Goal: Information Seeking & Learning: Learn about a topic

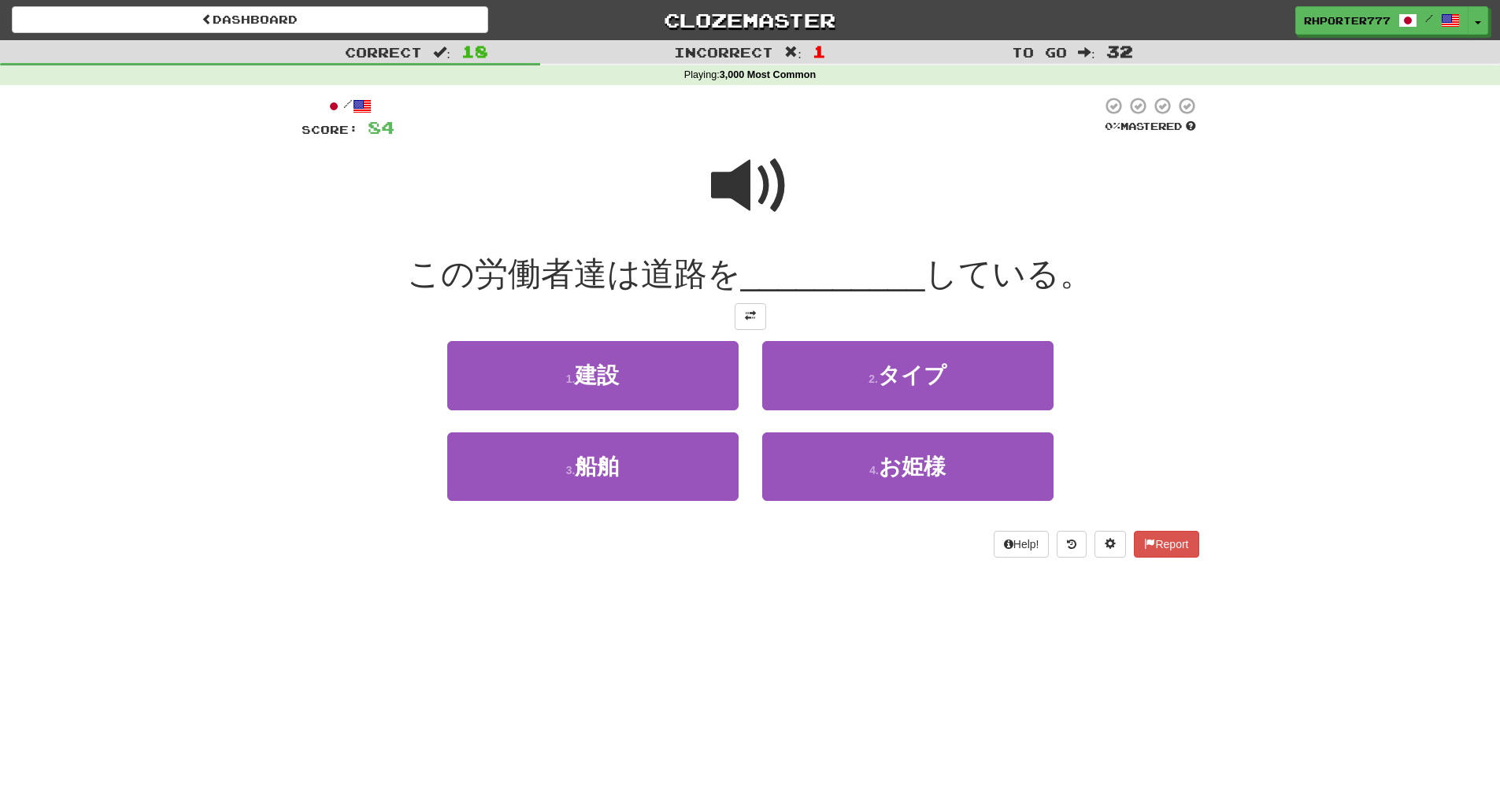
click at [738, 194] on span at bounding box center [750, 185] width 78 height 78
click at [764, 178] on span at bounding box center [750, 185] width 78 height 78
click at [744, 159] on span at bounding box center [750, 185] width 78 height 78
click at [763, 198] on span at bounding box center [750, 185] width 78 height 78
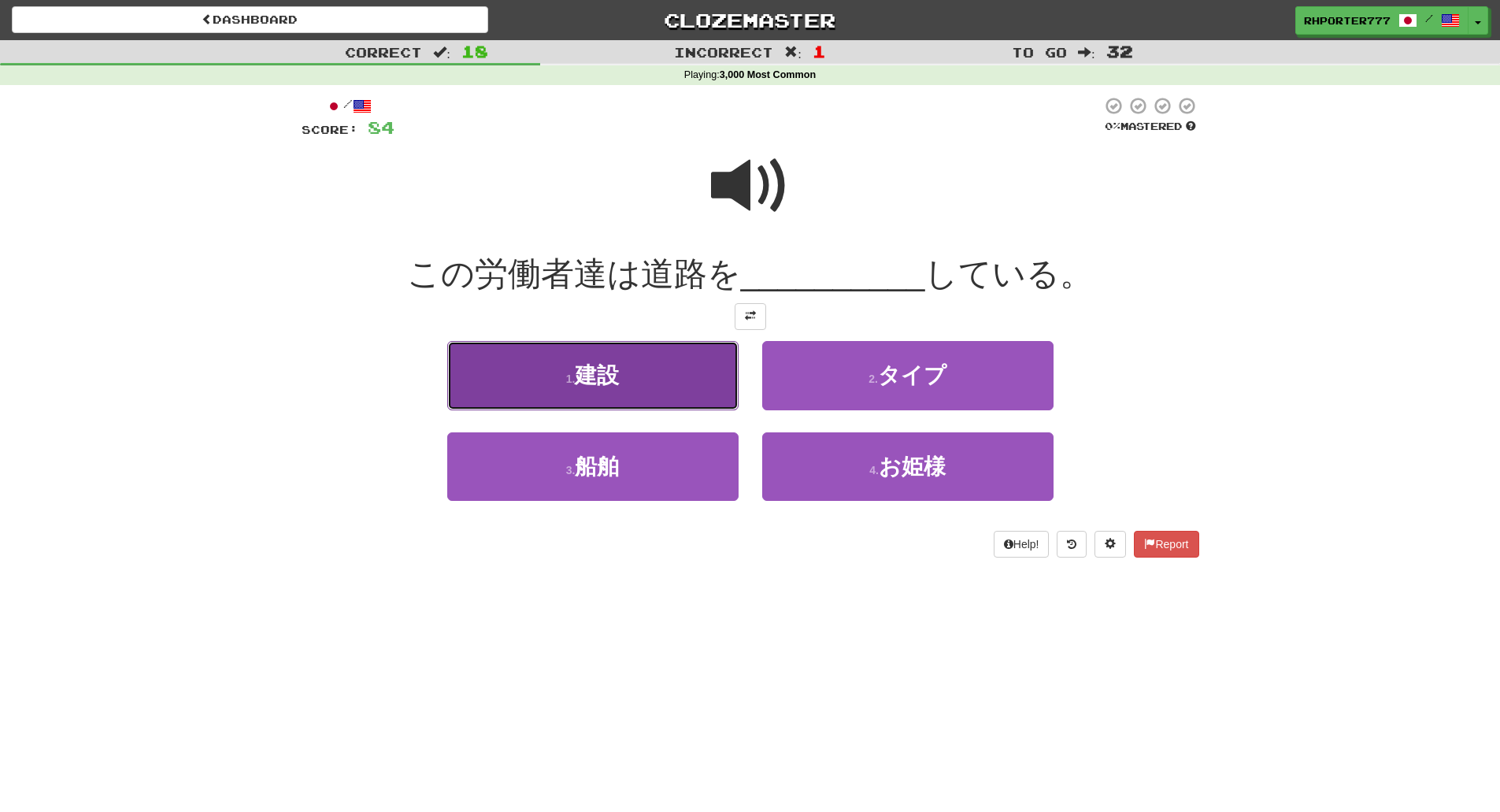
click at [612, 406] on button "1 . 建設" at bounding box center [593, 375] width 291 height 69
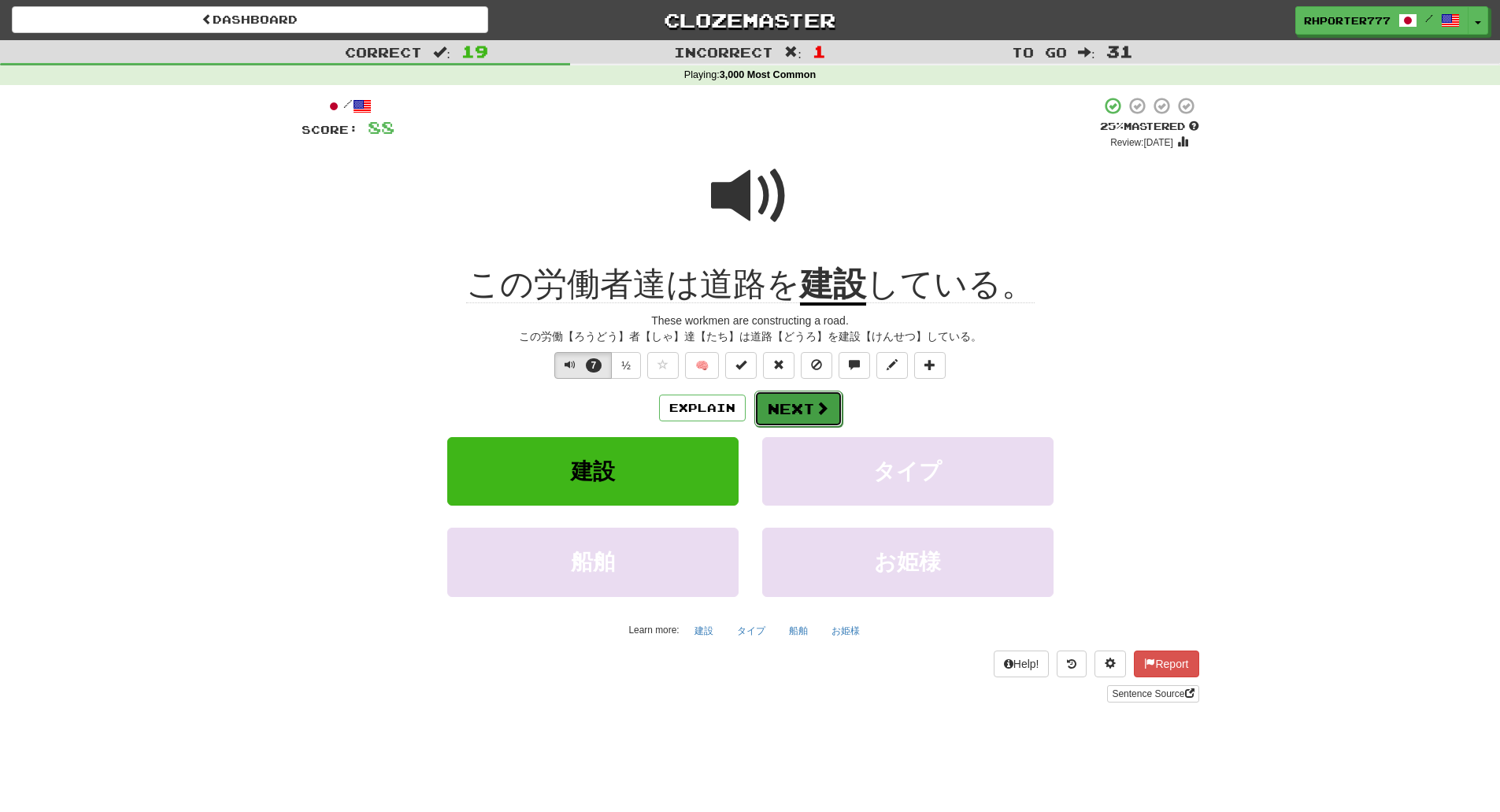
click at [801, 403] on button "Next" at bounding box center [798, 407] width 88 height 36
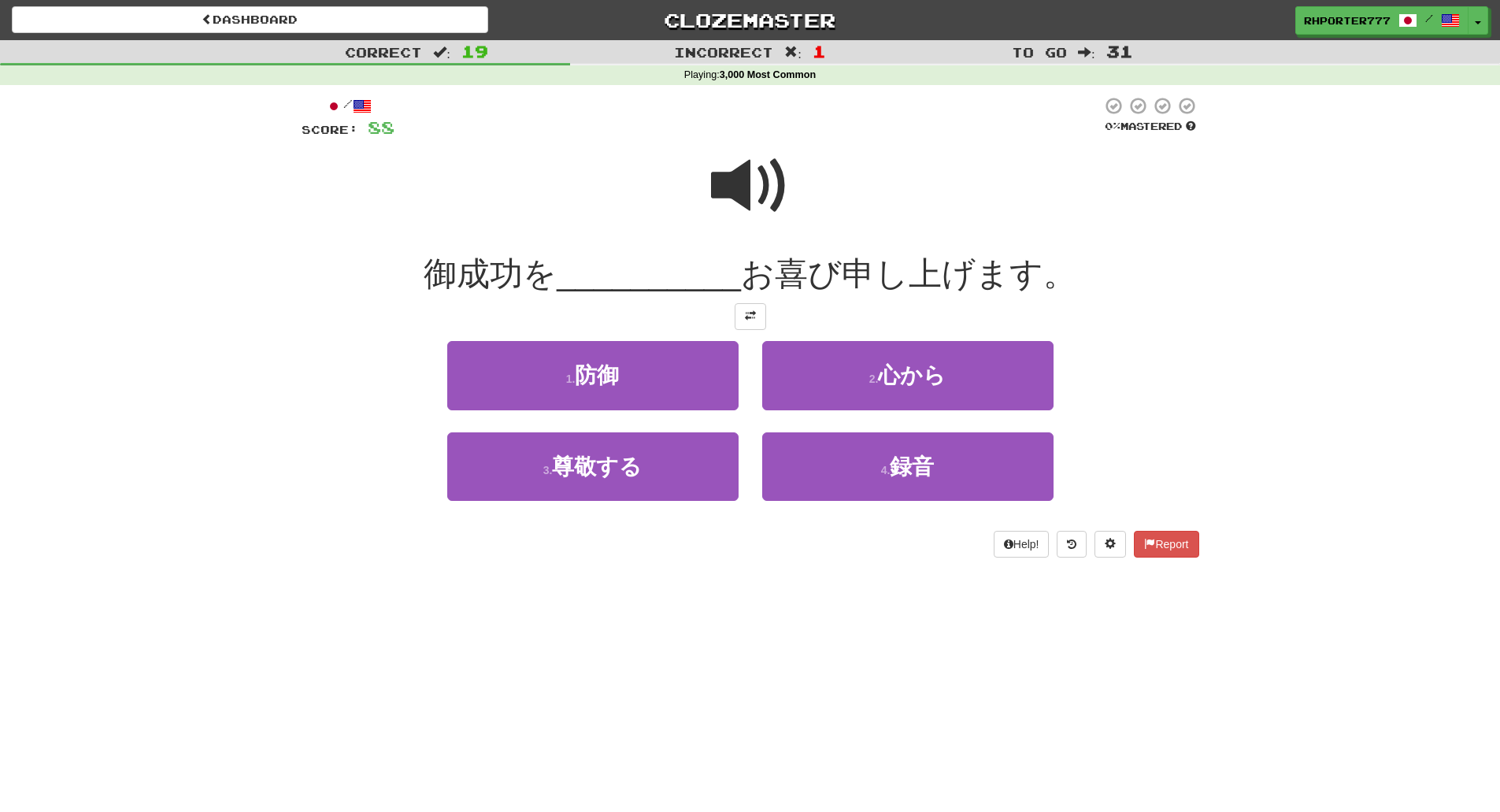
click at [727, 202] on span at bounding box center [750, 185] width 78 height 78
click at [750, 179] on span at bounding box center [750, 185] width 78 height 78
click at [758, 203] on span at bounding box center [750, 185] width 78 height 78
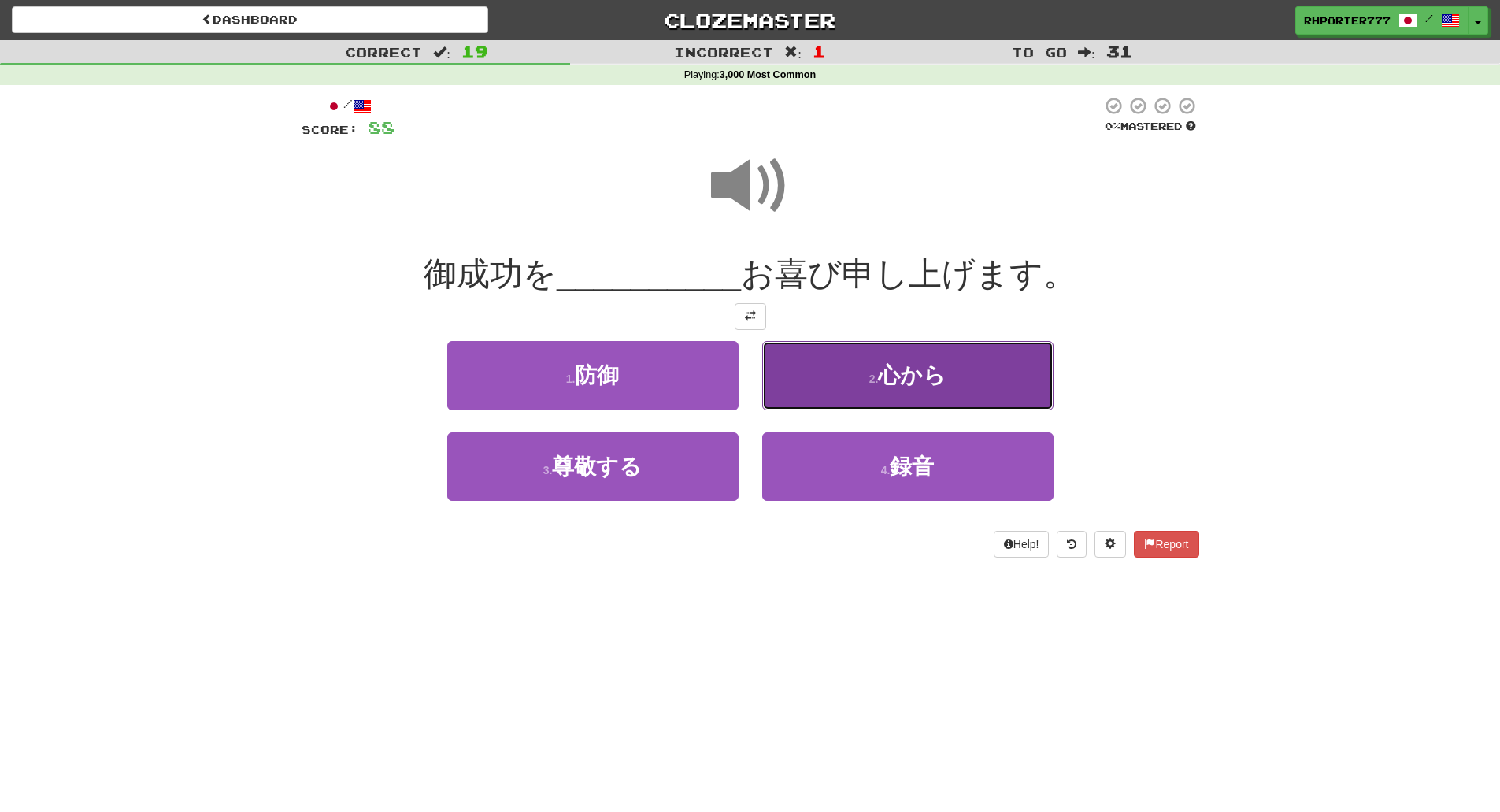
click at [899, 388] on button "2 . 心から" at bounding box center [907, 375] width 291 height 69
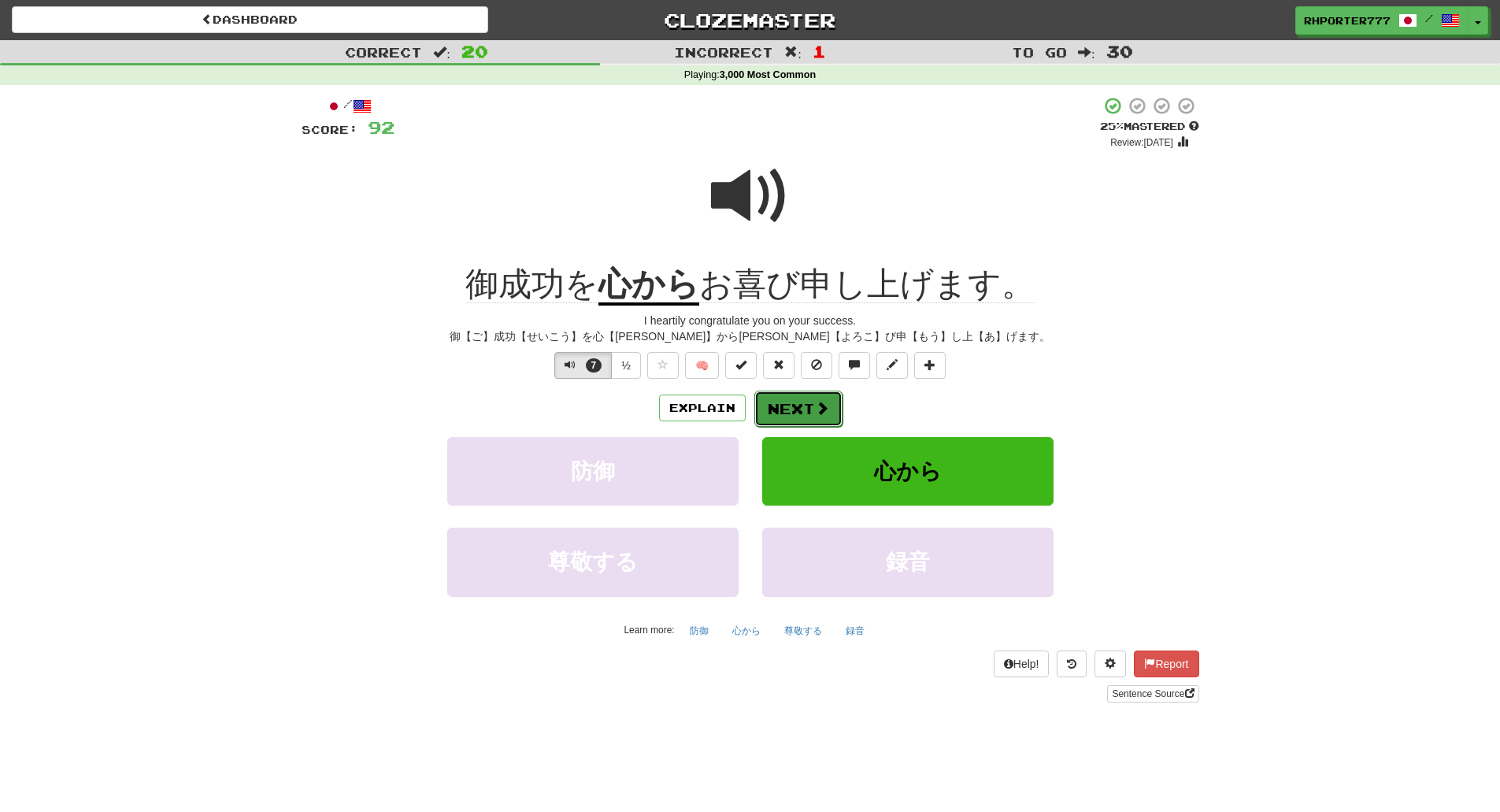
click at [778, 396] on button "Next" at bounding box center [798, 407] width 88 height 36
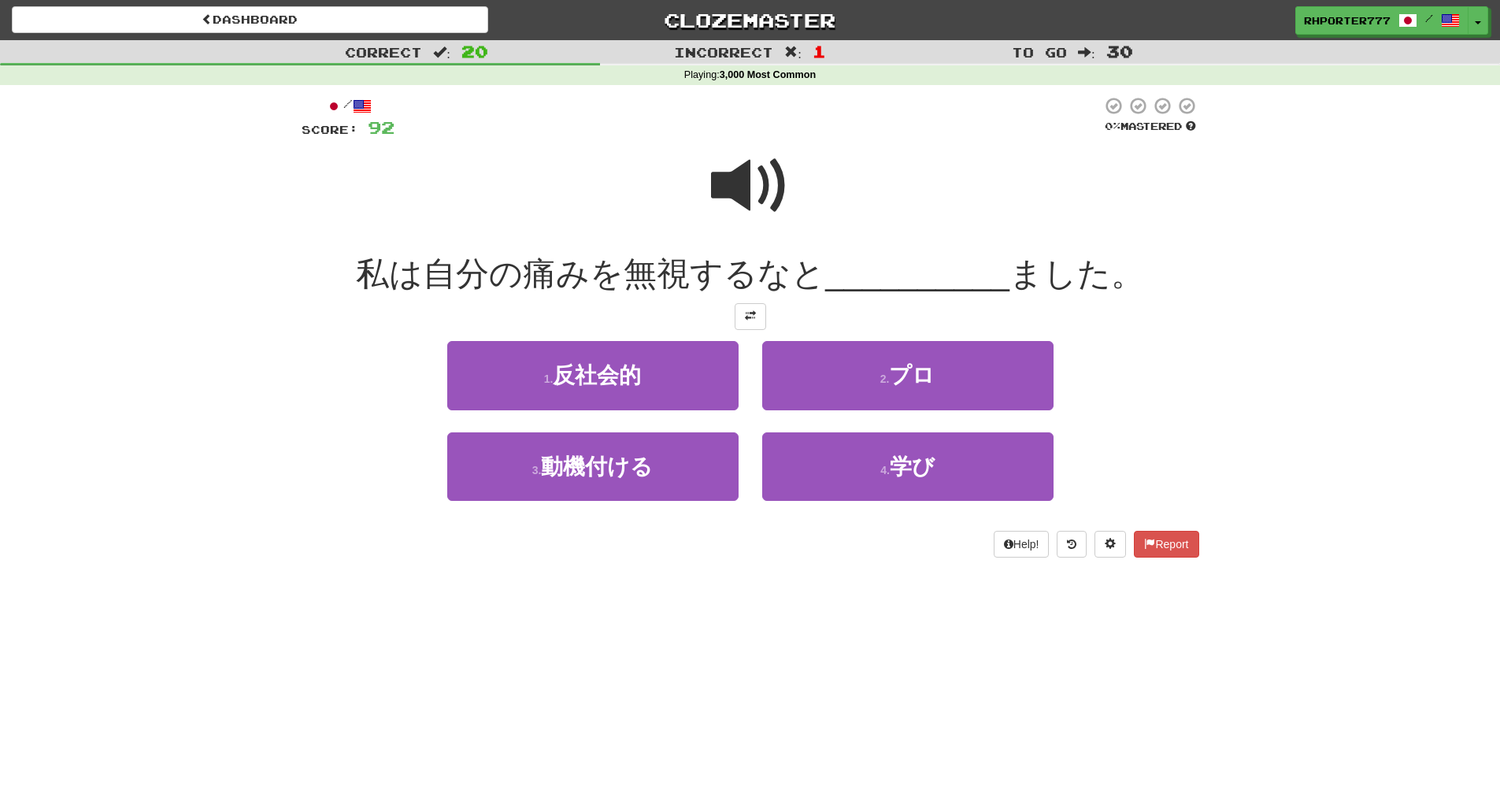
click at [752, 191] on span at bounding box center [750, 185] width 78 height 78
click at [749, 176] on span at bounding box center [750, 185] width 78 height 78
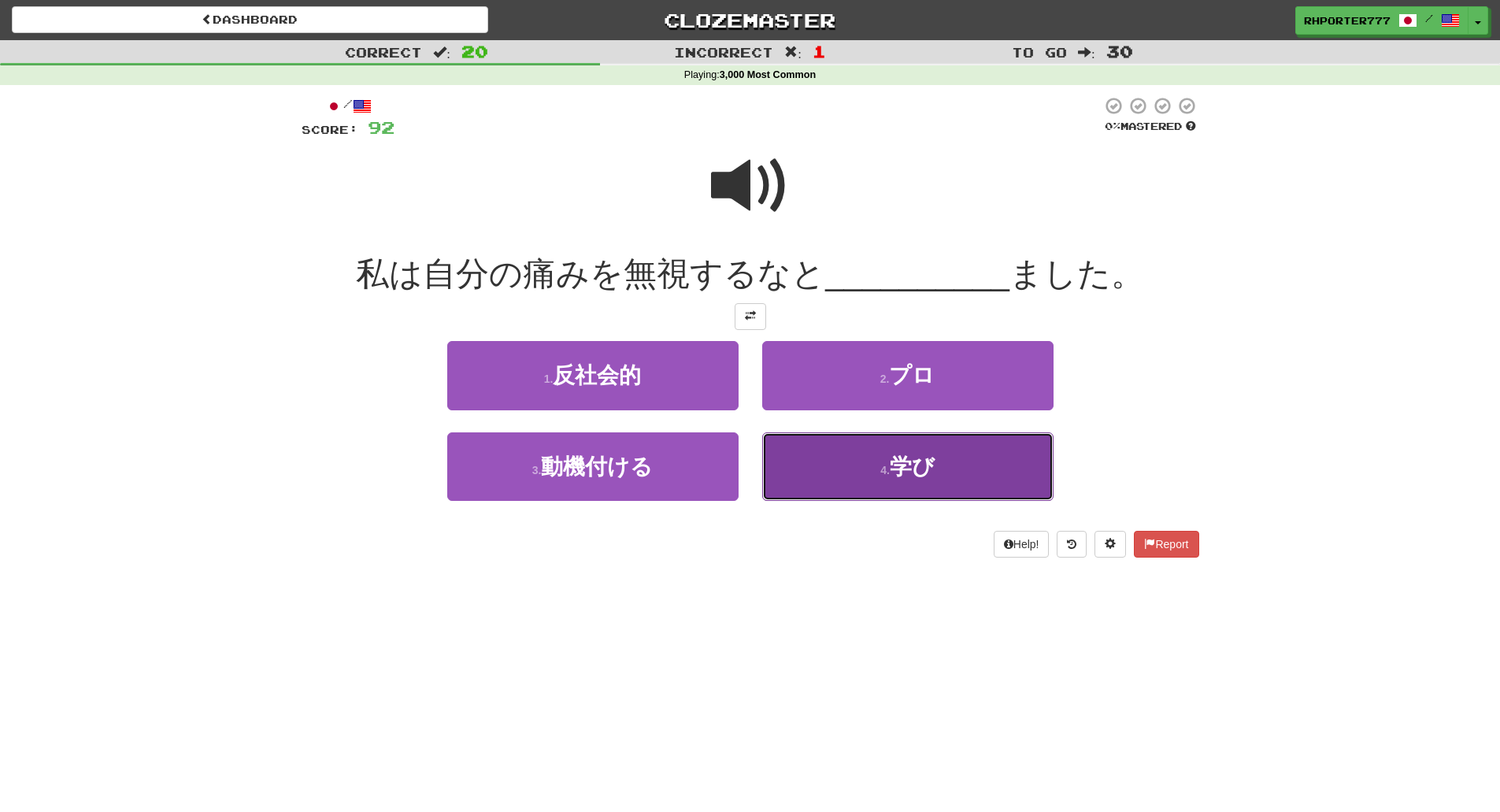
click at [897, 449] on button "4 . 学び" at bounding box center [907, 466] width 291 height 69
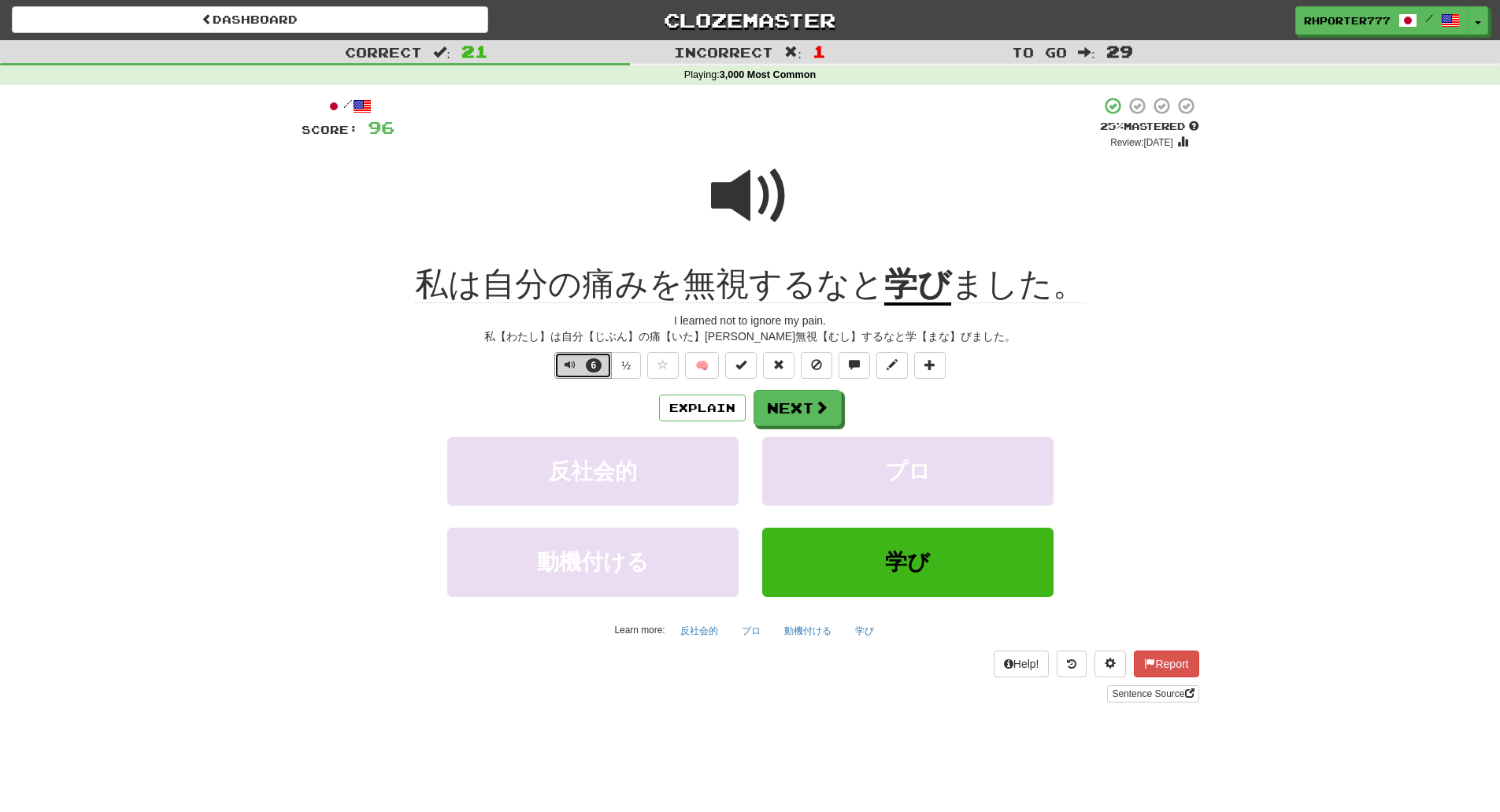
click at [587, 359] on span "6" at bounding box center [594, 365] width 16 height 15
click at [803, 415] on button "Next" at bounding box center [798, 407] width 88 height 36
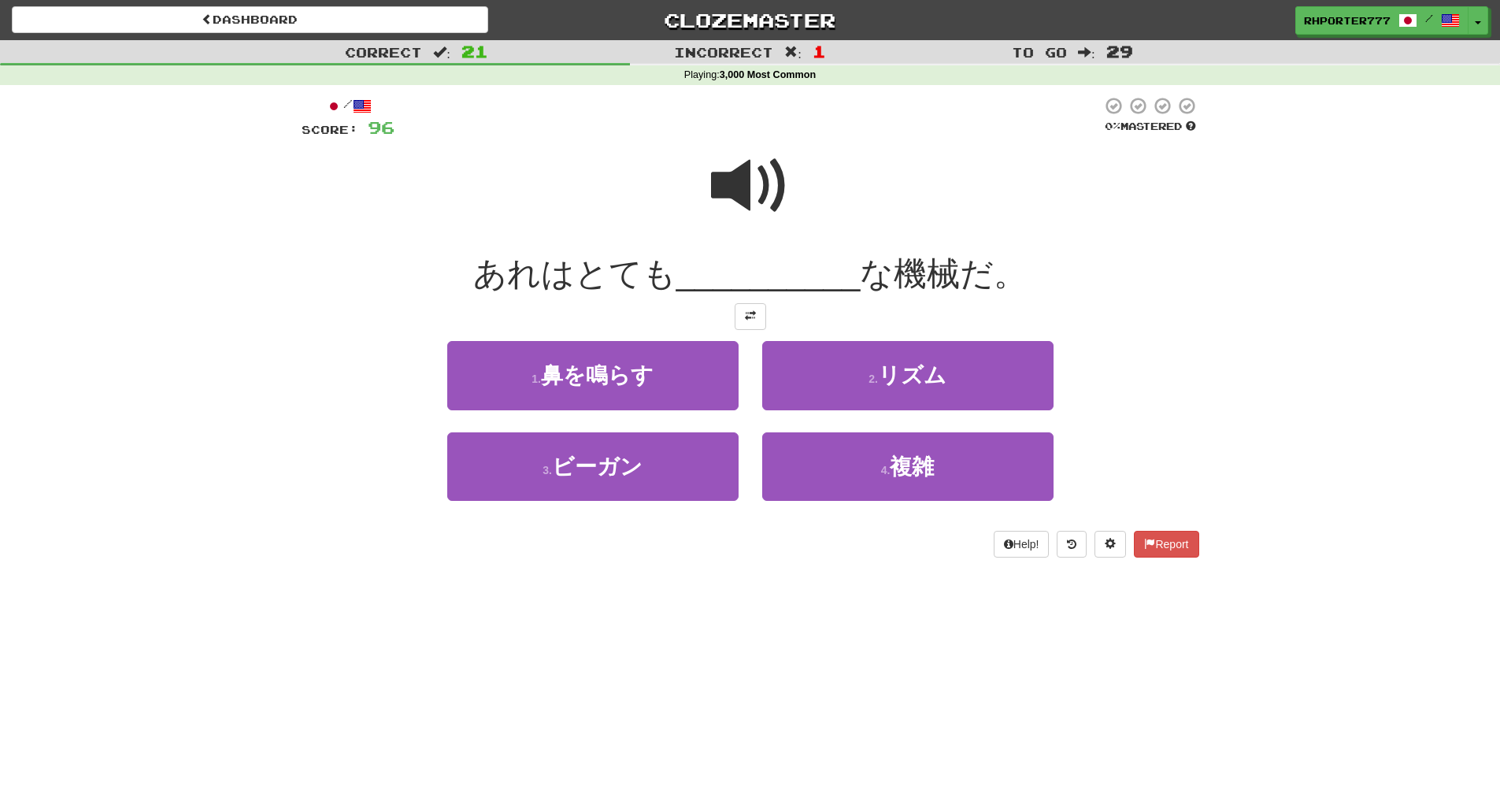
click at [711, 203] on span at bounding box center [750, 185] width 78 height 78
click at [740, 177] on span at bounding box center [750, 185] width 78 height 78
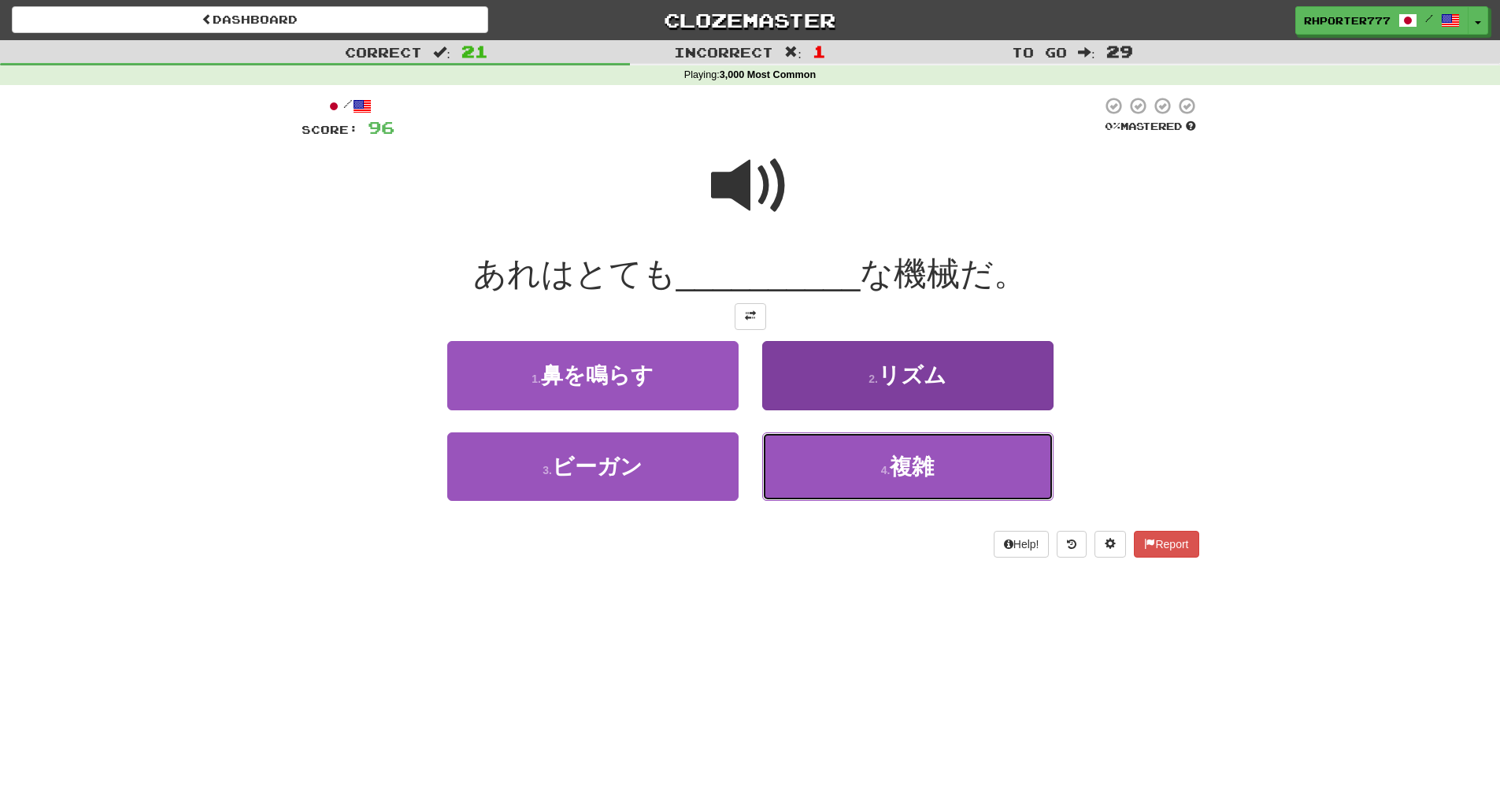
drag, startPoint x: 909, startPoint y: 463, endPoint x: 914, endPoint y: 449, distance: 14.9
click at [913, 463] on span "複雑" at bounding box center [912, 466] width 45 height 24
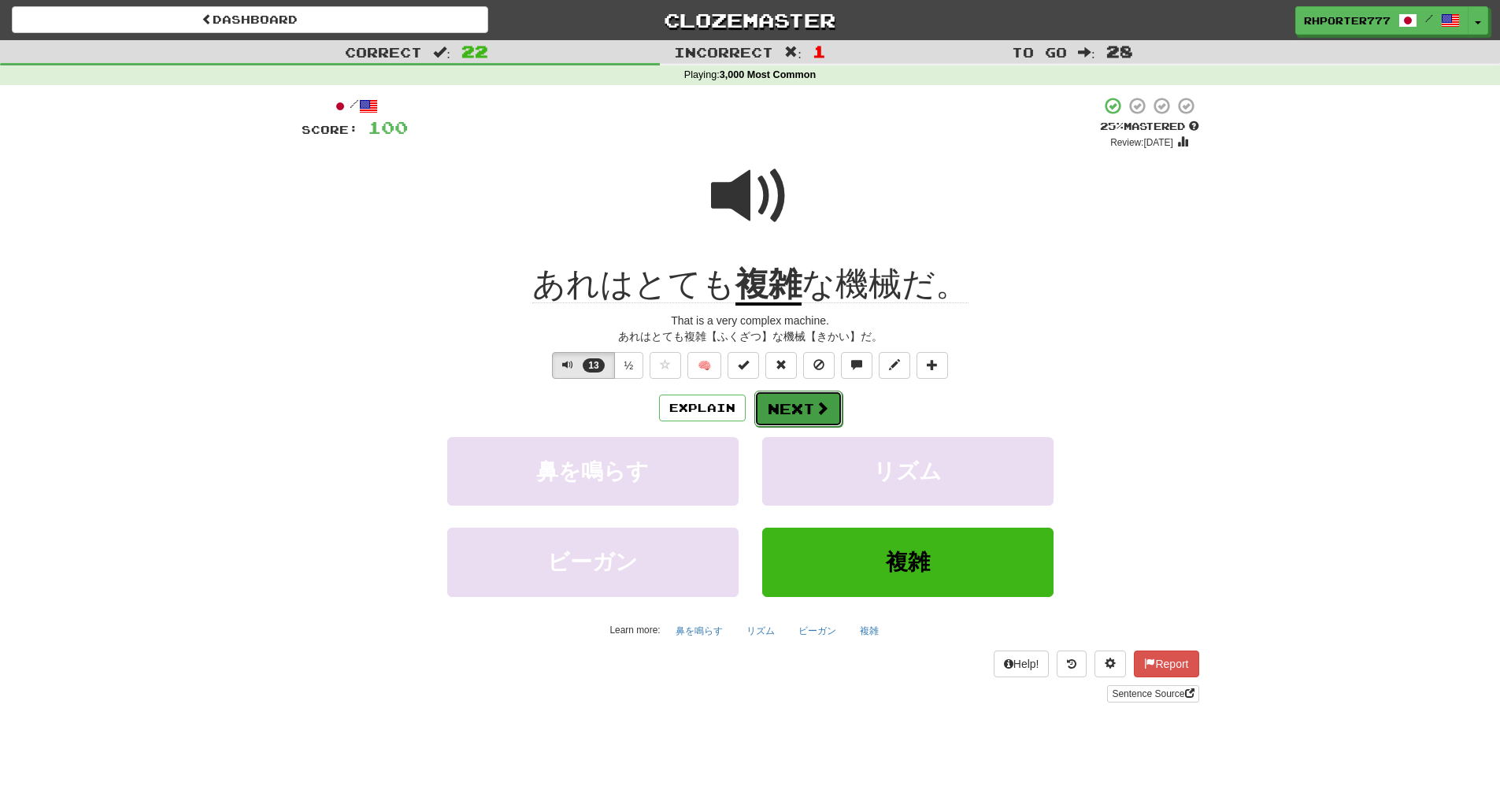
click at [830, 413] on button "Next" at bounding box center [798, 407] width 88 height 36
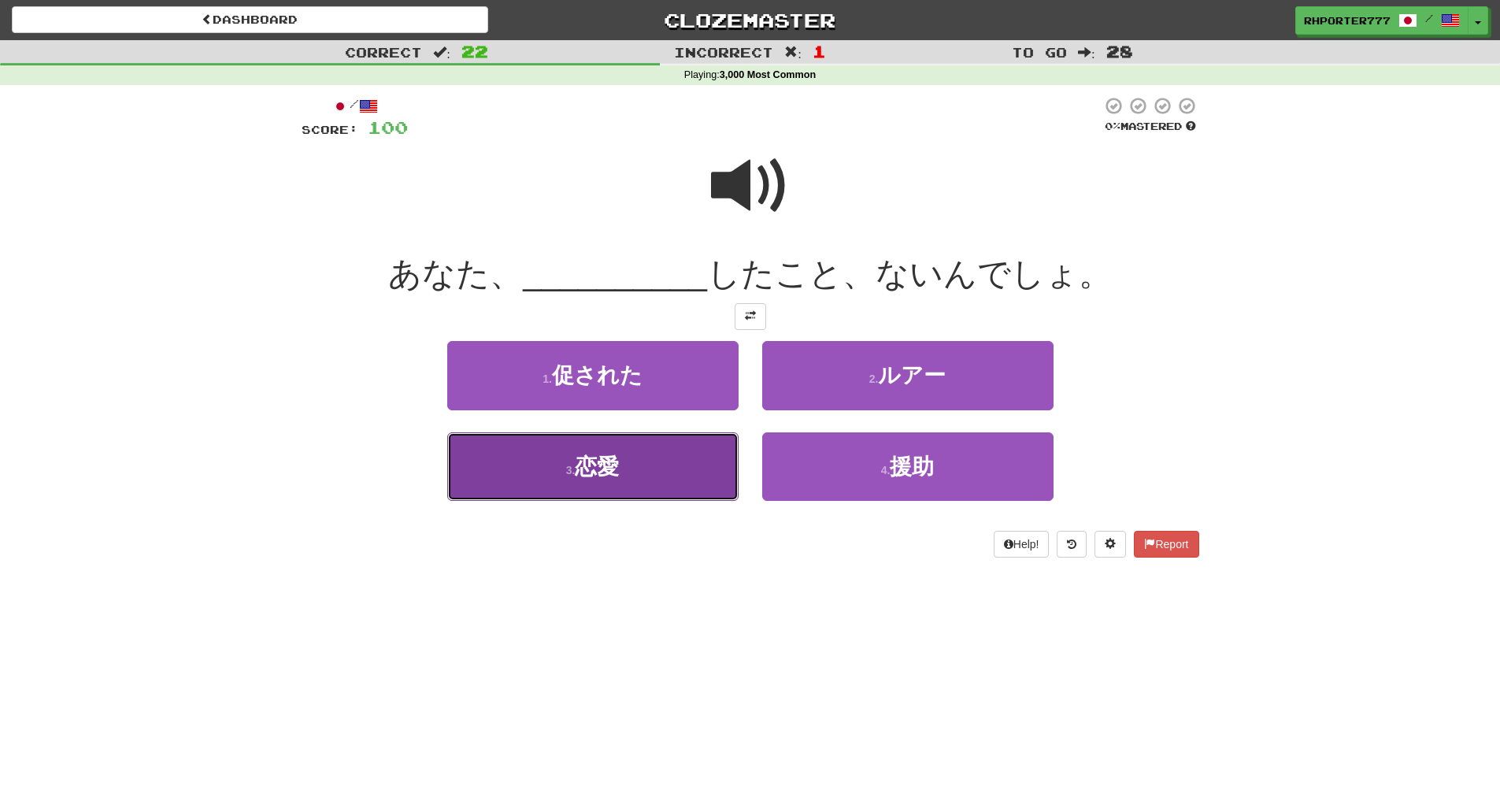
click at [589, 470] on span "恋愛" at bounding box center [597, 466] width 45 height 24
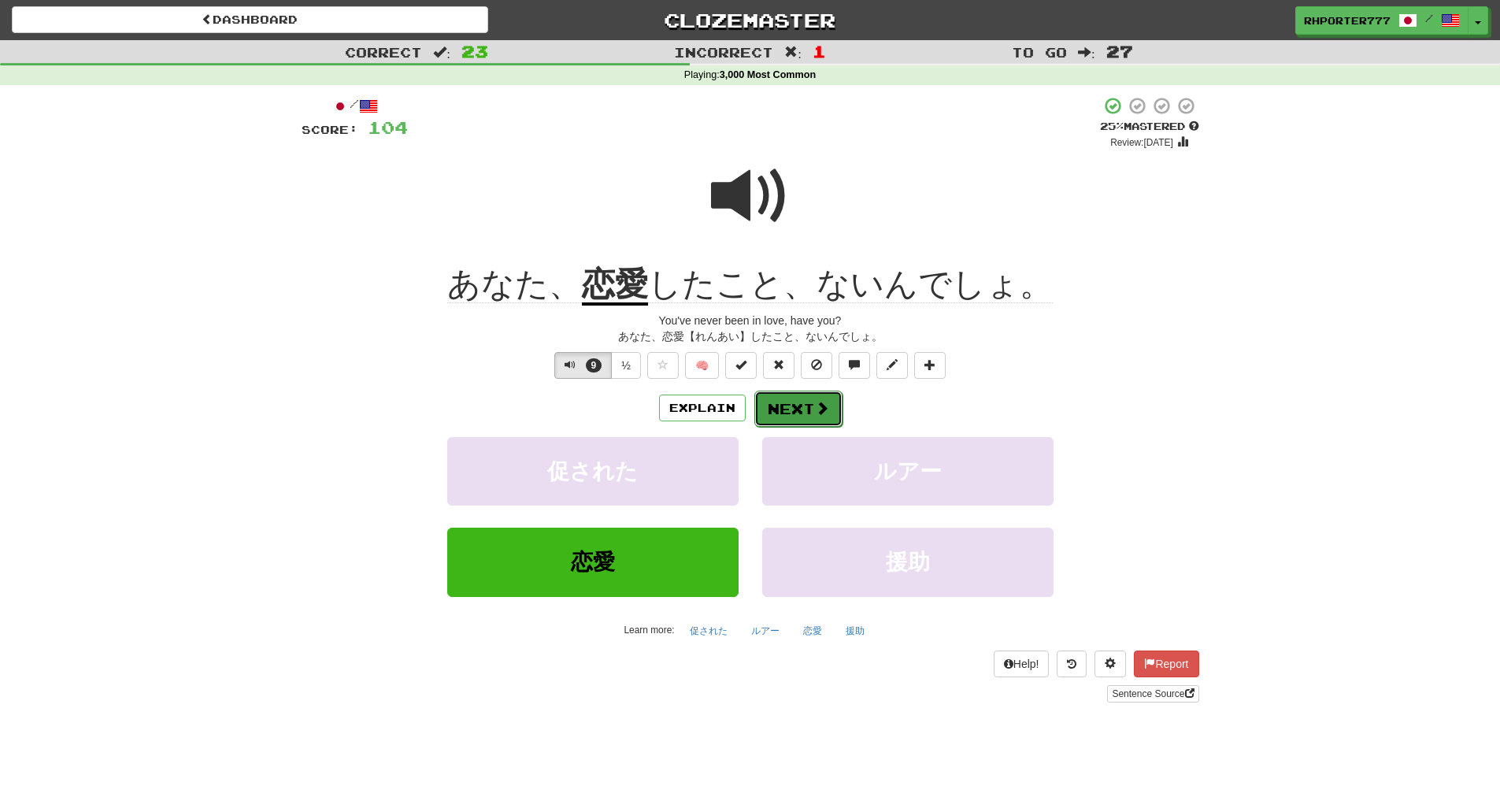
click at [790, 401] on button "Next" at bounding box center [798, 407] width 88 height 36
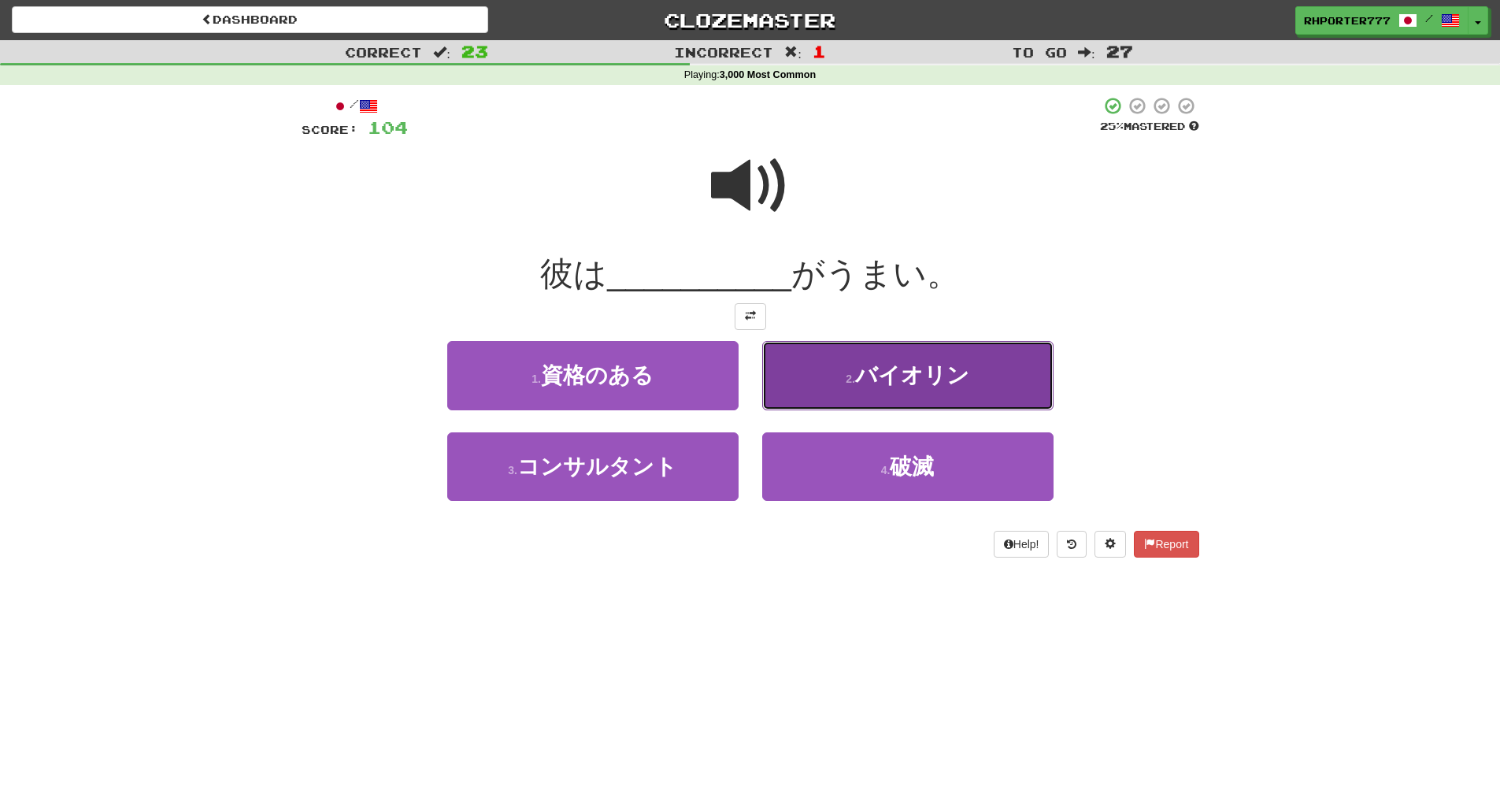
click at [871, 400] on button "2 . バイオリン" at bounding box center [907, 375] width 291 height 69
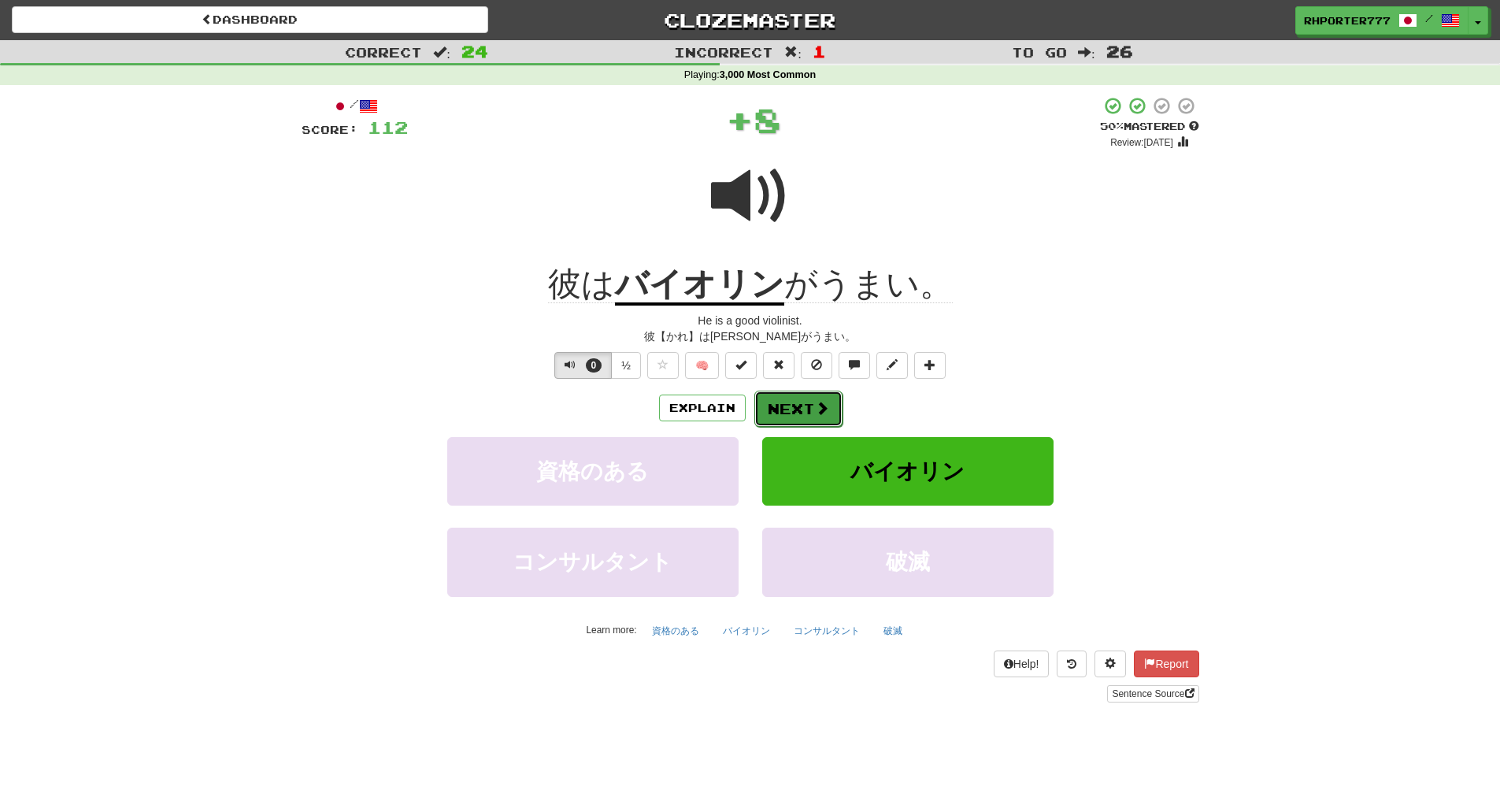
click at [795, 408] on button "Next" at bounding box center [798, 407] width 88 height 36
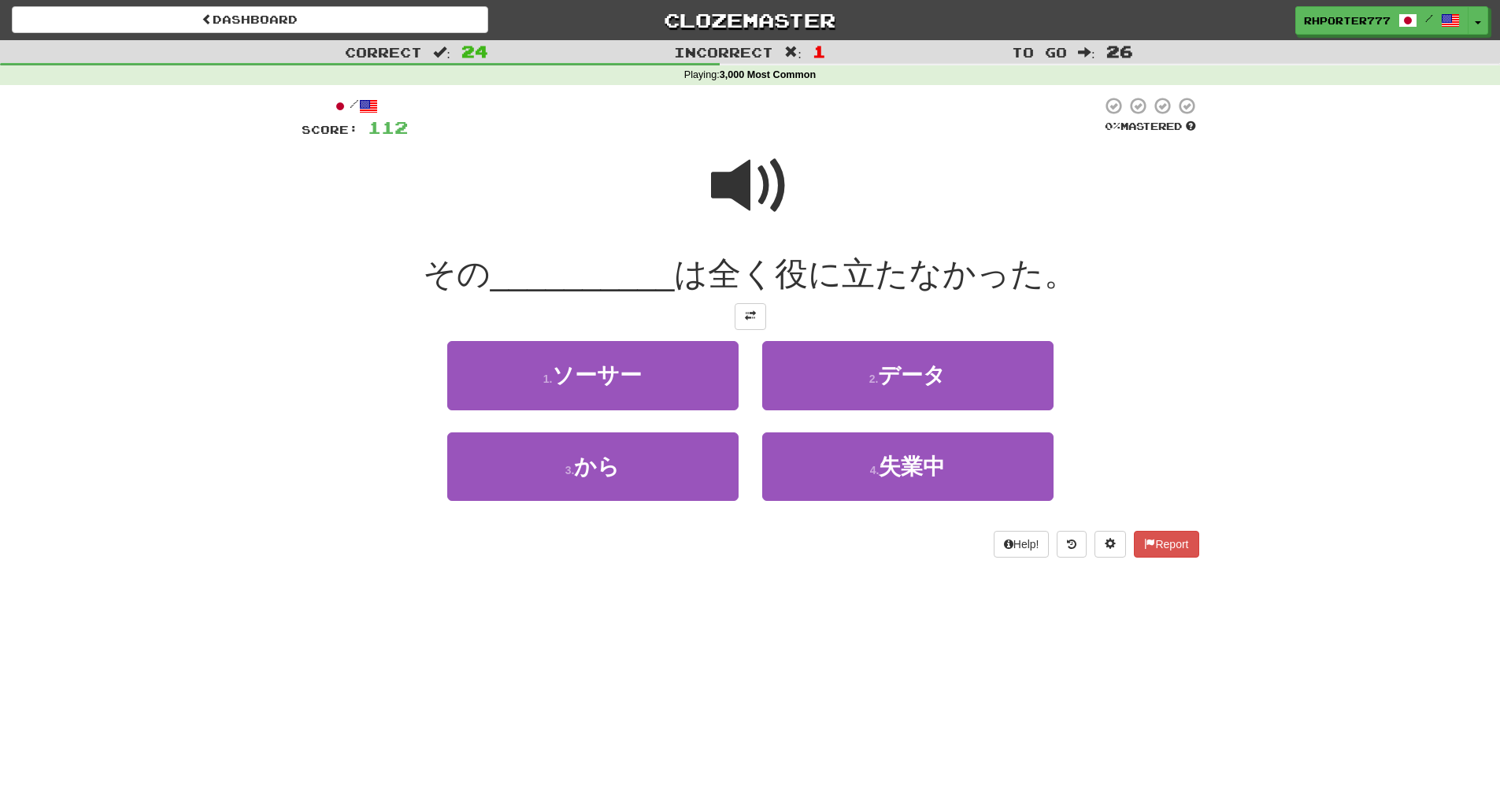
drag, startPoint x: 750, startPoint y: 178, endPoint x: 766, endPoint y: 184, distance: 17.1
click at [766, 184] on span at bounding box center [750, 185] width 78 height 78
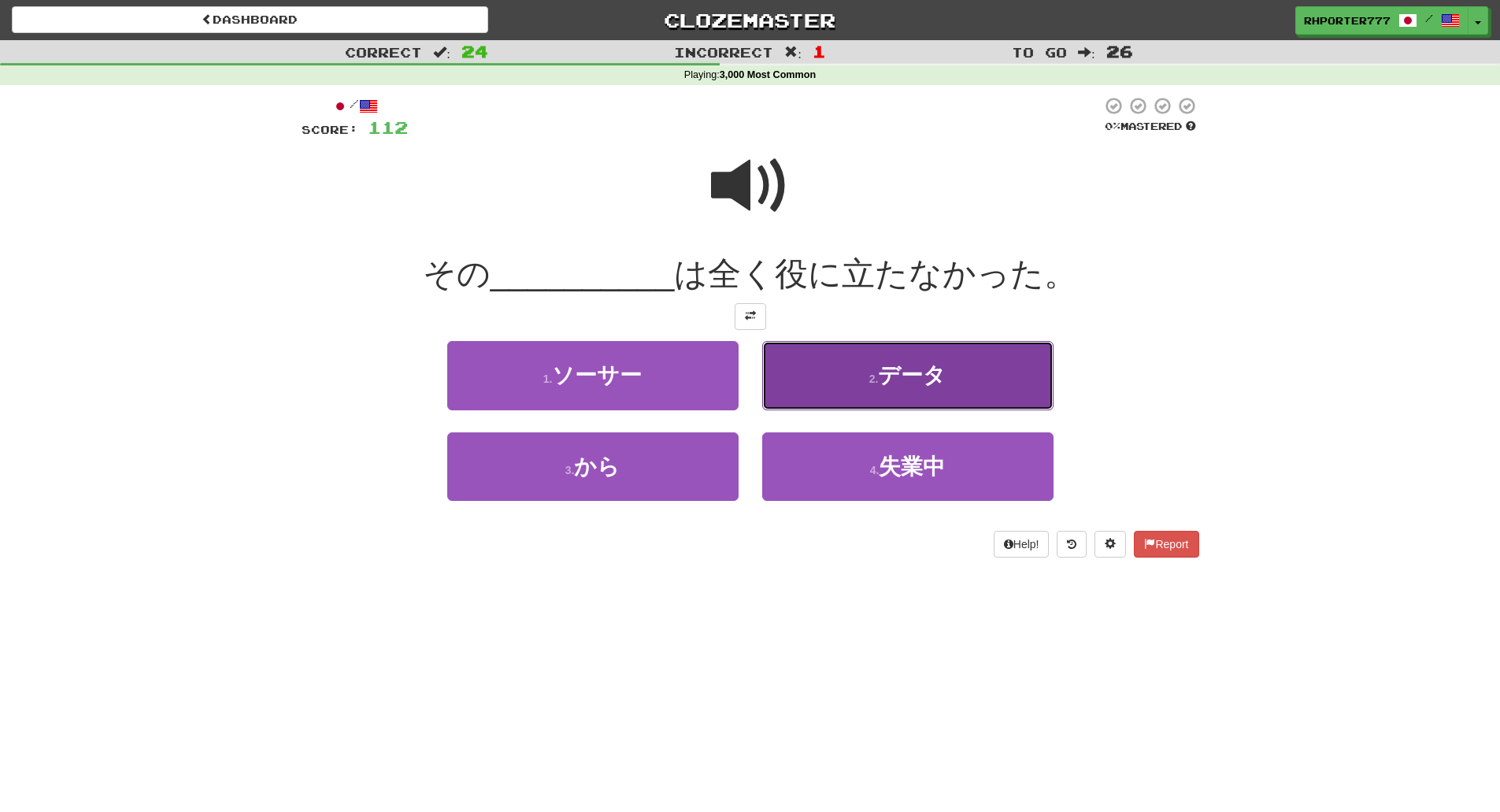
click at [937, 367] on span "データ" at bounding box center [912, 375] width 68 height 24
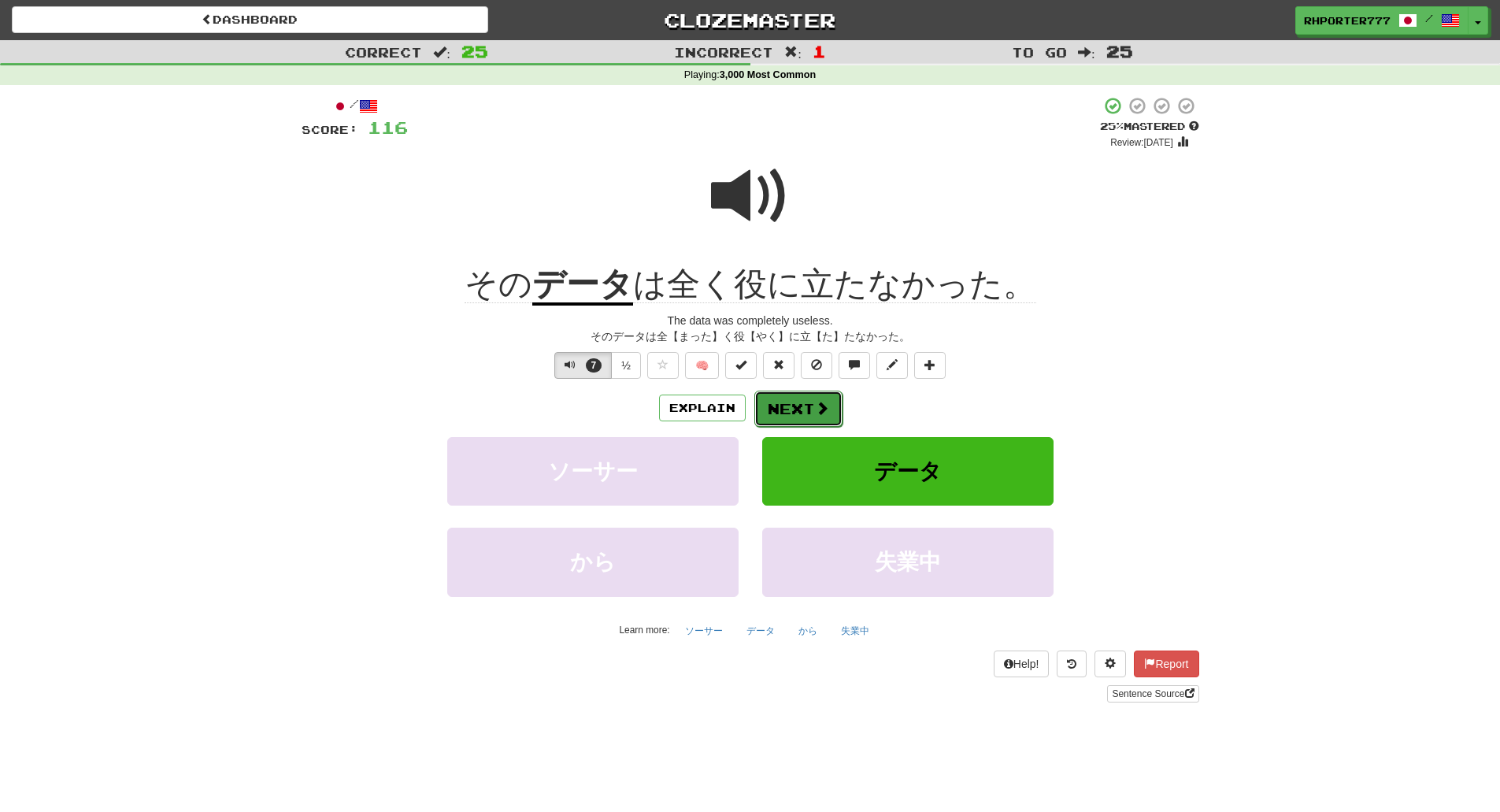
click at [795, 408] on button "Next" at bounding box center [798, 407] width 88 height 36
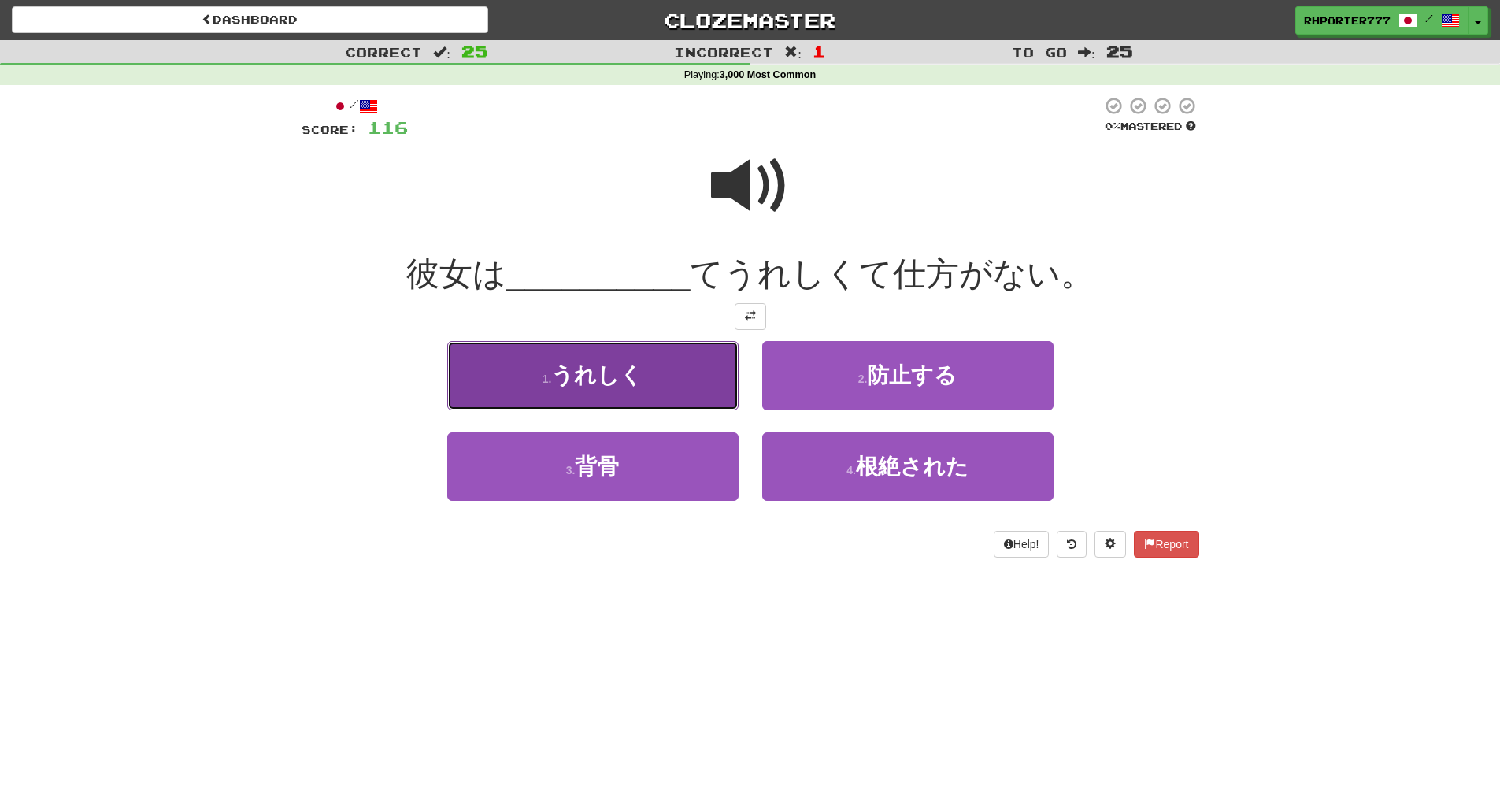
click at [605, 355] on button "1 . うれしく" at bounding box center [593, 375] width 291 height 69
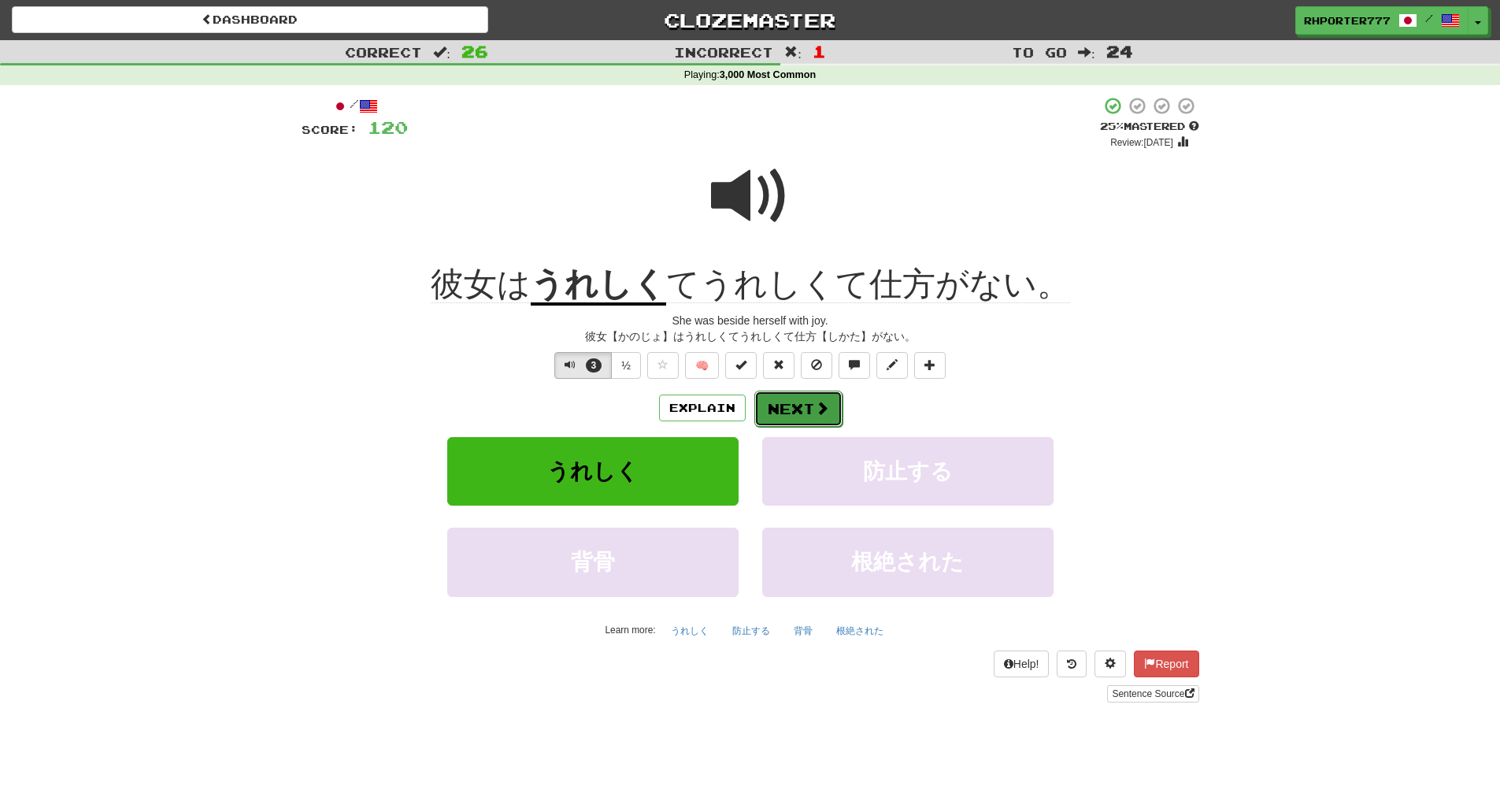
click at [797, 413] on button "Next" at bounding box center [798, 407] width 88 height 36
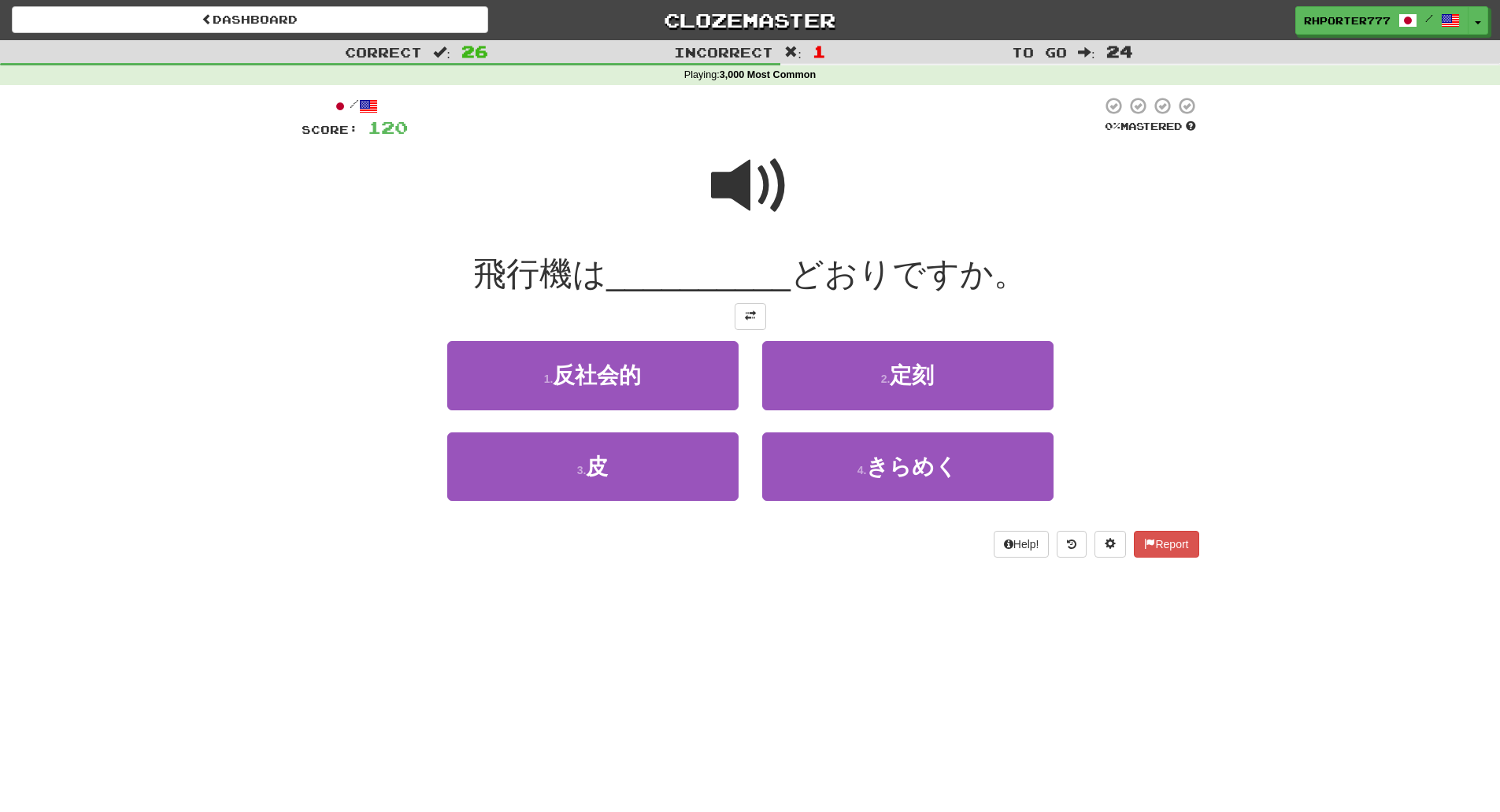
click at [760, 193] on span at bounding box center [750, 185] width 78 height 78
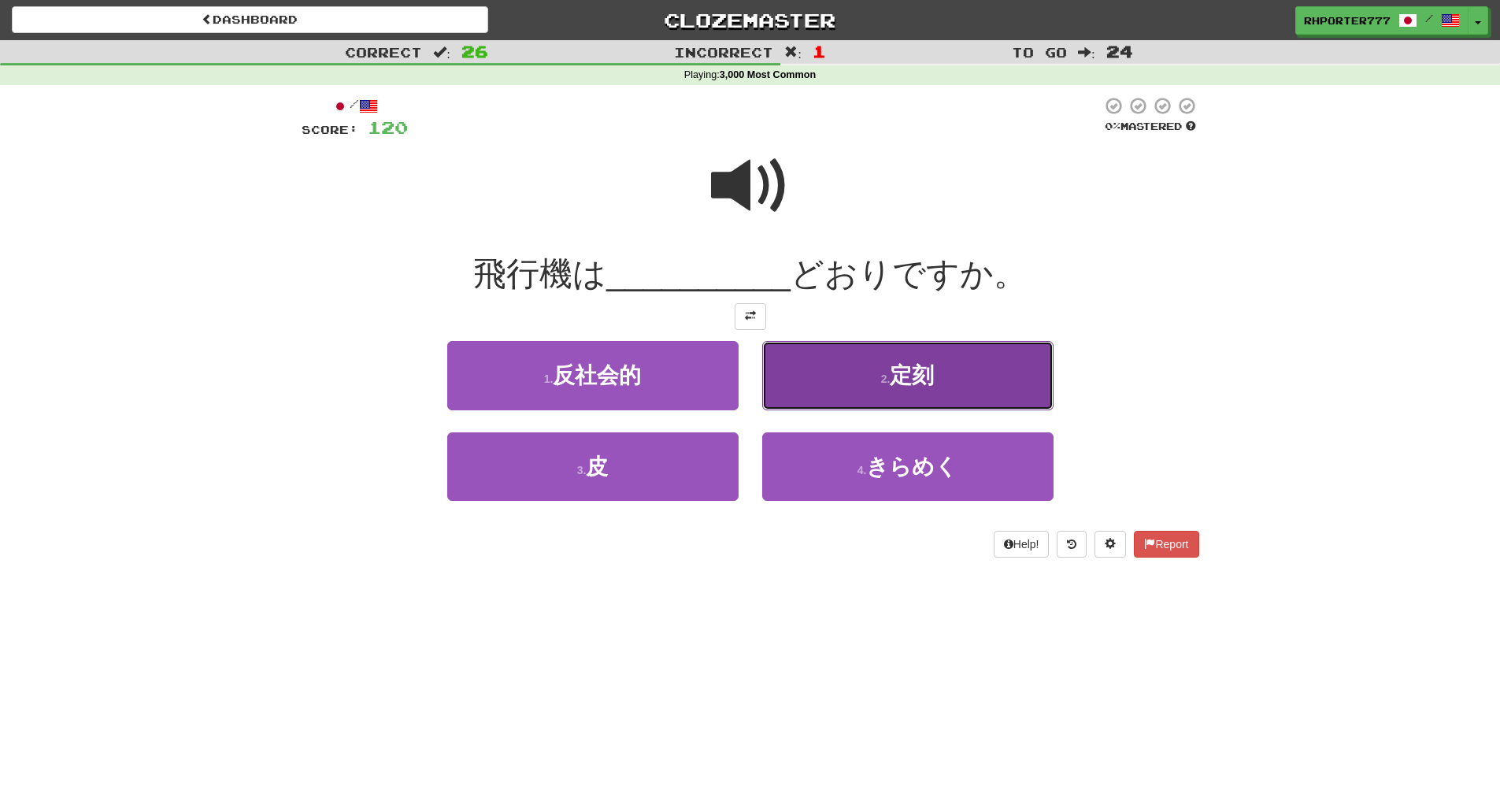
click at [909, 372] on span "定刻" at bounding box center [912, 375] width 45 height 24
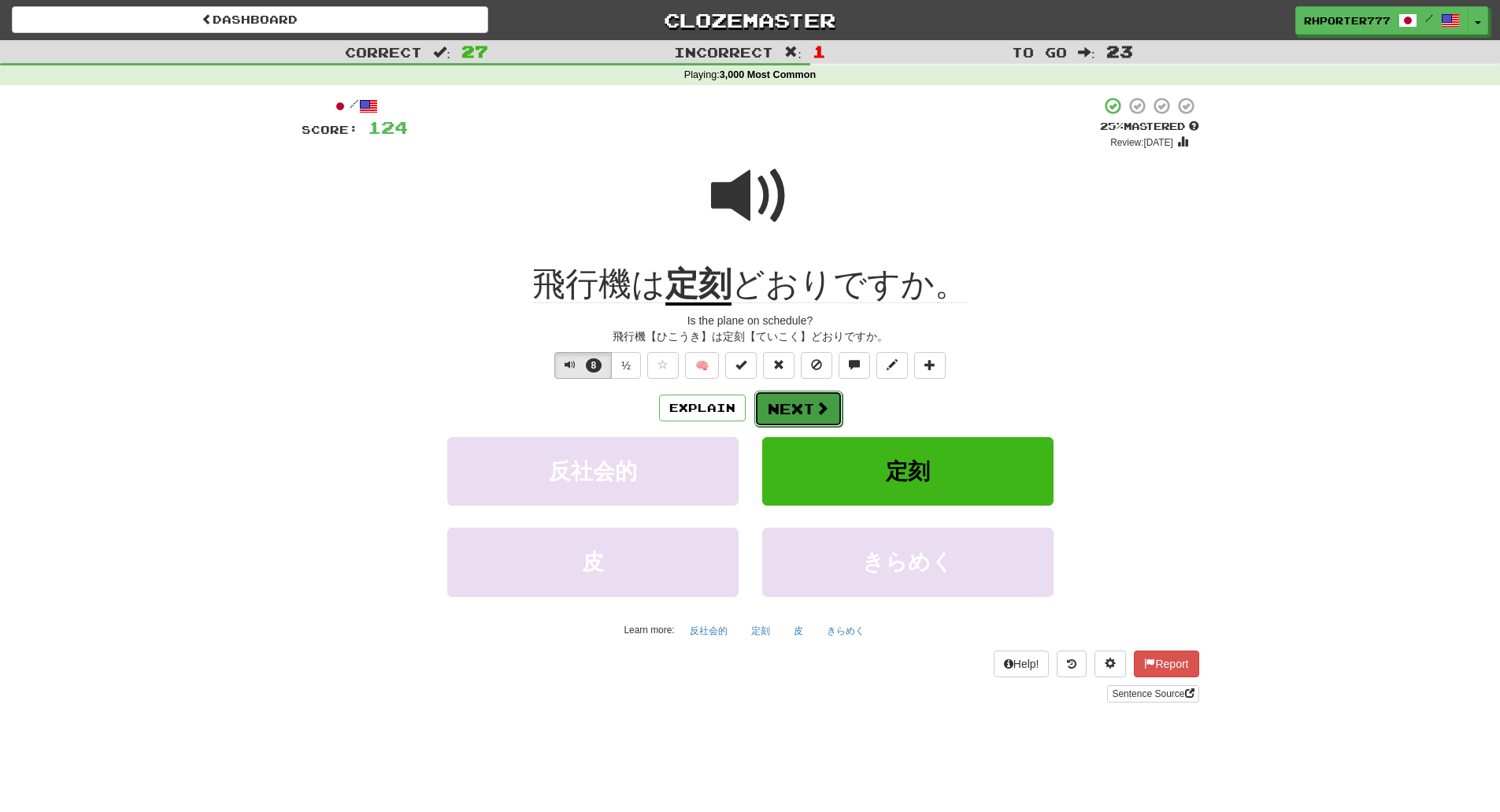
click at [792, 417] on button "Next" at bounding box center [798, 407] width 88 height 36
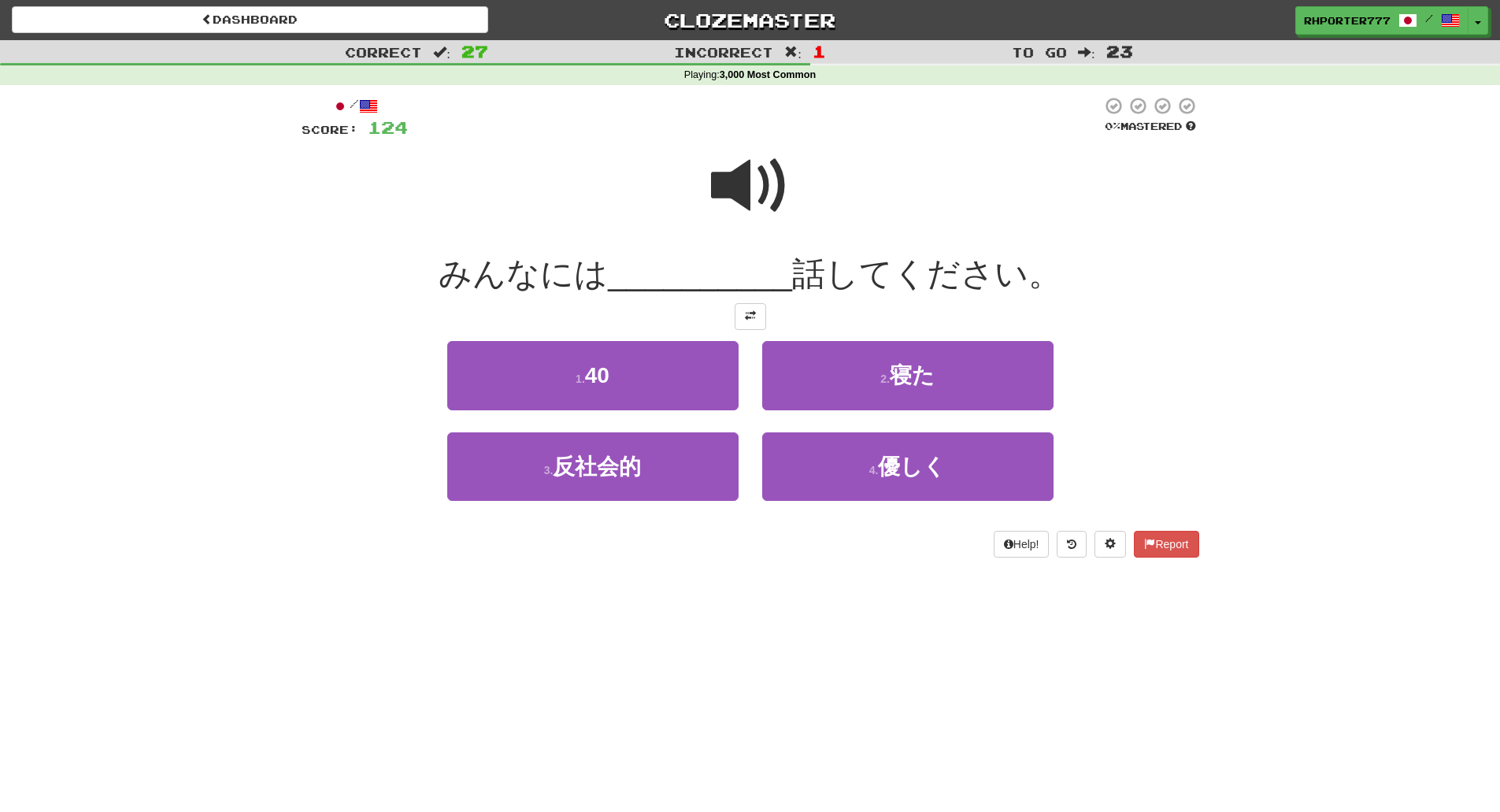
click at [745, 200] on span at bounding box center [750, 185] width 78 height 78
click at [720, 181] on span at bounding box center [750, 185] width 78 height 78
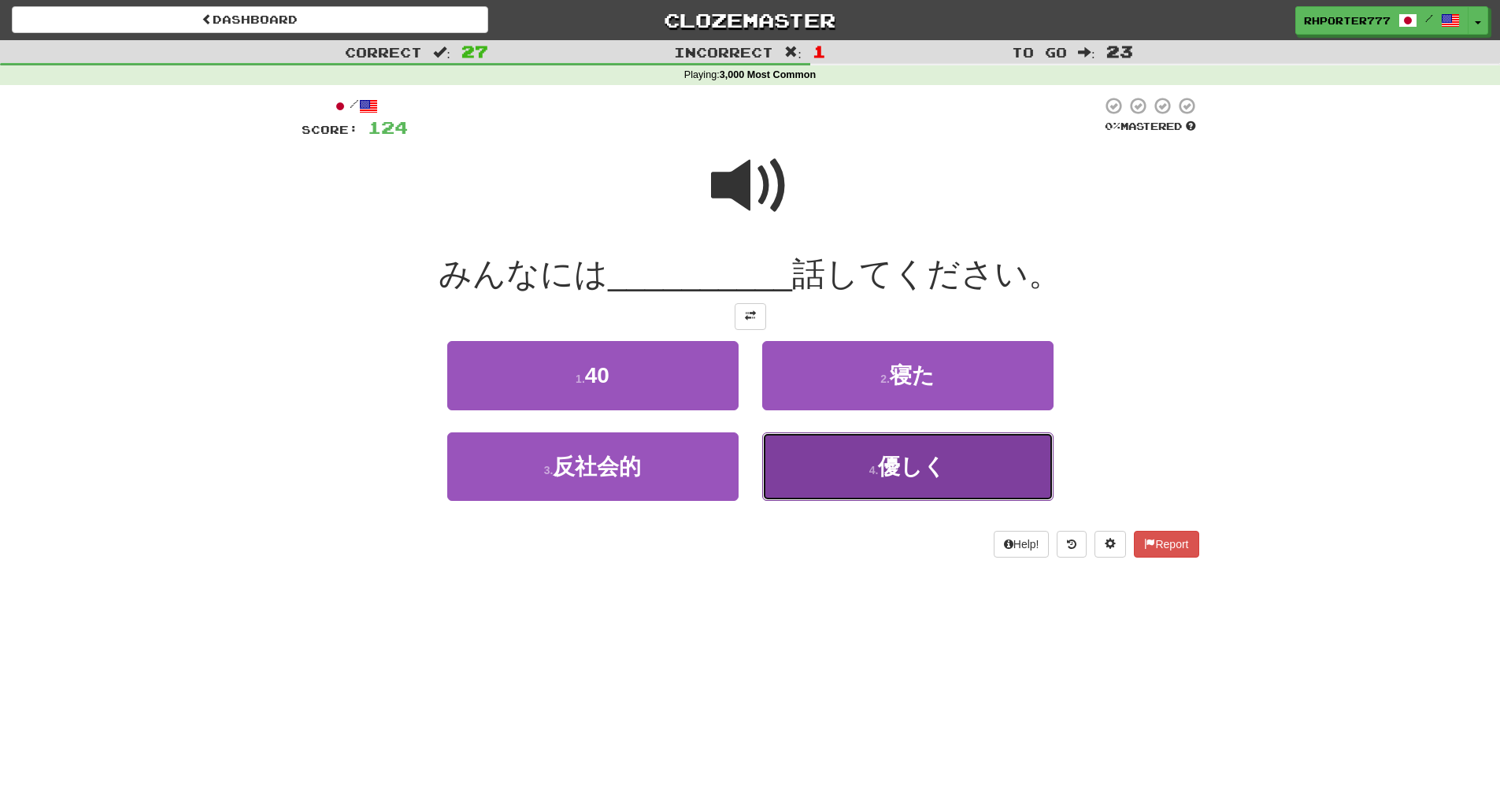
click at [939, 462] on span "優しく" at bounding box center [912, 466] width 68 height 24
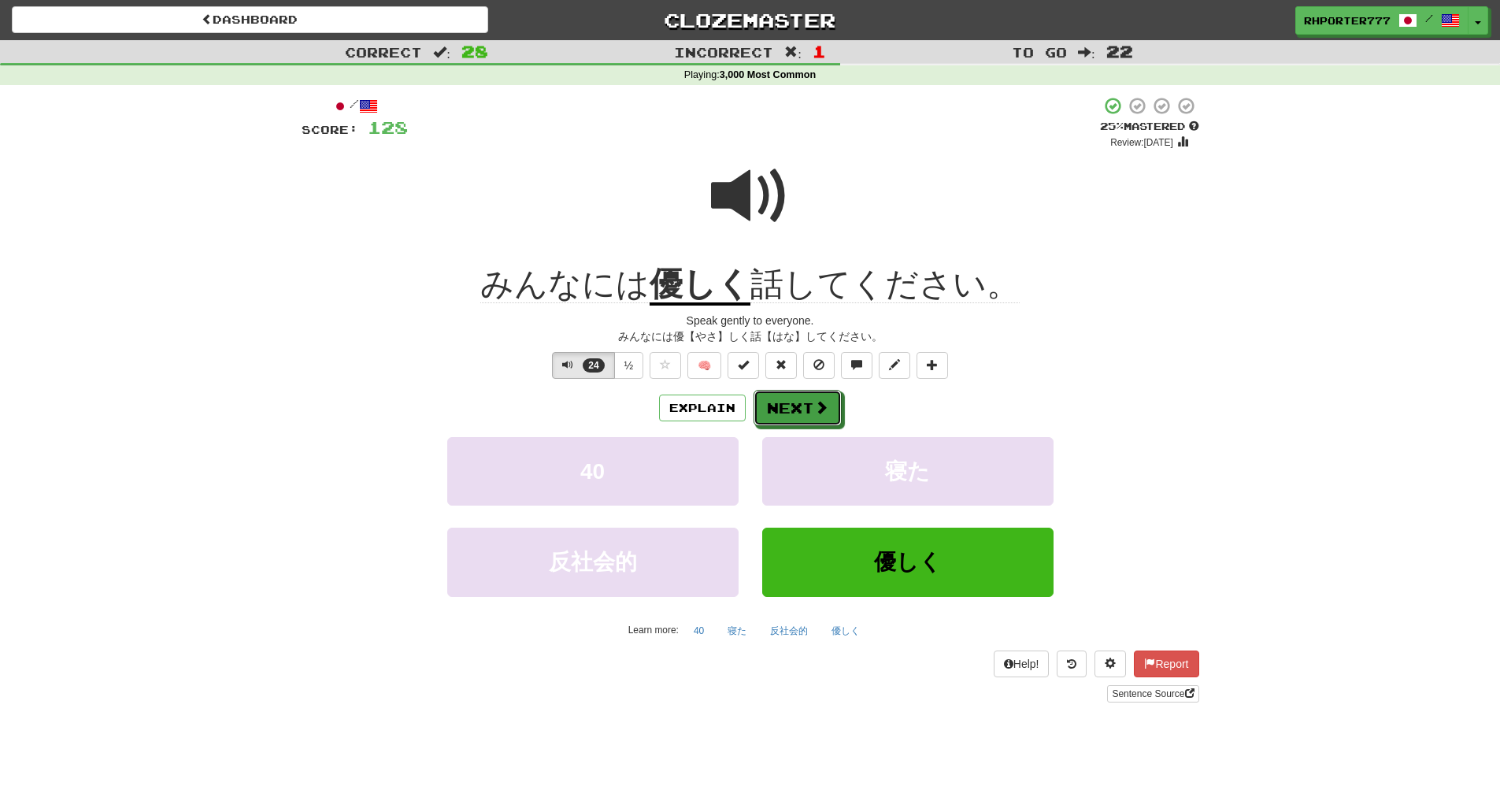
click at [838, 417] on button "Next" at bounding box center [797, 407] width 88 height 36
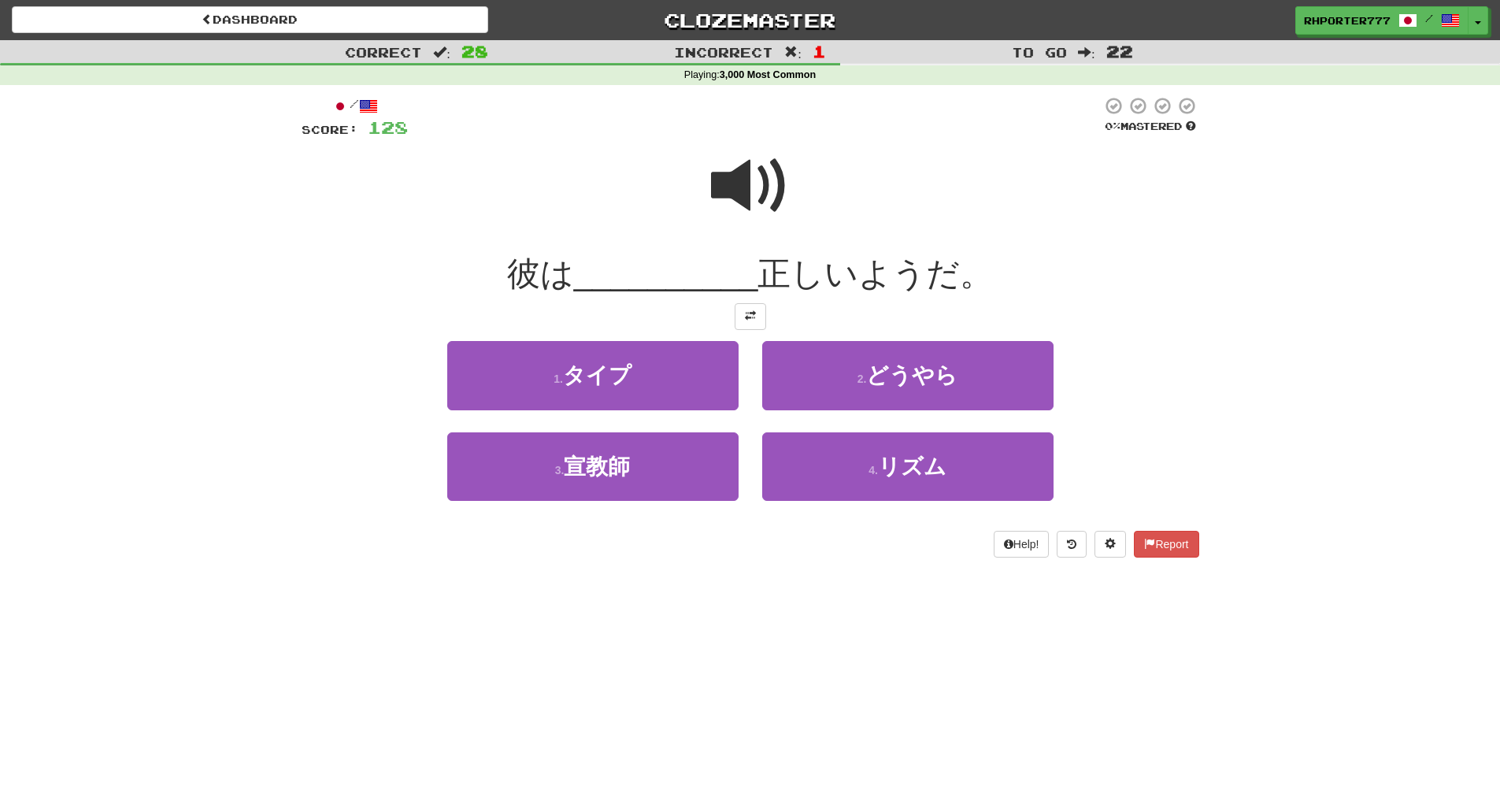
click at [719, 166] on span at bounding box center [750, 185] width 78 height 78
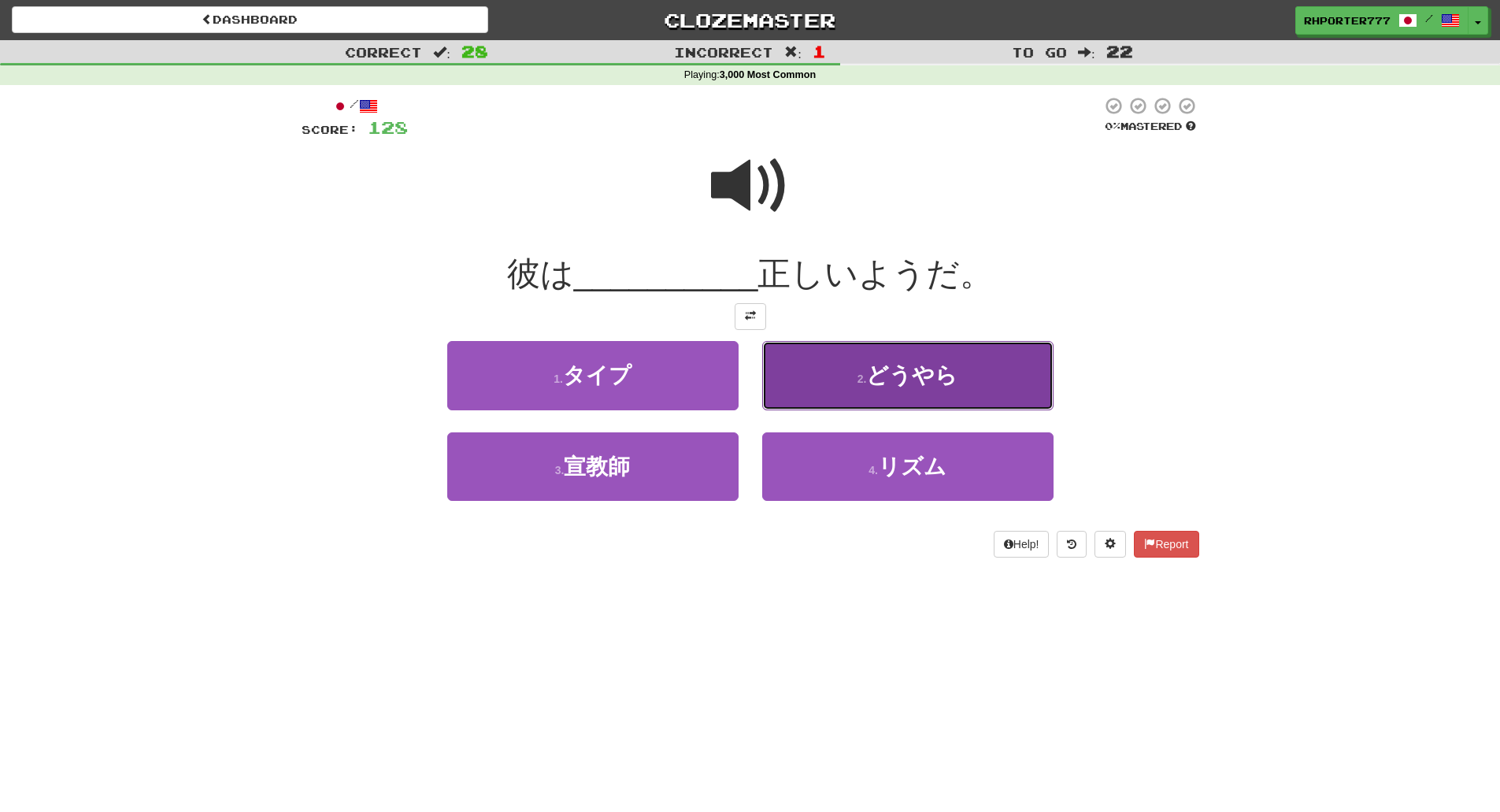
click at [933, 364] on span "どうやら" at bounding box center [912, 375] width 91 height 24
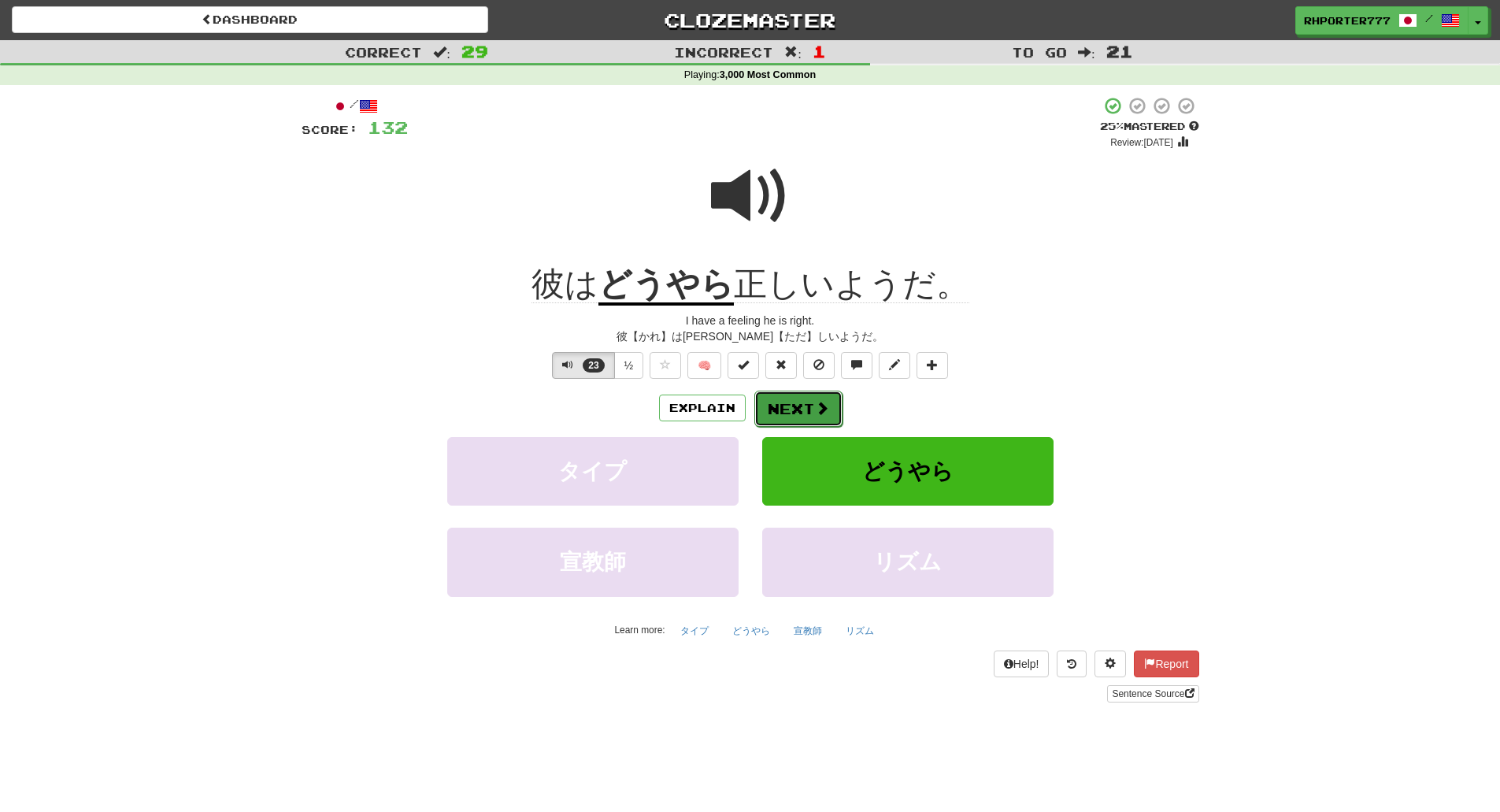
click at [822, 399] on button "Next" at bounding box center [798, 407] width 88 height 36
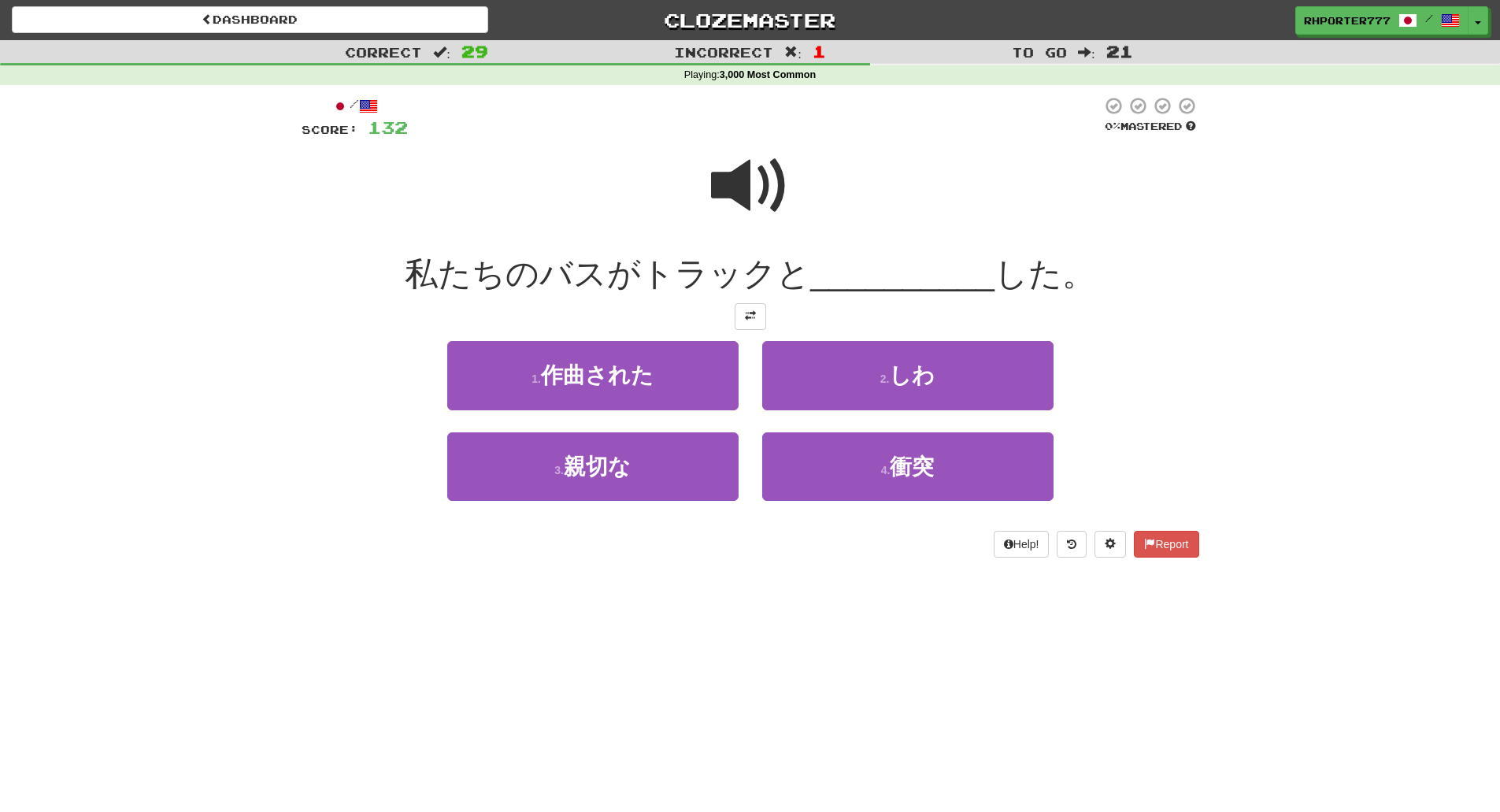
click at [762, 195] on span at bounding box center [750, 185] width 78 height 78
click at [747, 190] on span at bounding box center [750, 185] width 78 height 78
click at [746, 190] on span at bounding box center [750, 185] width 78 height 78
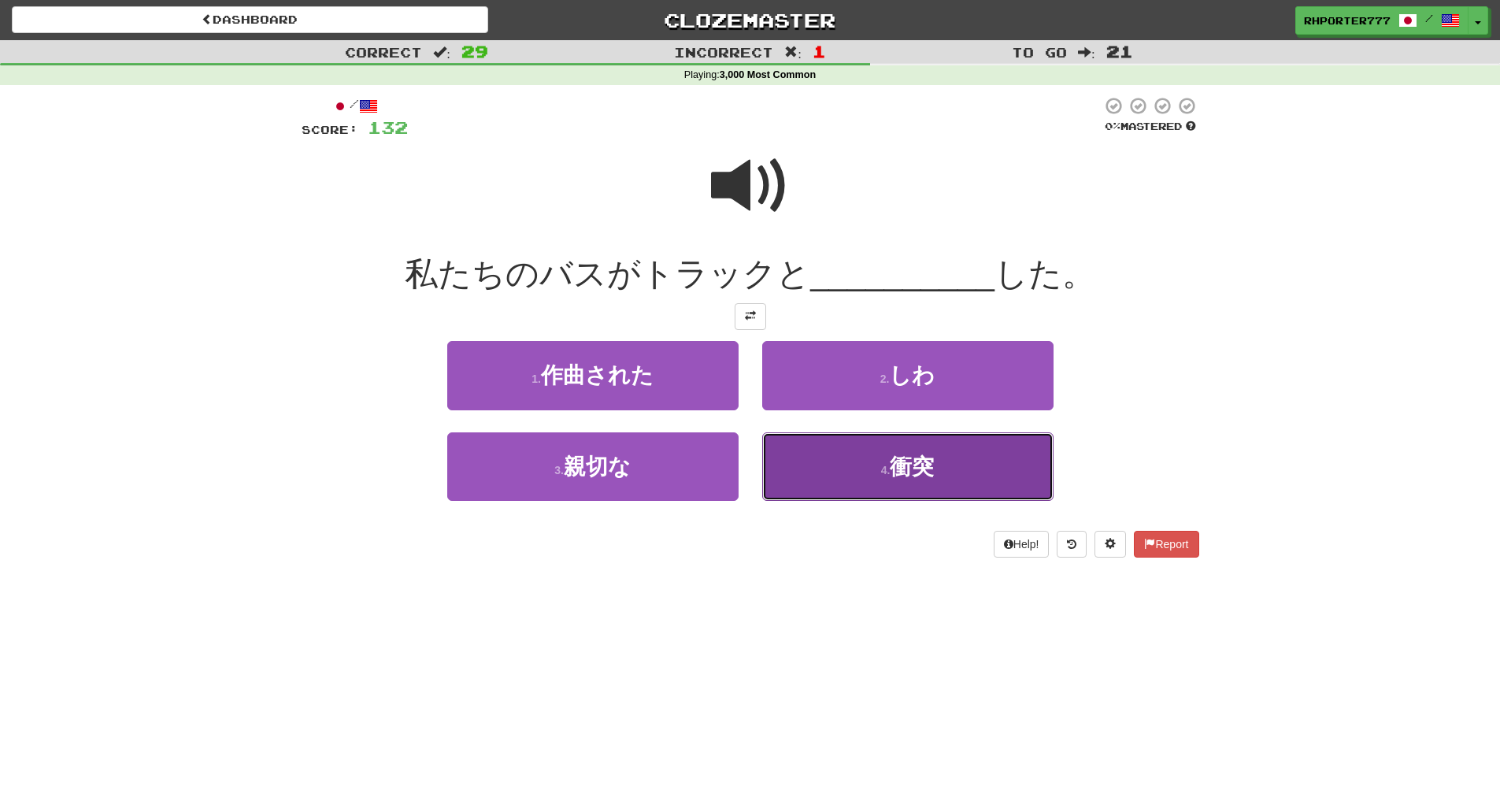
click at [927, 480] on button "4 . 衝突" at bounding box center [907, 466] width 291 height 69
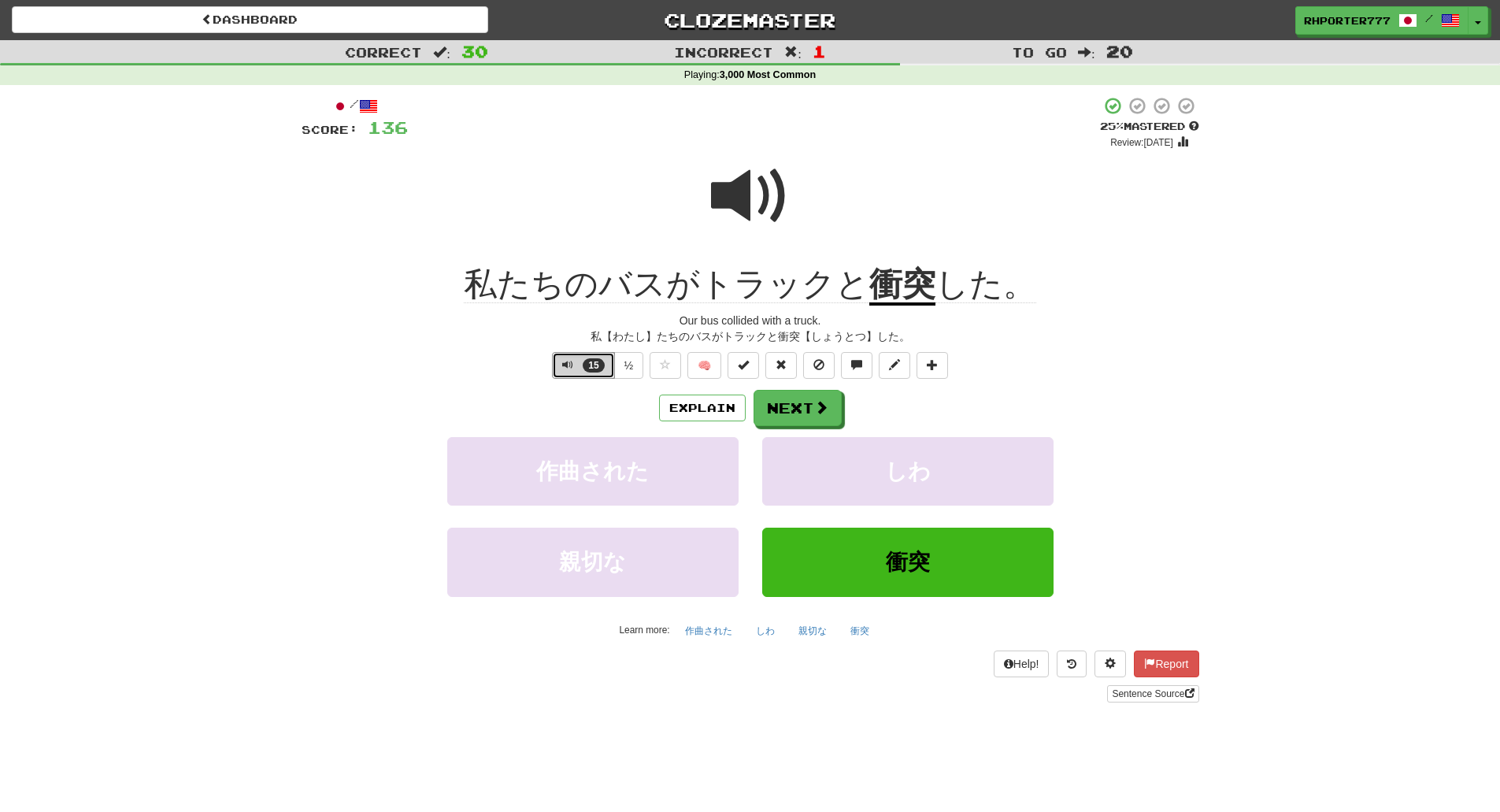
click at [564, 363] on span "Text-to-speech controls" at bounding box center [567, 364] width 11 height 11
click at [798, 403] on button "Next" at bounding box center [798, 407] width 88 height 36
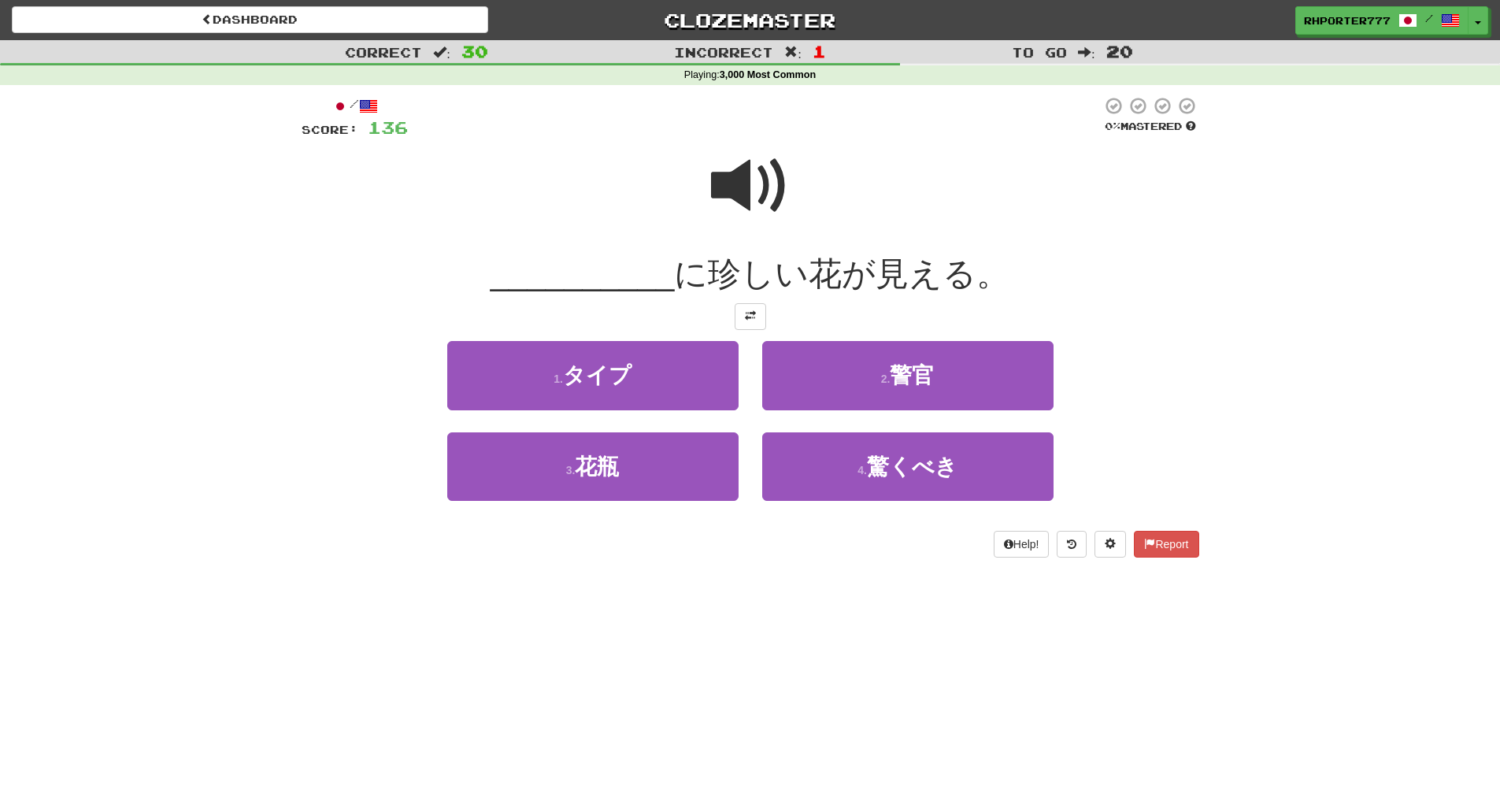
click at [741, 182] on span at bounding box center [750, 185] width 78 height 78
drag, startPoint x: 710, startPoint y: 263, endPoint x: 737, endPoint y: 270, distance: 27.9
click at [737, 270] on span "に珍しい花が見える。" at bounding box center [842, 274] width 335 height 37
copy span "珍"
click at [752, 188] on span at bounding box center [750, 185] width 78 height 78
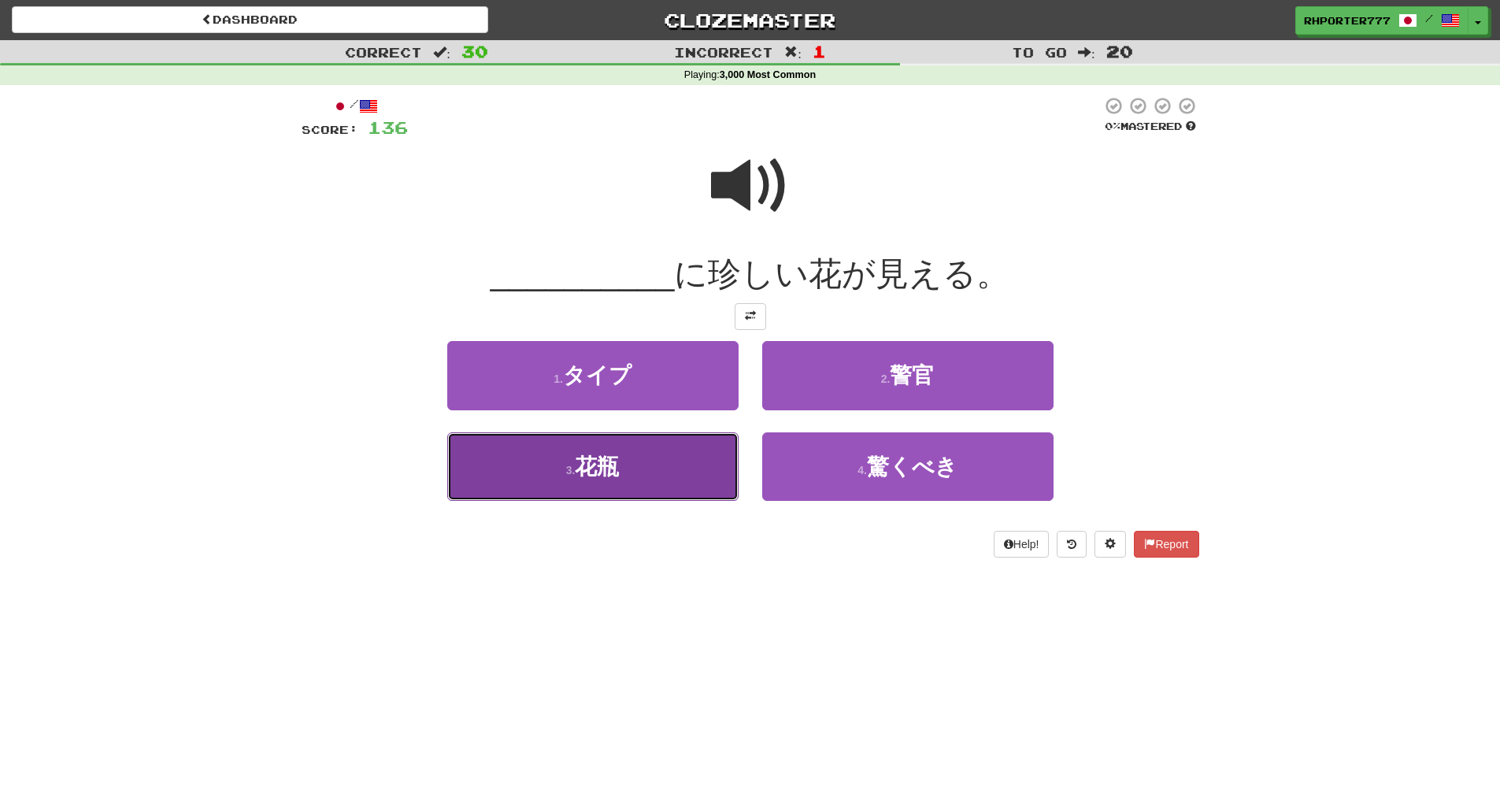
click at [612, 470] on span "花瓶" at bounding box center [597, 466] width 45 height 24
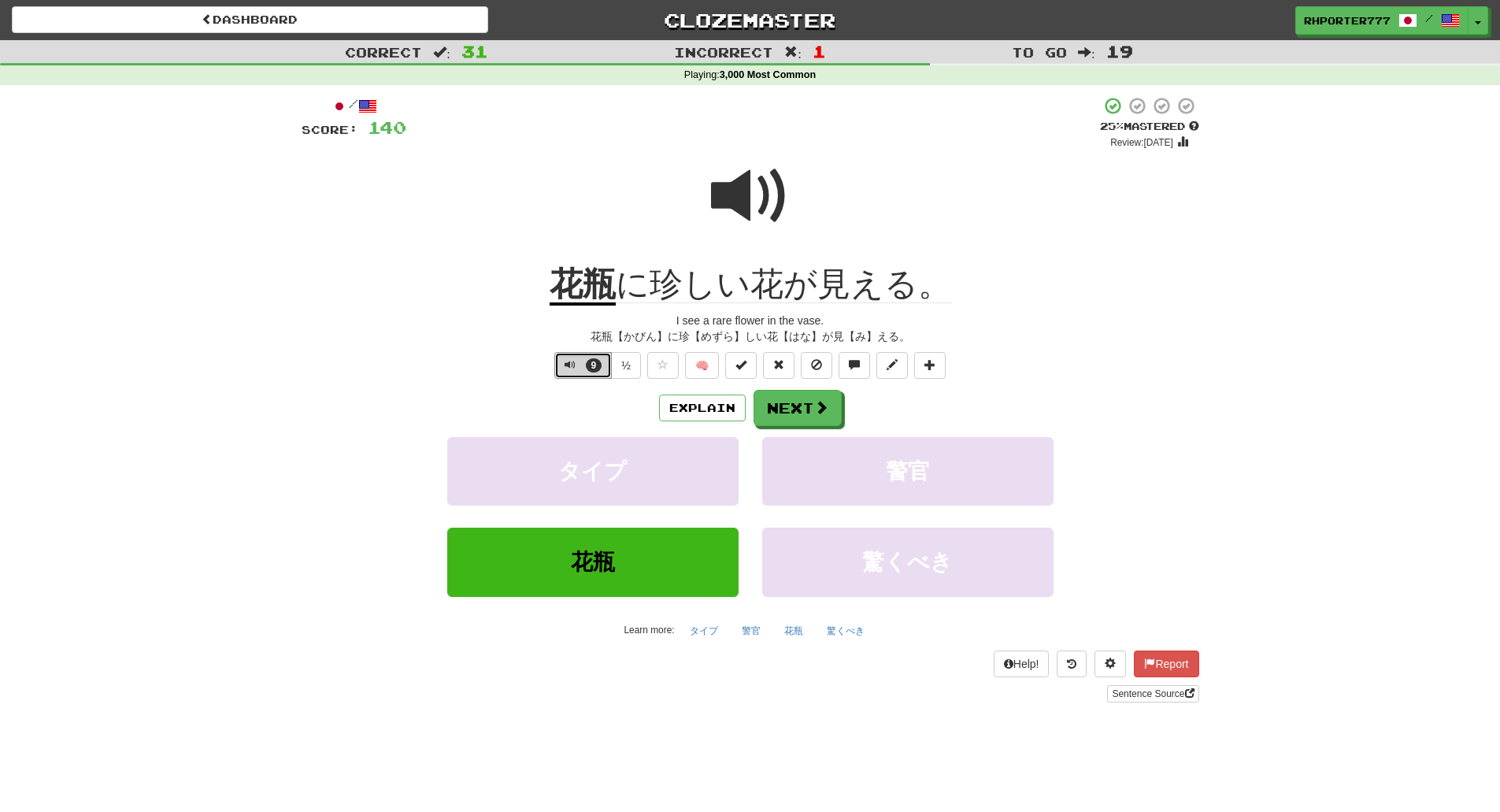
click at [583, 364] on button "9" at bounding box center [583, 366] width 57 height 27
click at [572, 287] on u "花瓶" at bounding box center [583, 285] width 66 height 40
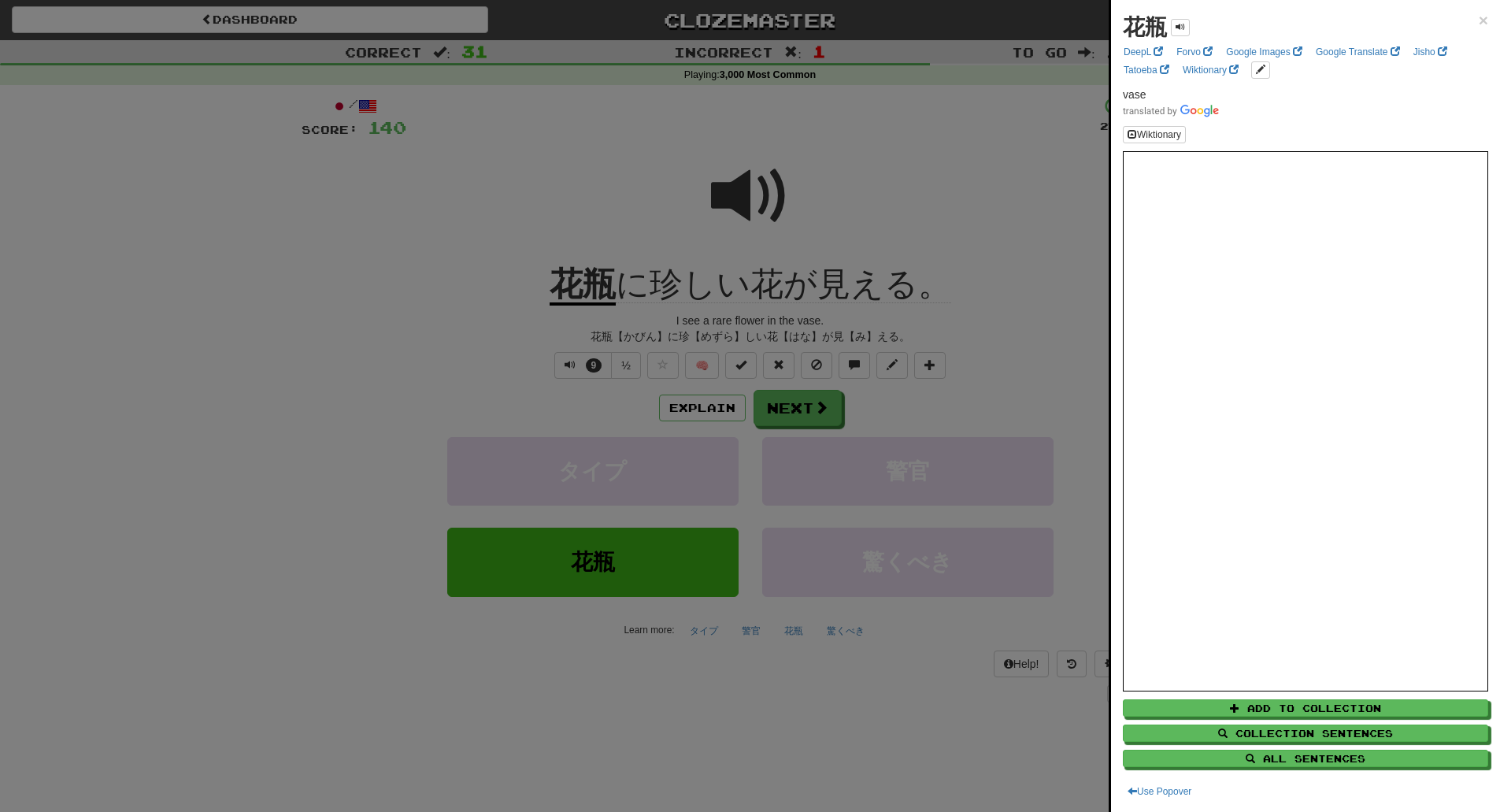
click at [564, 195] on div at bounding box center [750, 406] width 1500 height 812
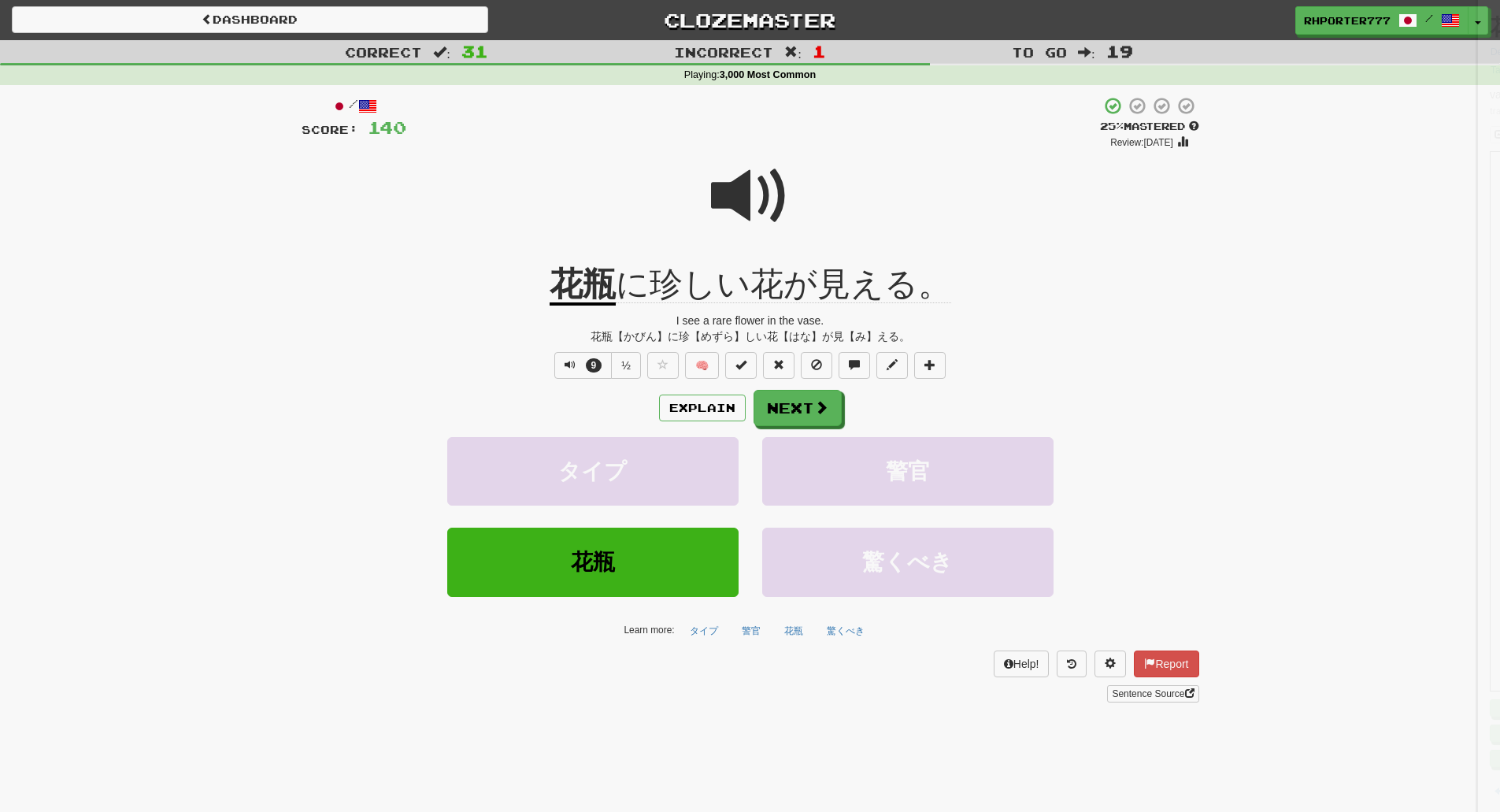
click at [723, 195] on span at bounding box center [750, 195] width 78 height 78
click at [741, 195] on span at bounding box center [750, 195] width 78 height 78
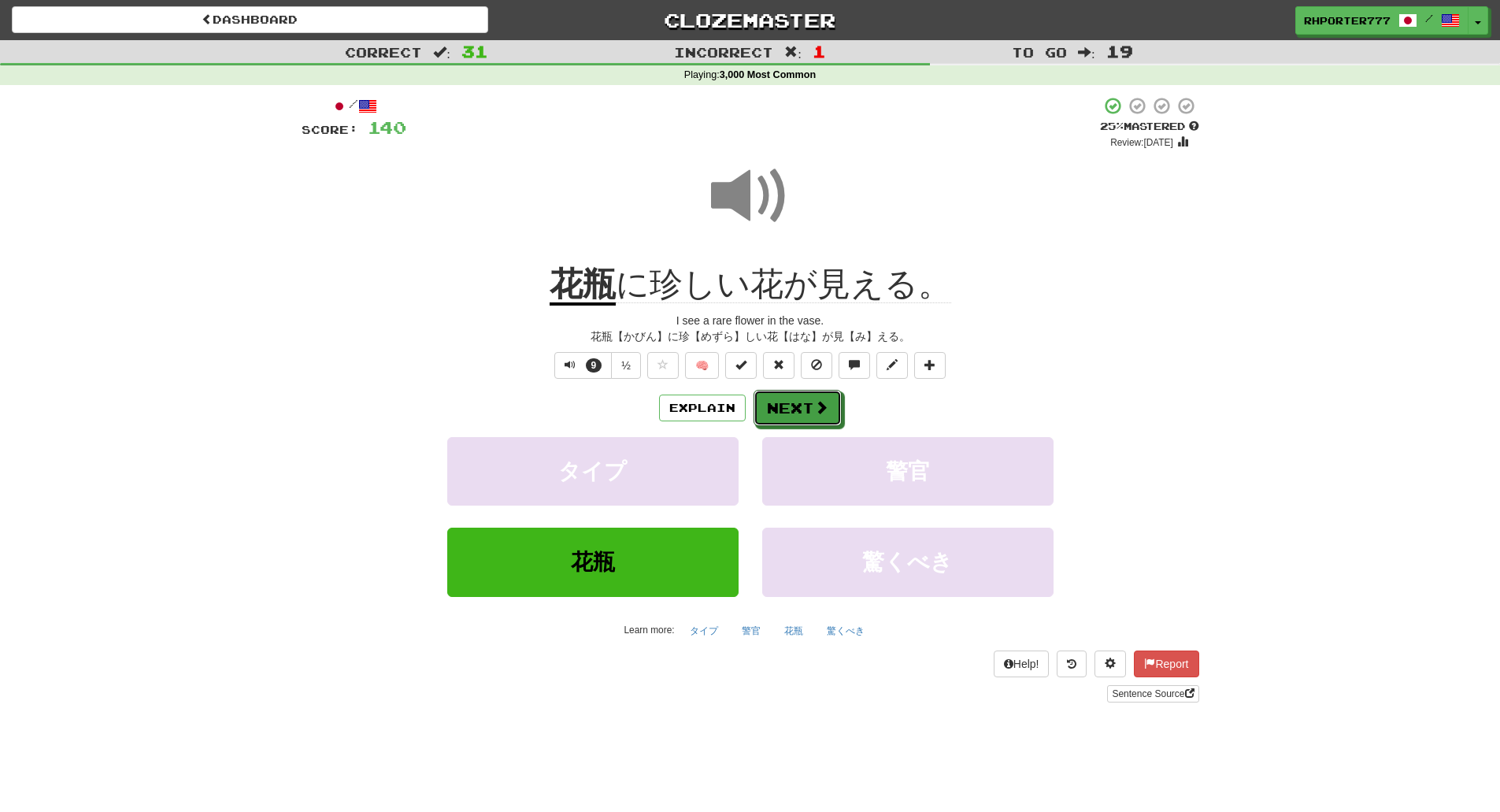
click at [783, 407] on button "Next" at bounding box center [797, 407] width 88 height 36
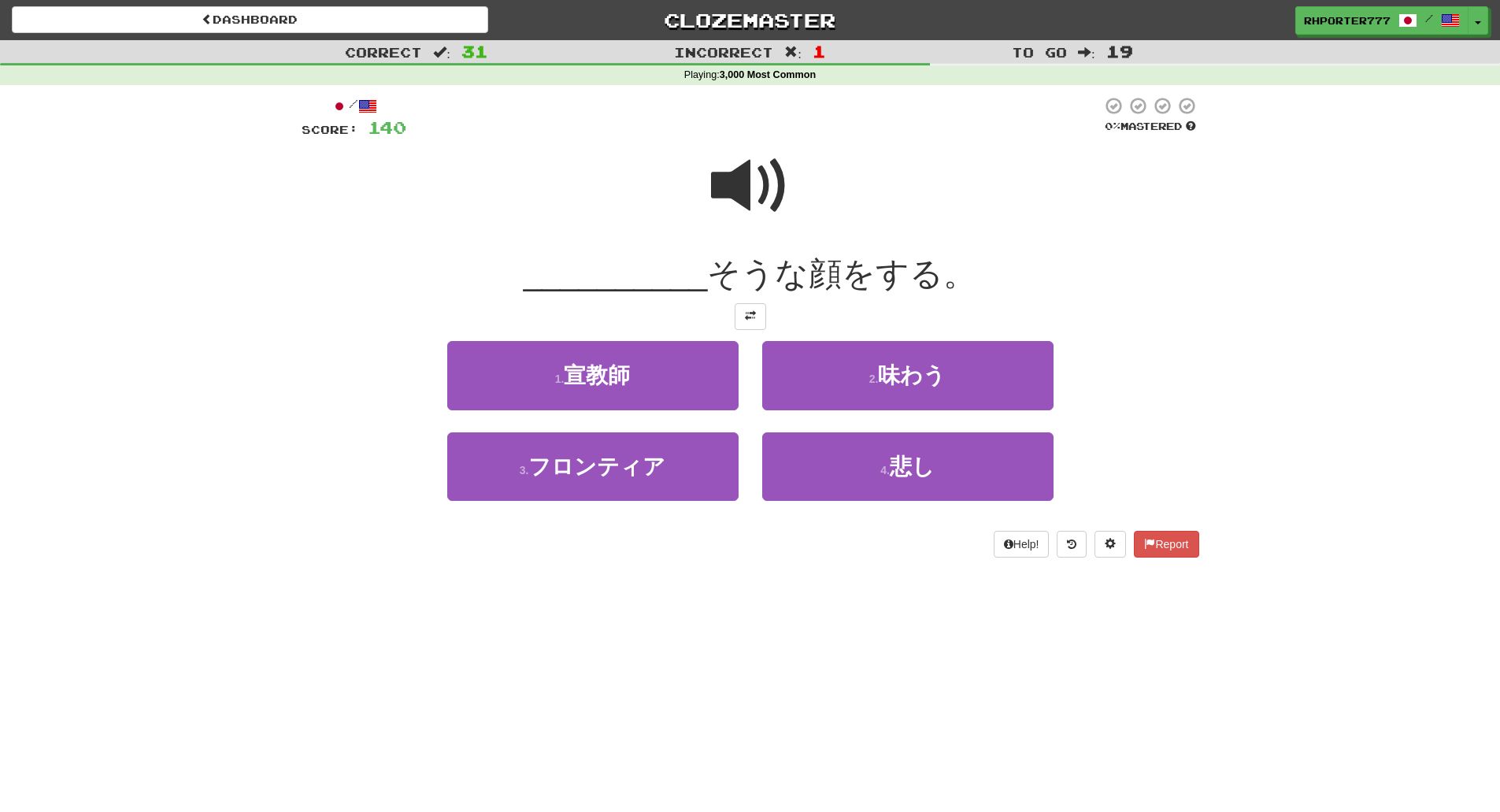
click at [713, 188] on span at bounding box center [750, 185] width 78 height 78
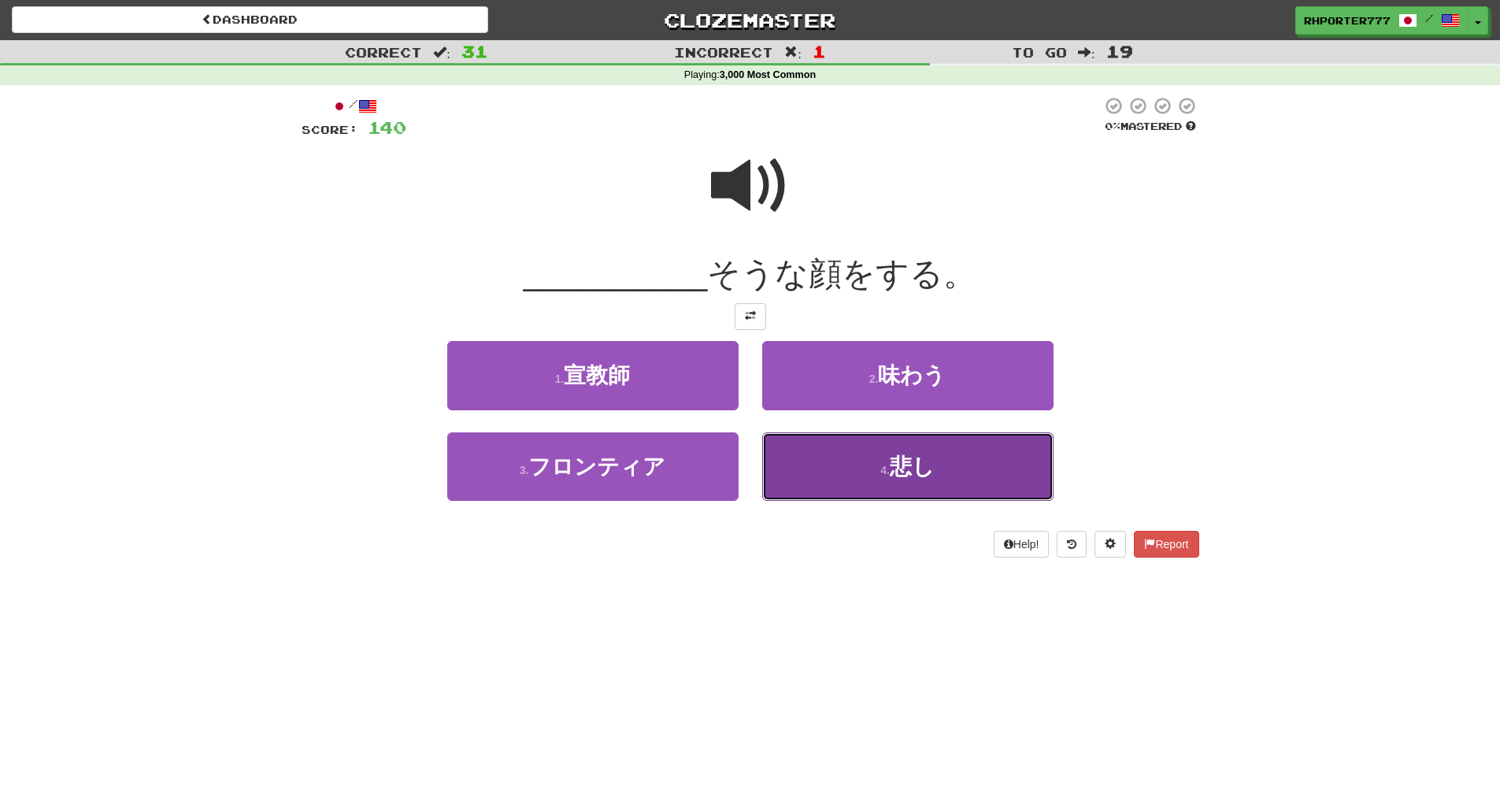
click at [943, 479] on button "4 . 悲し" at bounding box center [907, 466] width 291 height 69
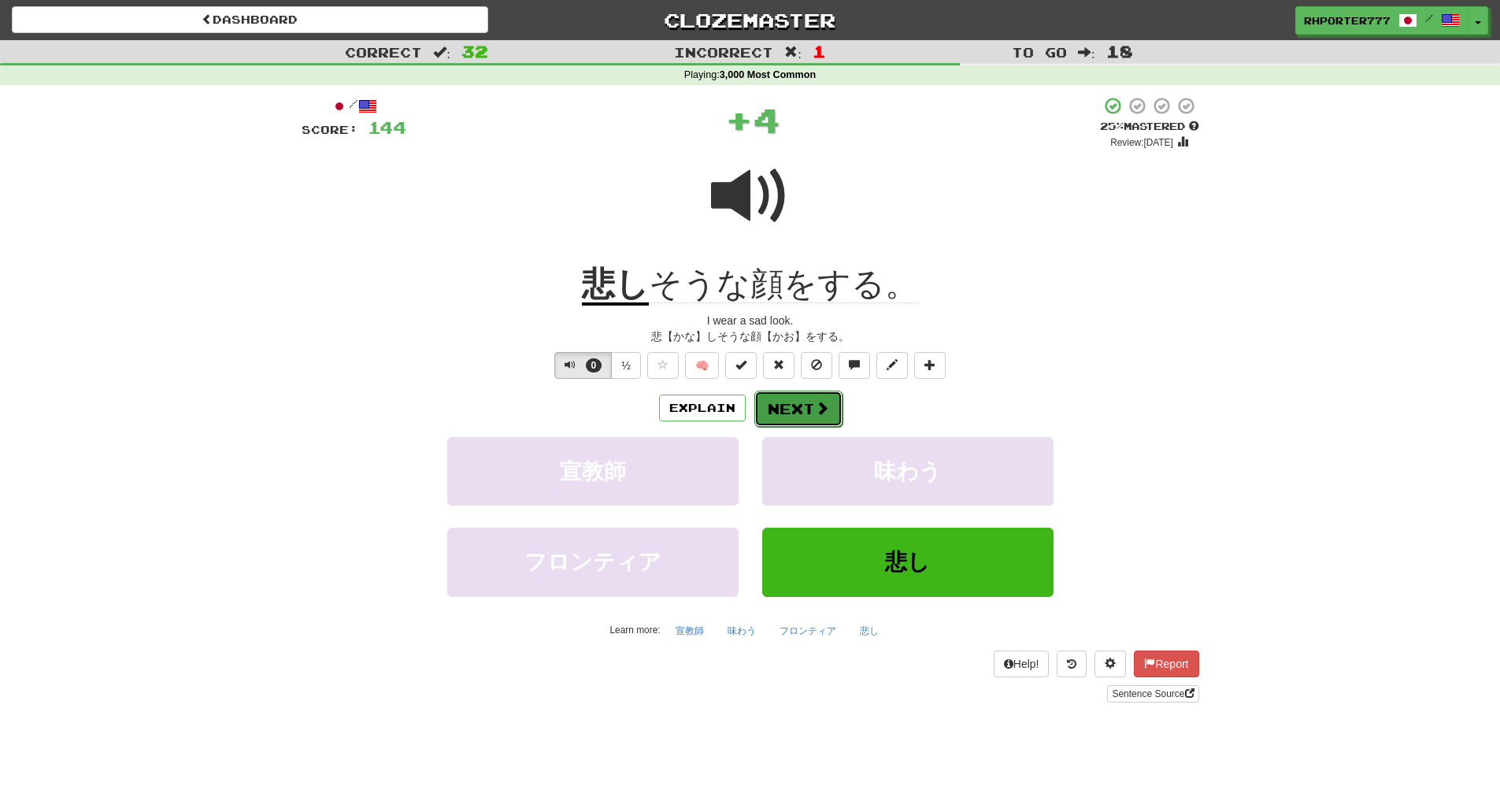
click at [767, 399] on button "Next" at bounding box center [798, 407] width 88 height 36
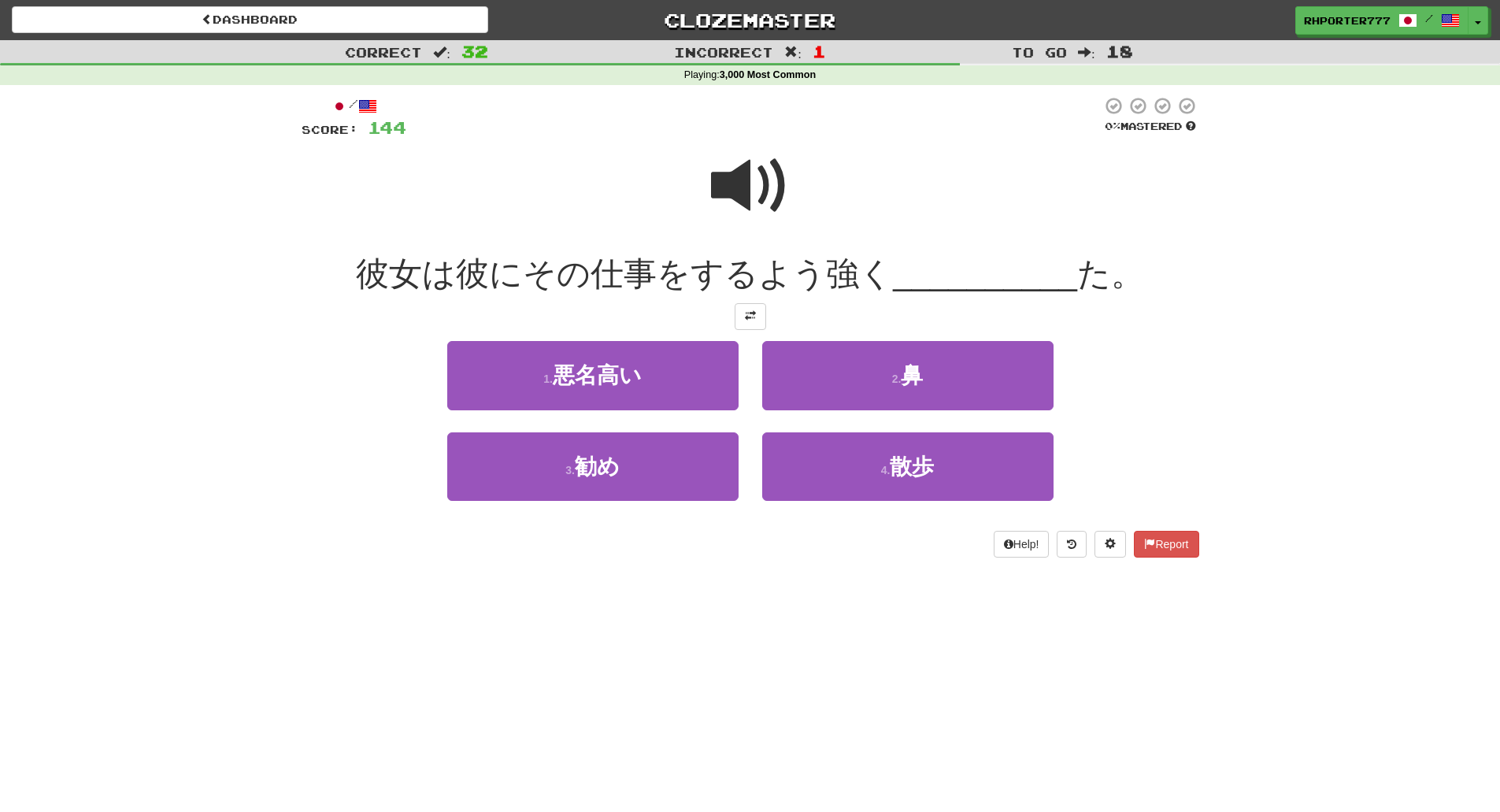
click at [769, 198] on span at bounding box center [750, 185] width 78 height 78
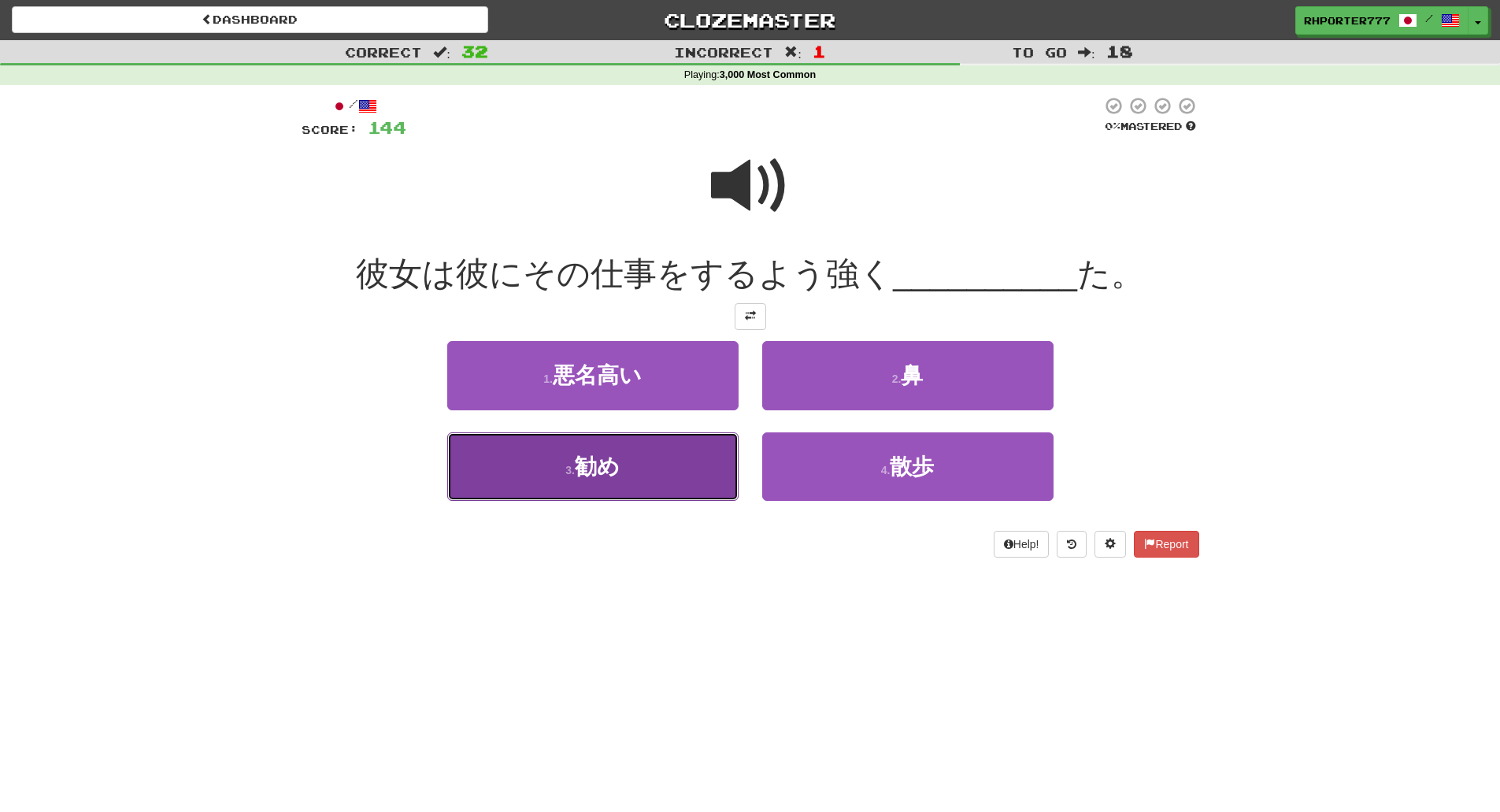
click at [597, 471] on span "勧め" at bounding box center [597, 466] width 45 height 24
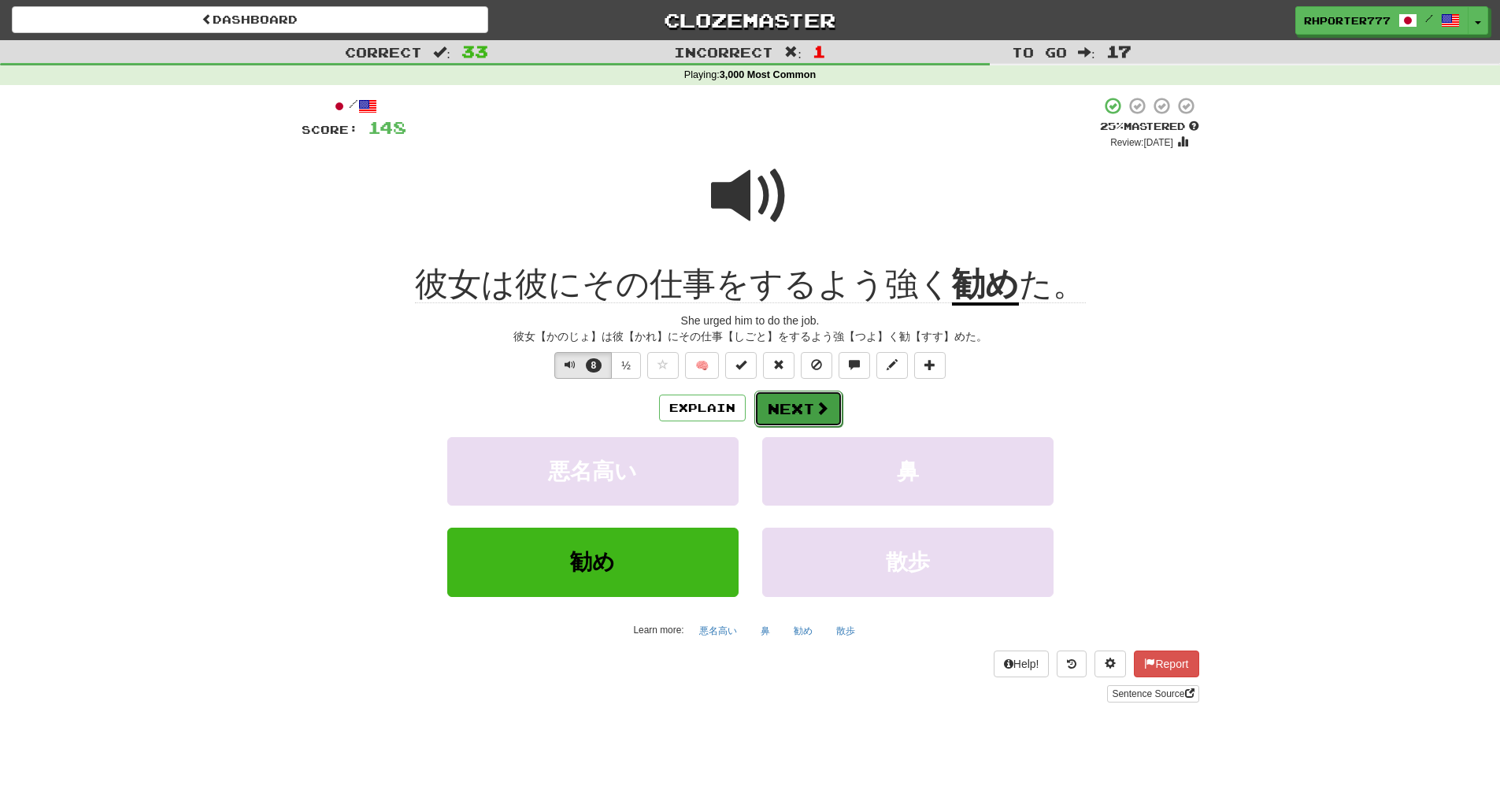
click at [797, 412] on button "Next" at bounding box center [798, 407] width 88 height 36
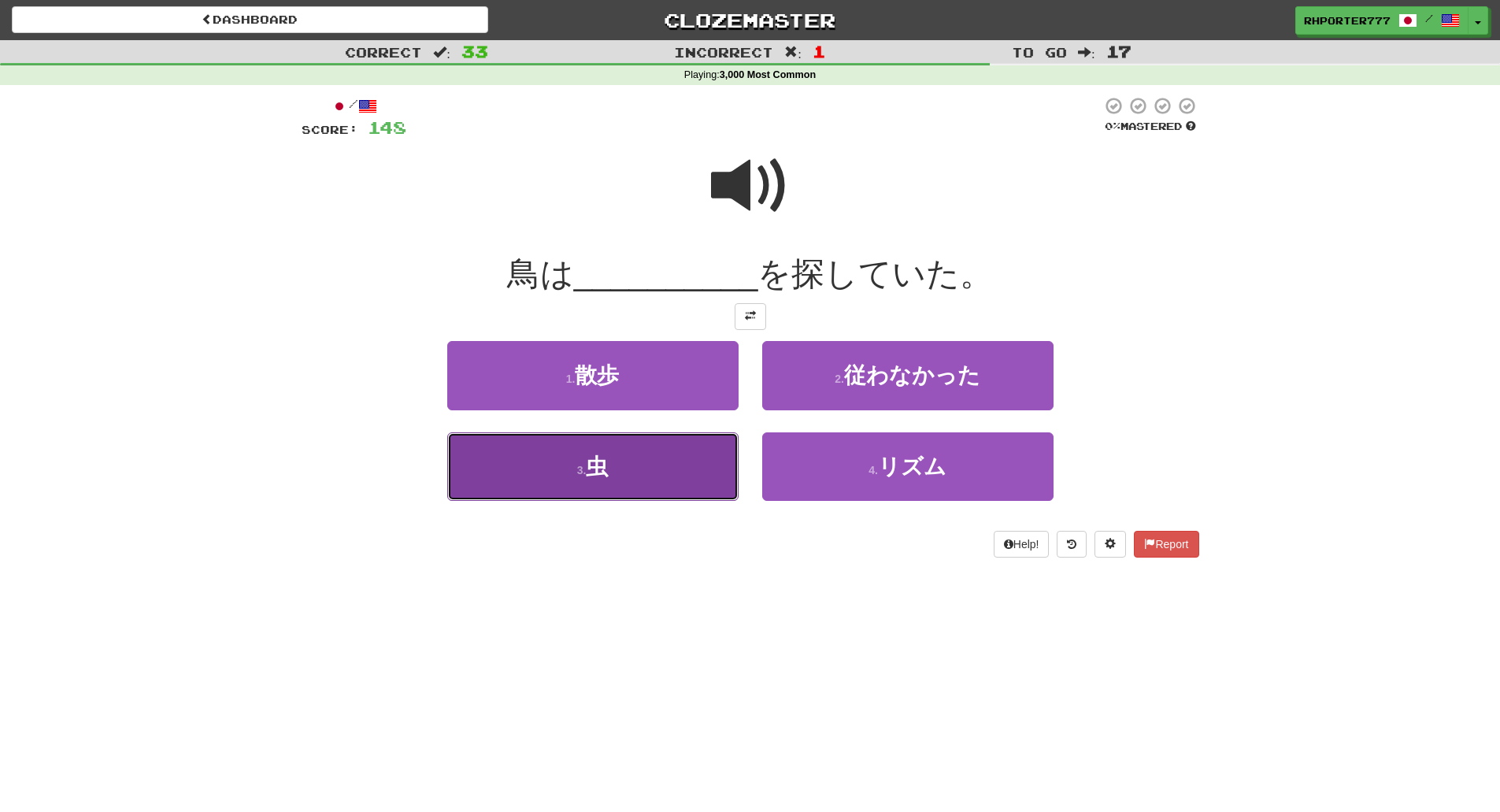
click at [589, 466] on span "虫" at bounding box center [597, 466] width 22 height 24
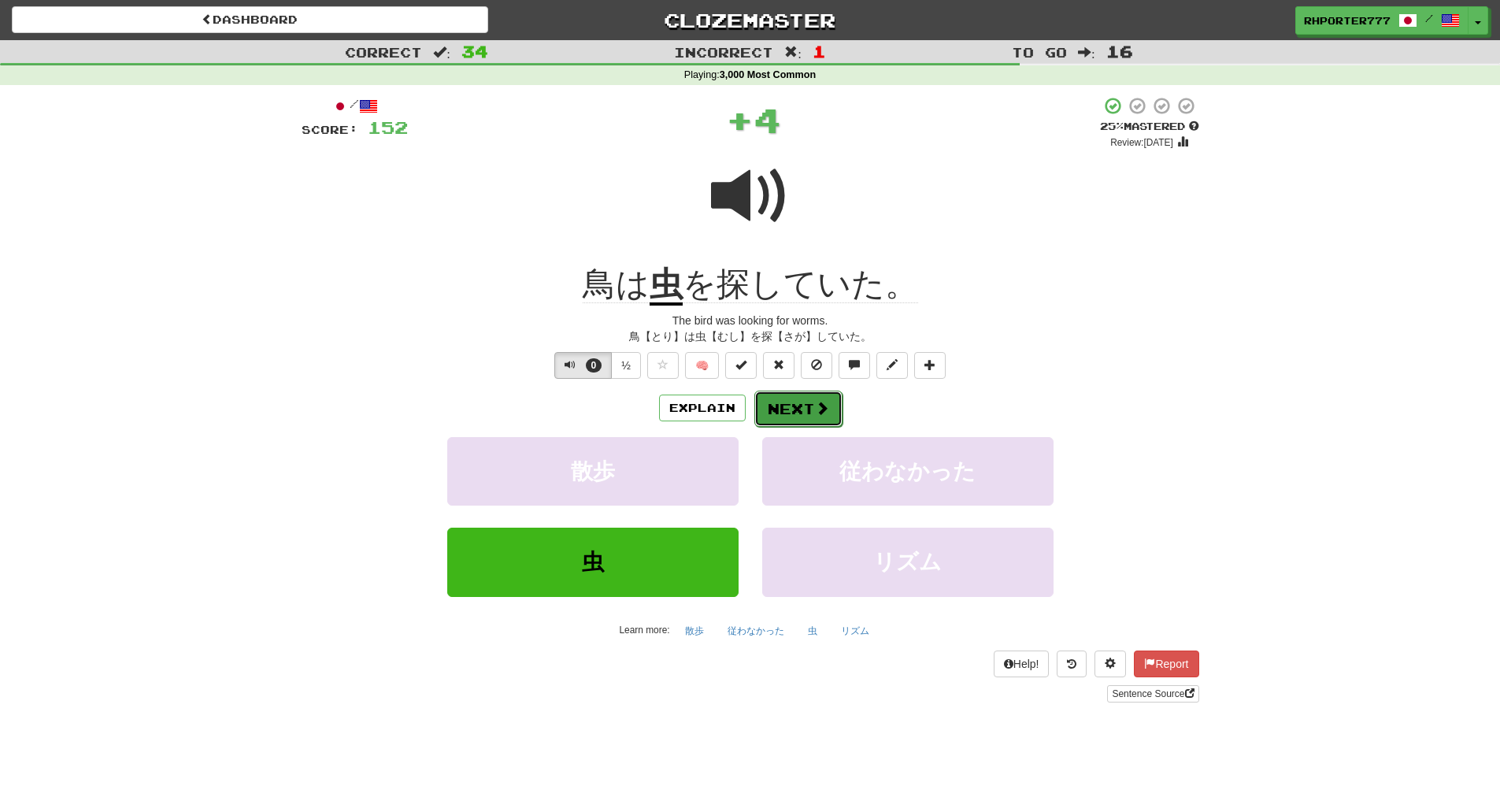
click at [816, 415] on span at bounding box center [822, 407] width 15 height 15
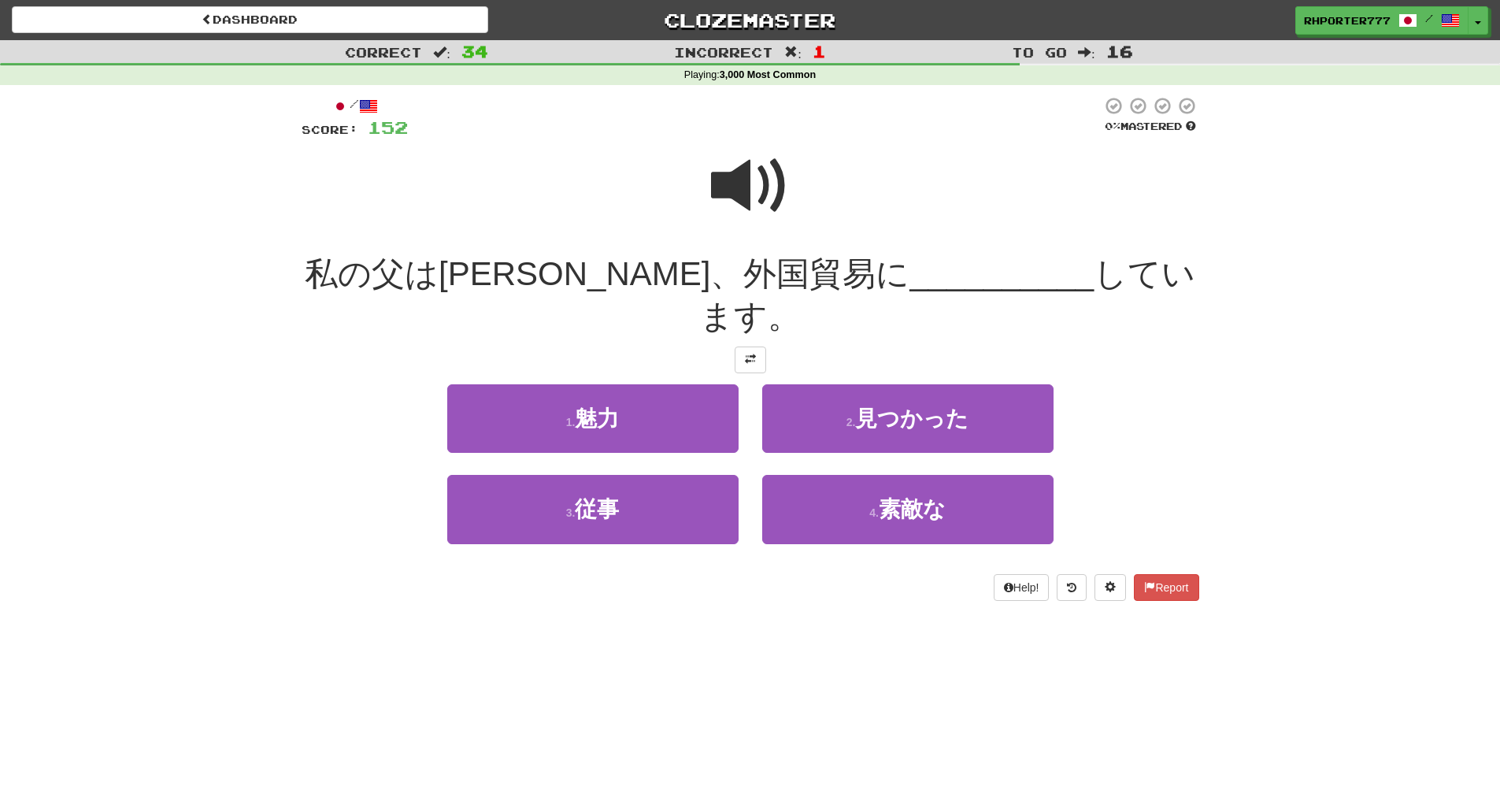
click at [743, 187] on span at bounding box center [750, 185] width 78 height 78
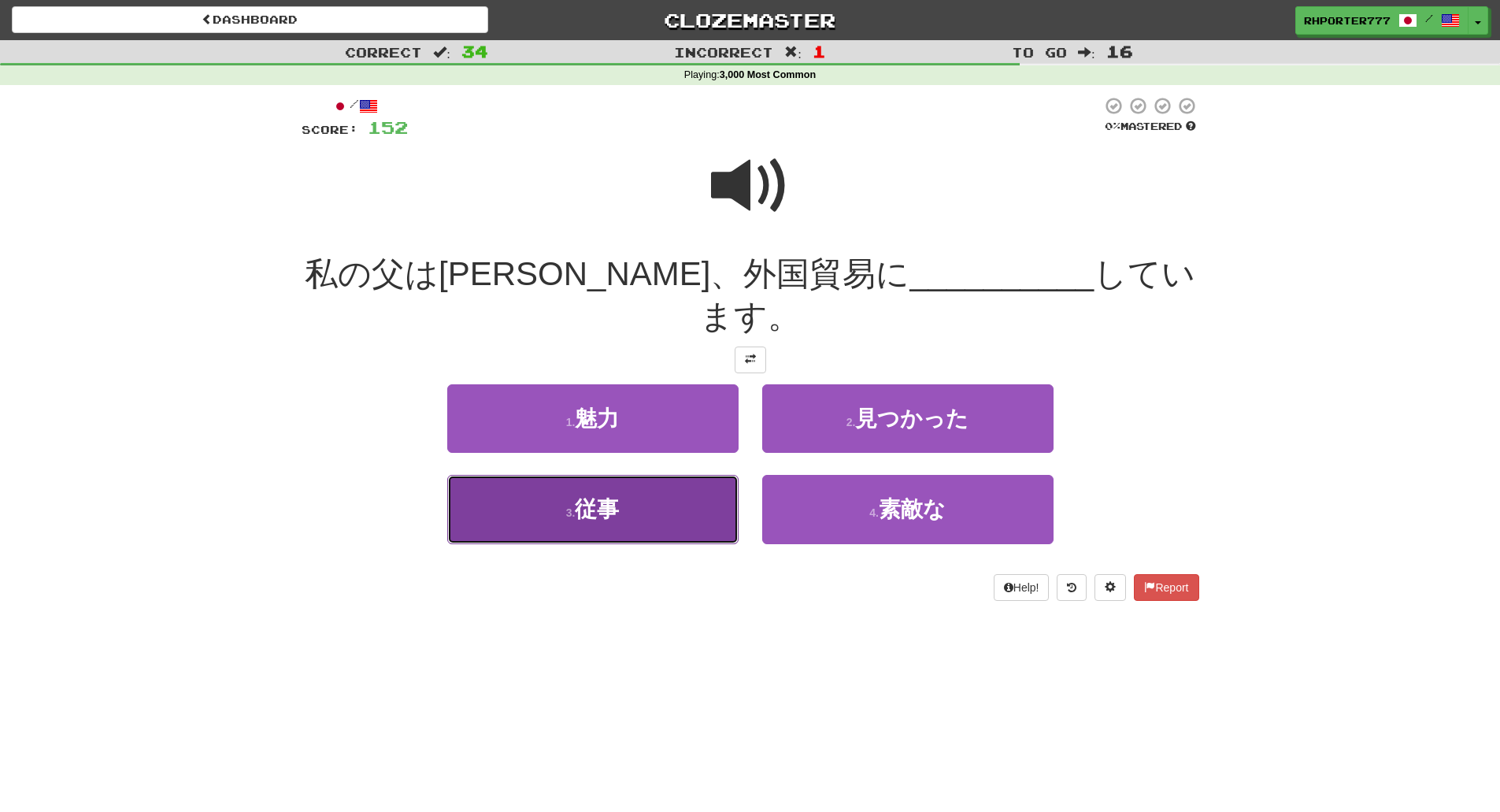
click at [595, 496] on span "従事" at bounding box center [597, 508] width 45 height 24
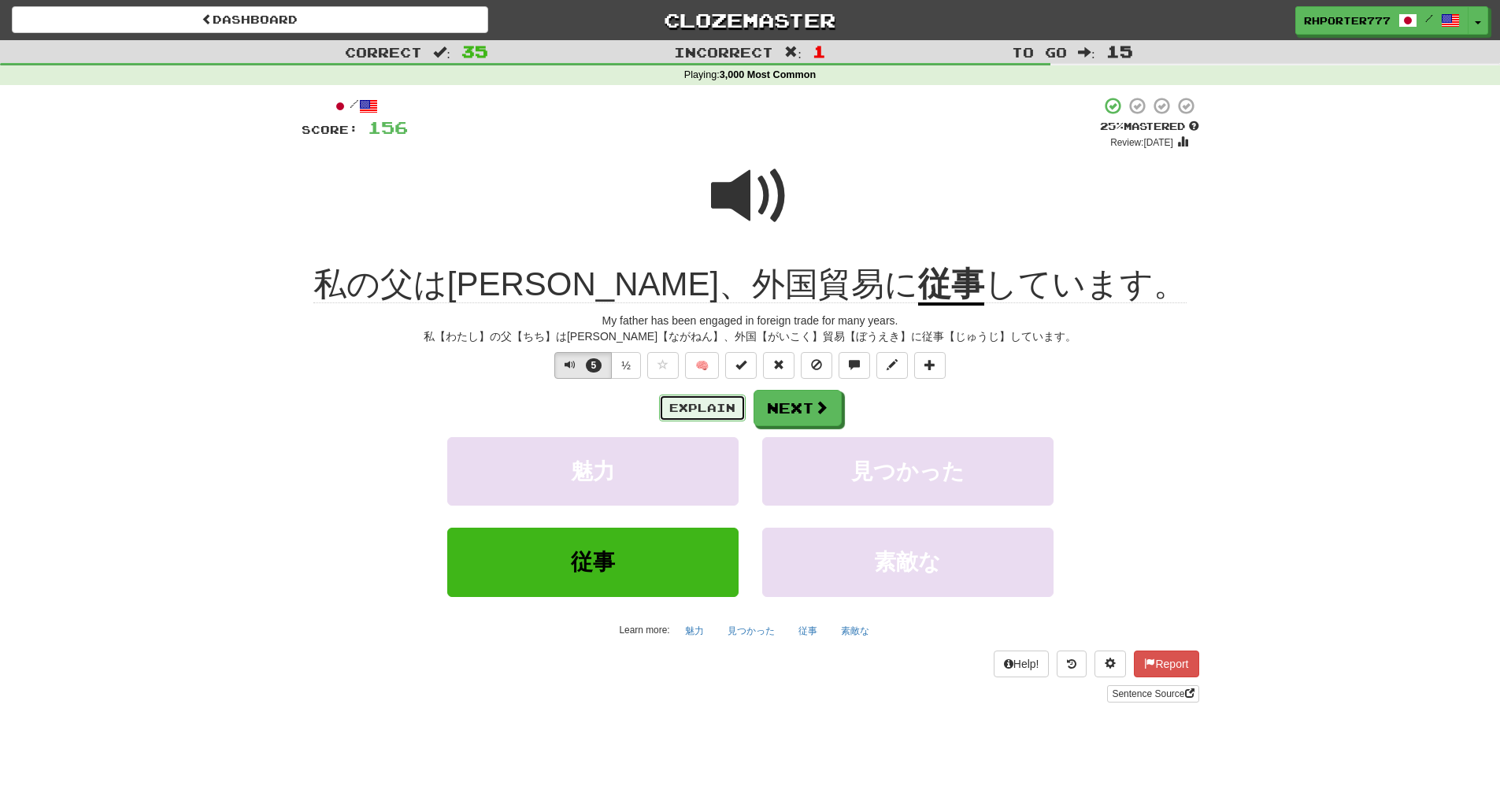
click at [682, 398] on button "Explain" at bounding box center [702, 407] width 86 height 27
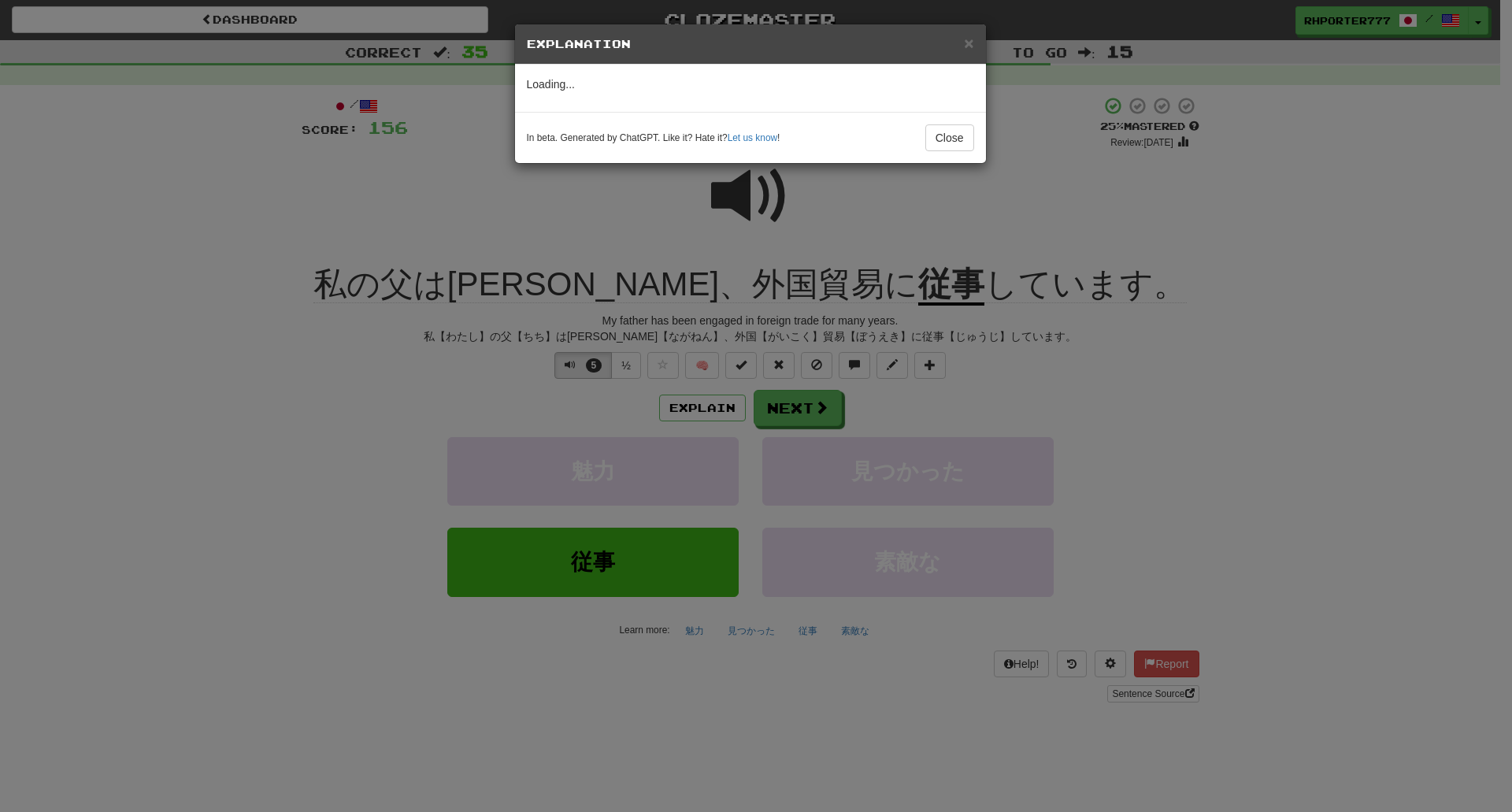
click at [595, 367] on div "× Explanation Loading... In beta. Generated by ChatGPT. Like it? Hate it? Let u…" at bounding box center [756, 406] width 1512 height 812
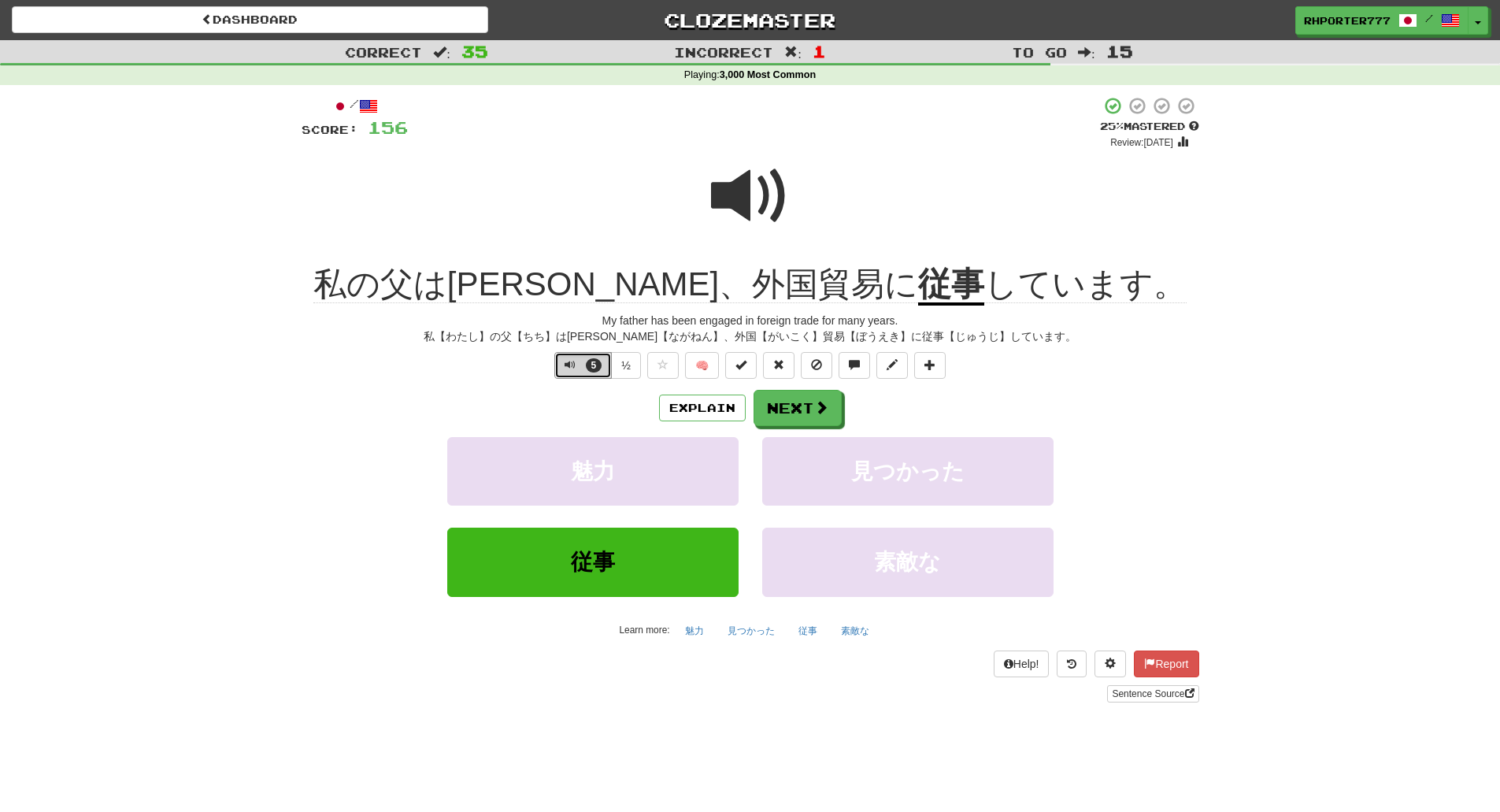
click at [596, 367] on span "5" at bounding box center [594, 365] width 16 height 15
click at [704, 411] on button "Explain" at bounding box center [702, 407] width 86 height 27
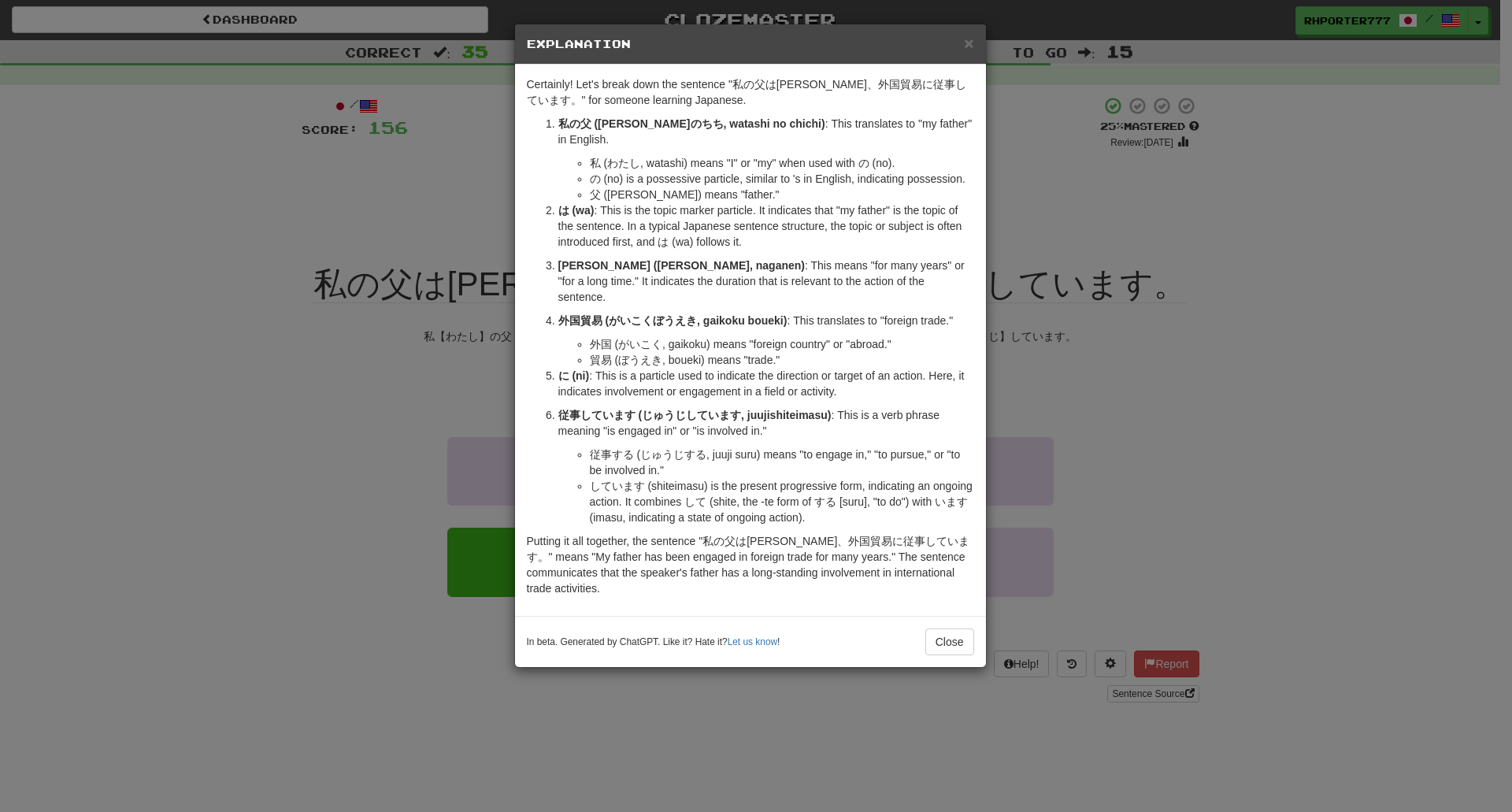
click at [964, 446] on li "従事する (じゅうじする, juuji suru) means "to engage in," "to pursue," or "to be involved…" at bounding box center [781, 462] width 384 height 32
click at [599, 446] on li "従事する (じゅうじする, juuji suru) means "to engage in," "to pursue," or "to be involved…" at bounding box center [781, 462] width 384 height 32
click at [1138, 495] on div "× Explanation Certainly! Let's break down the sentence "私の父は[PERSON_NAME]、外国貿易に…" at bounding box center [756, 406] width 1512 height 812
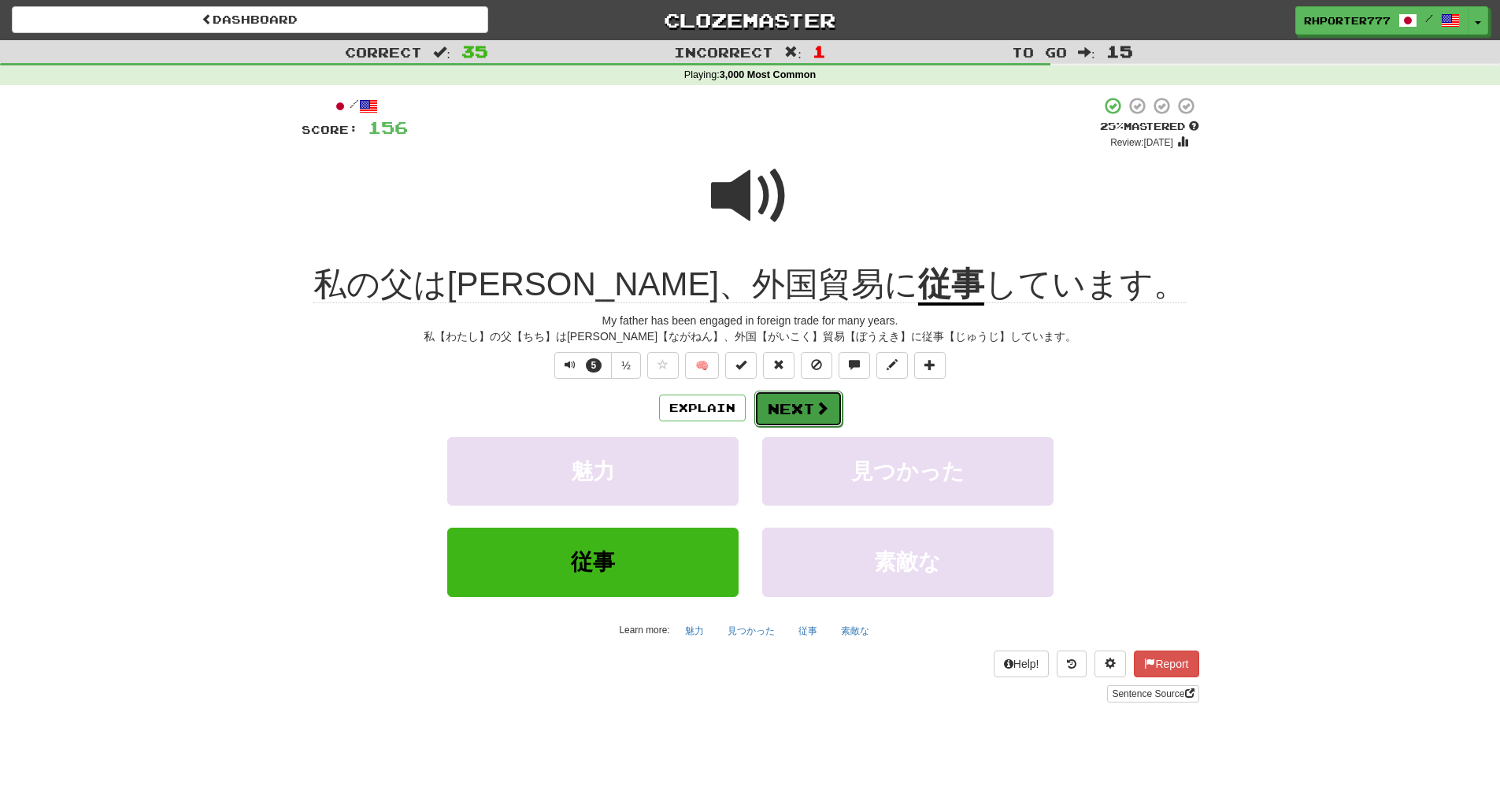
click at [792, 406] on button "Next" at bounding box center [798, 407] width 88 height 36
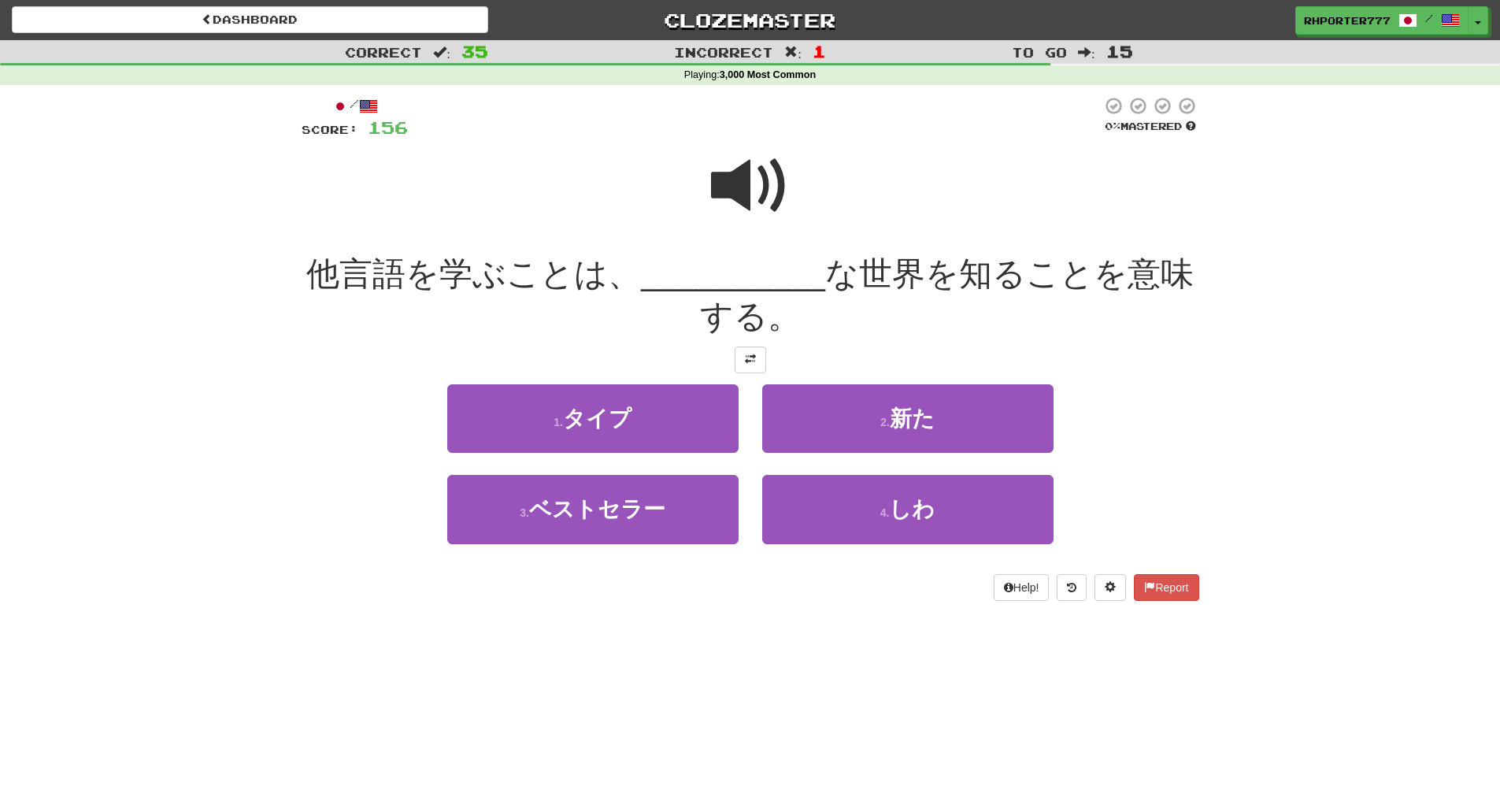
click at [735, 190] on span at bounding box center [750, 185] width 78 height 78
click at [768, 186] on span at bounding box center [750, 185] width 78 height 78
click at [766, 187] on span at bounding box center [750, 185] width 78 height 78
click at [742, 184] on span at bounding box center [750, 185] width 78 height 78
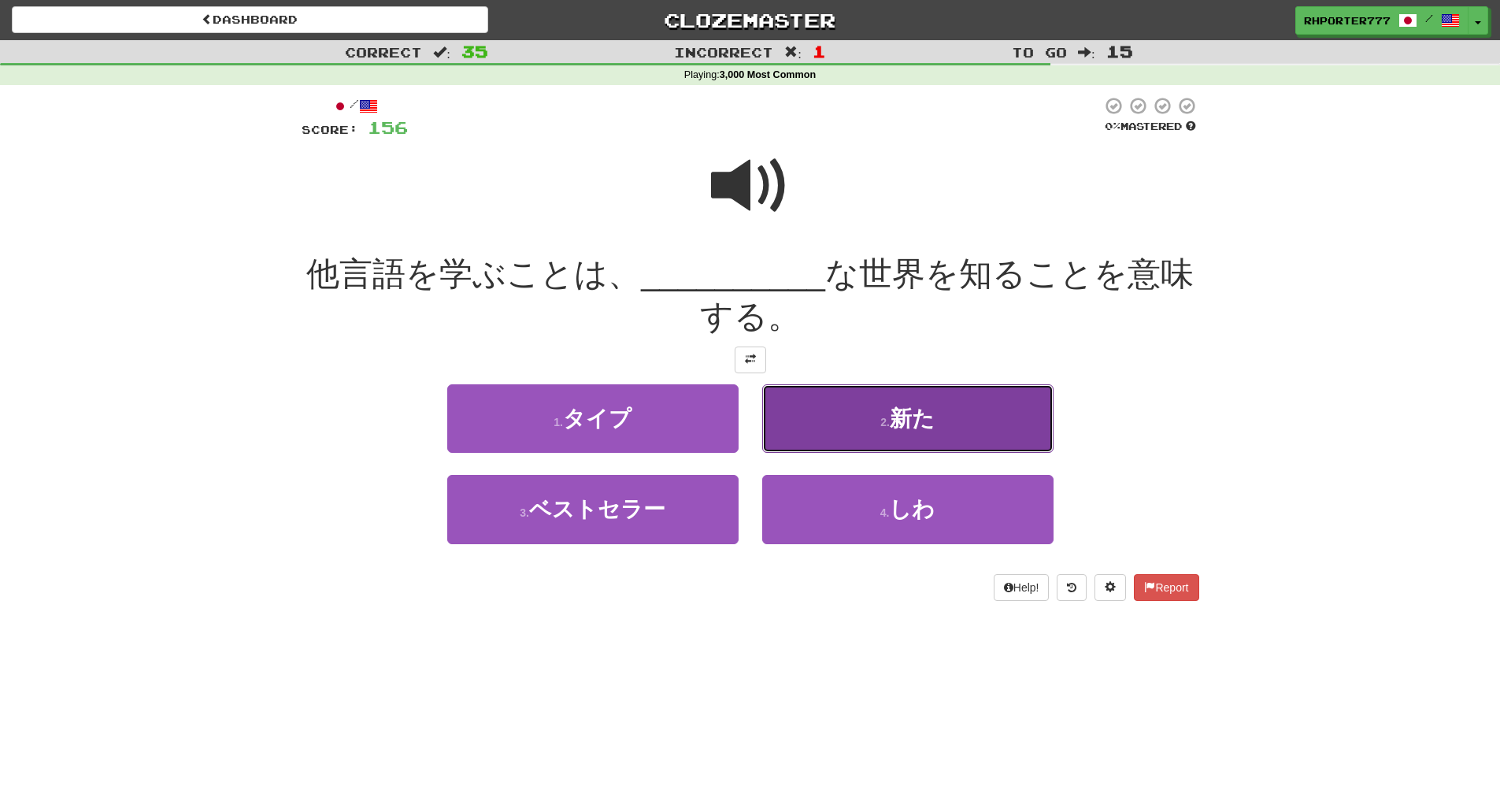
click at [891, 400] on button "2 . 新た" at bounding box center [907, 418] width 291 height 69
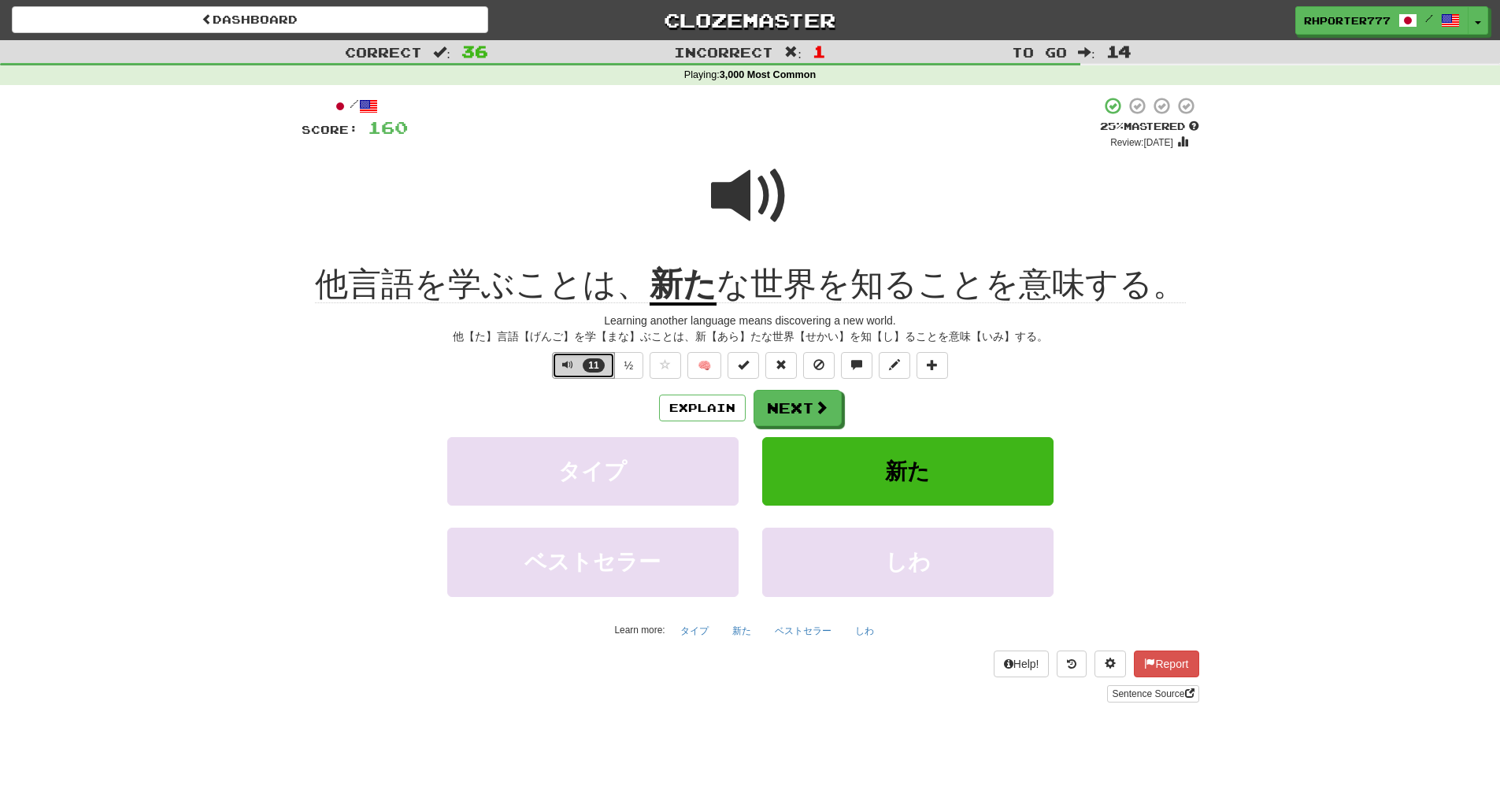
click at [593, 367] on span "11" at bounding box center [594, 365] width 21 height 15
click at [815, 407] on span at bounding box center [822, 407] width 15 height 15
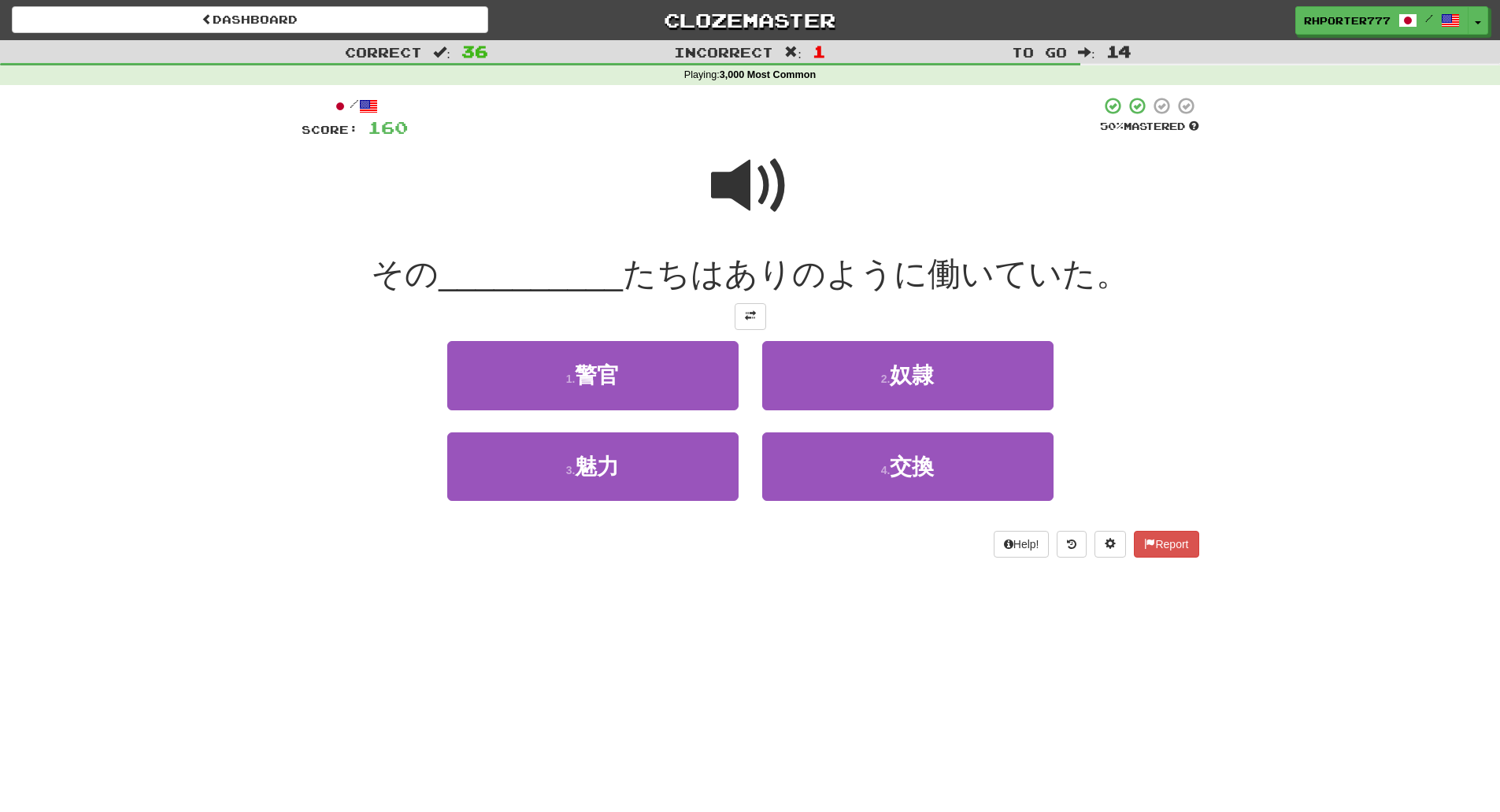
click at [754, 188] on span at bounding box center [750, 185] width 78 height 78
click at [755, 189] on span at bounding box center [750, 185] width 78 height 78
click at [721, 201] on span at bounding box center [750, 185] width 78 height 78
click at [759, 195] on span at bounding box center [750, 185] width 78 height 78
click at [746, 319] on span at bounding box center [750, 315] width 11 height 11
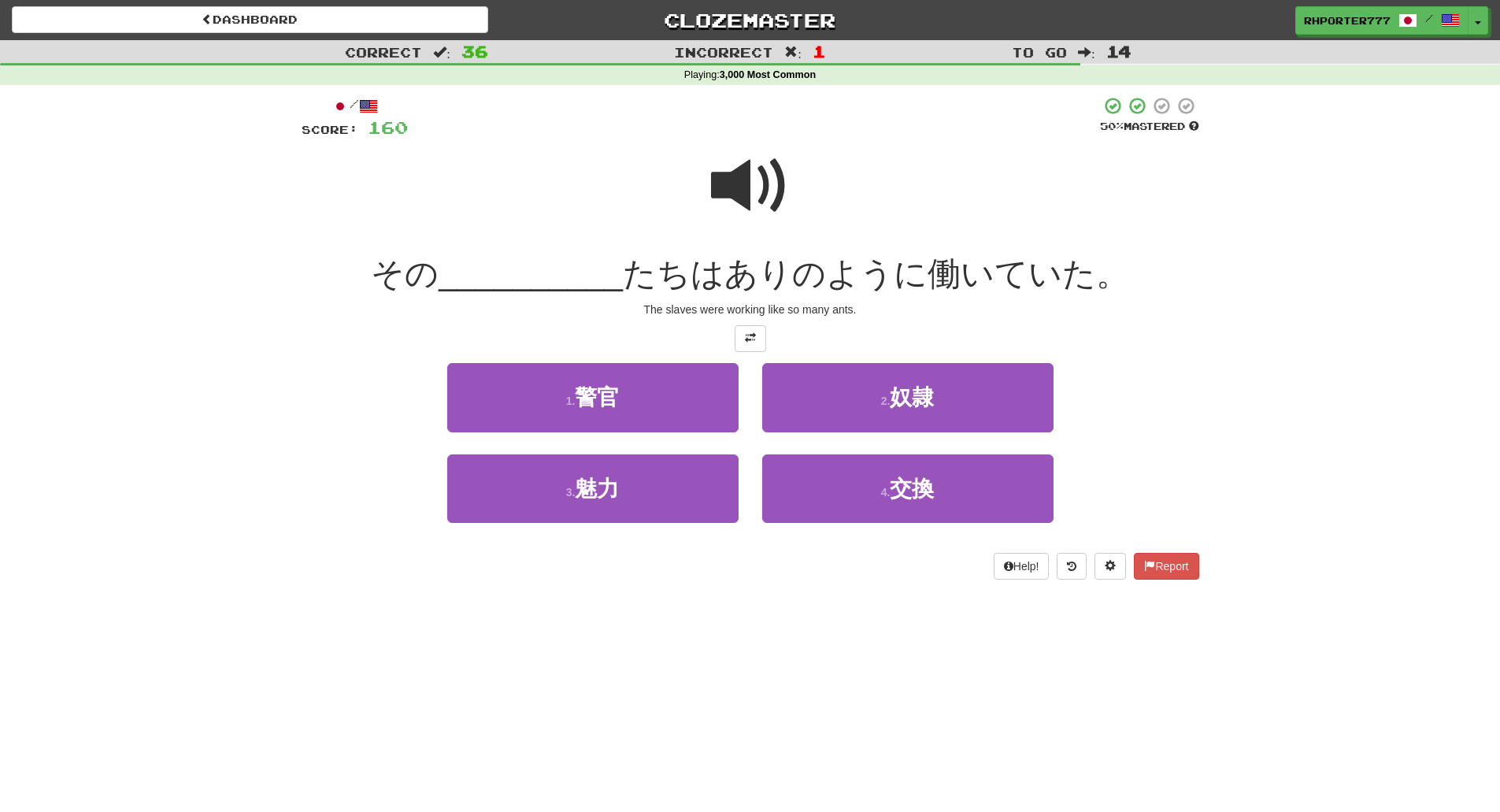
click at [730, 183] on span at bounding box center [750, 185] width 78 height 78
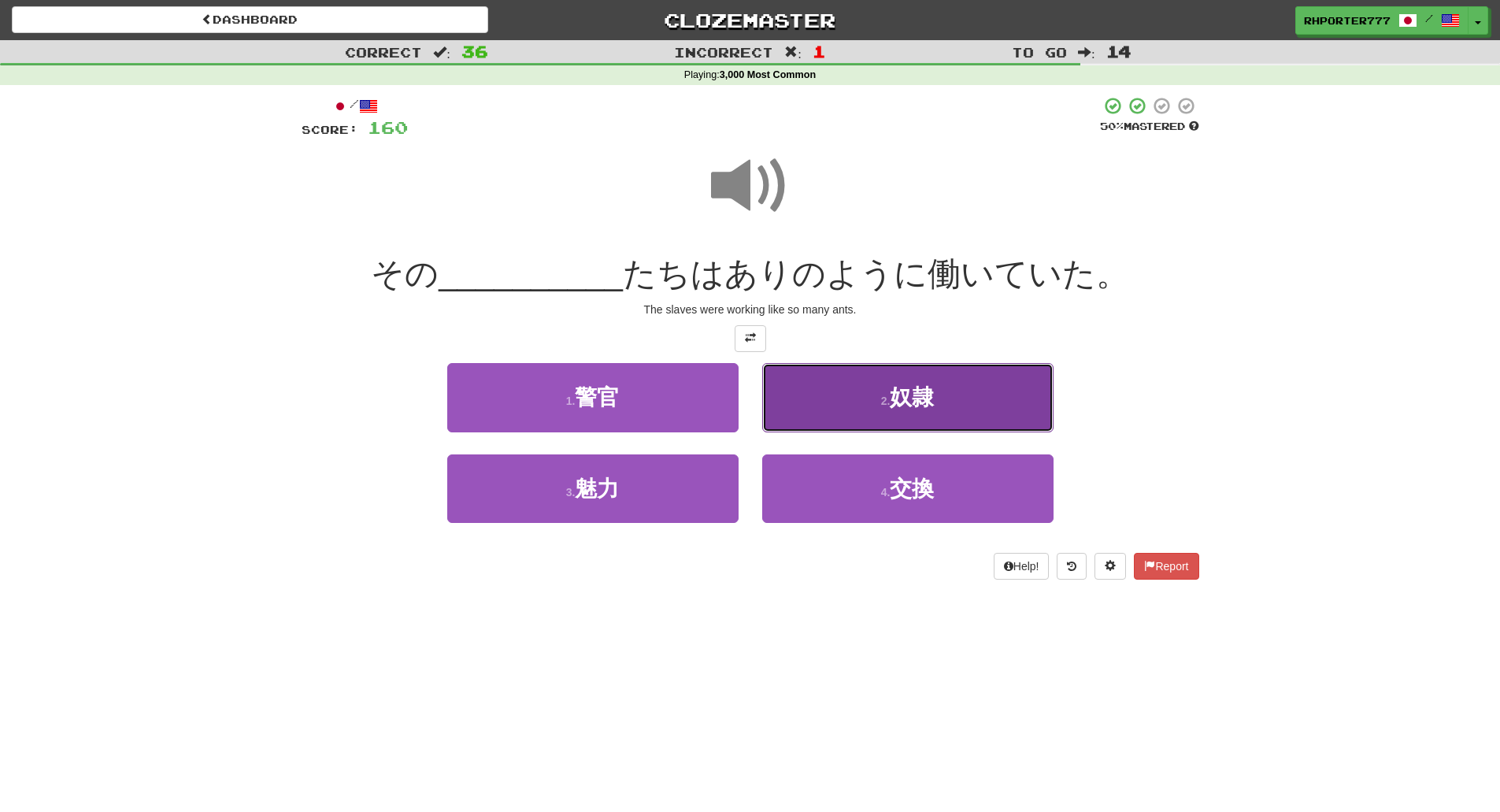
click at [905, 399] on span "奴隷" at bounding box center [912, 397] width 45 height 24
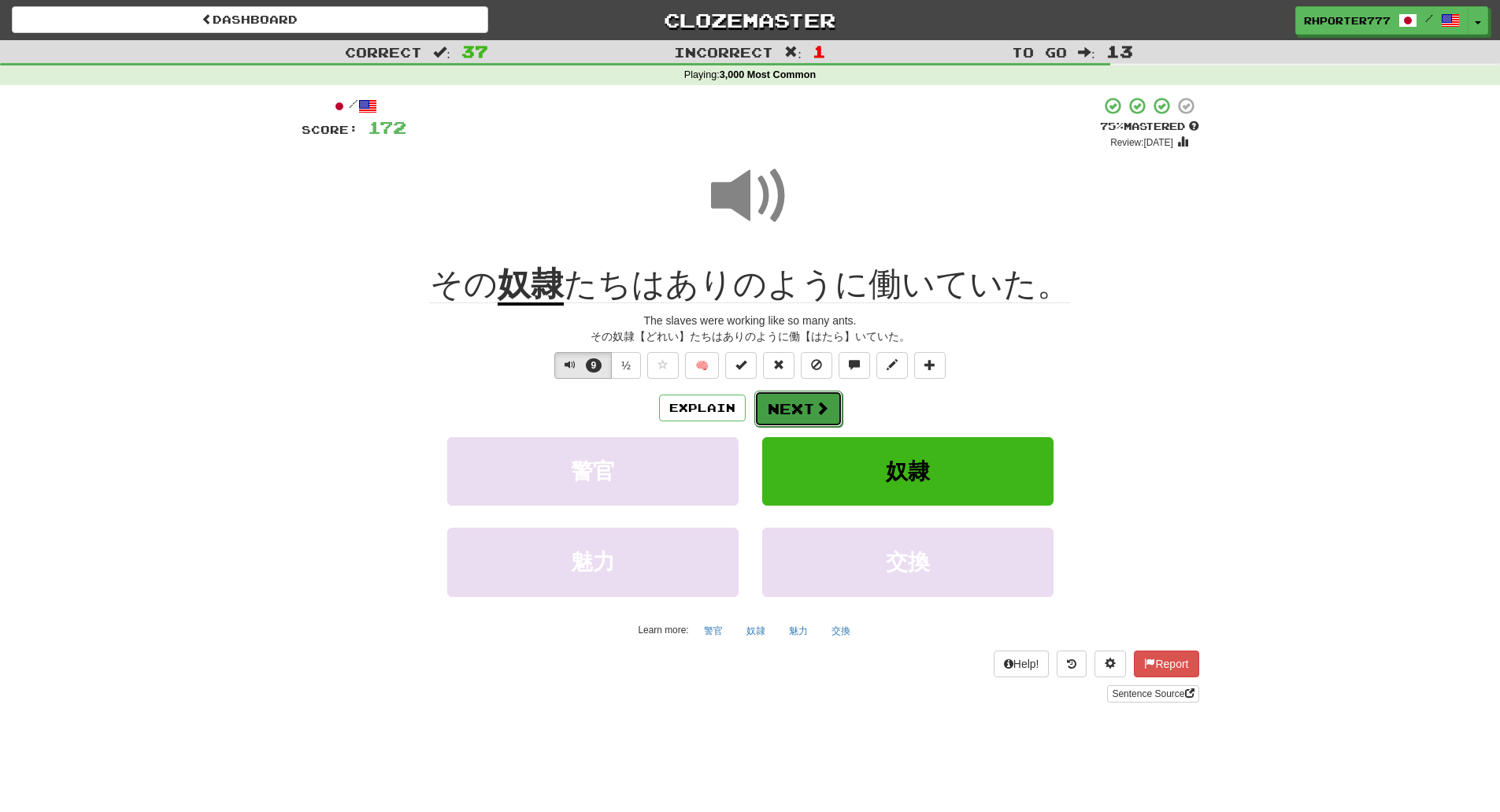
click at [775, 418] on button "Next" at bounding box center [798, 407] width 88 height 36
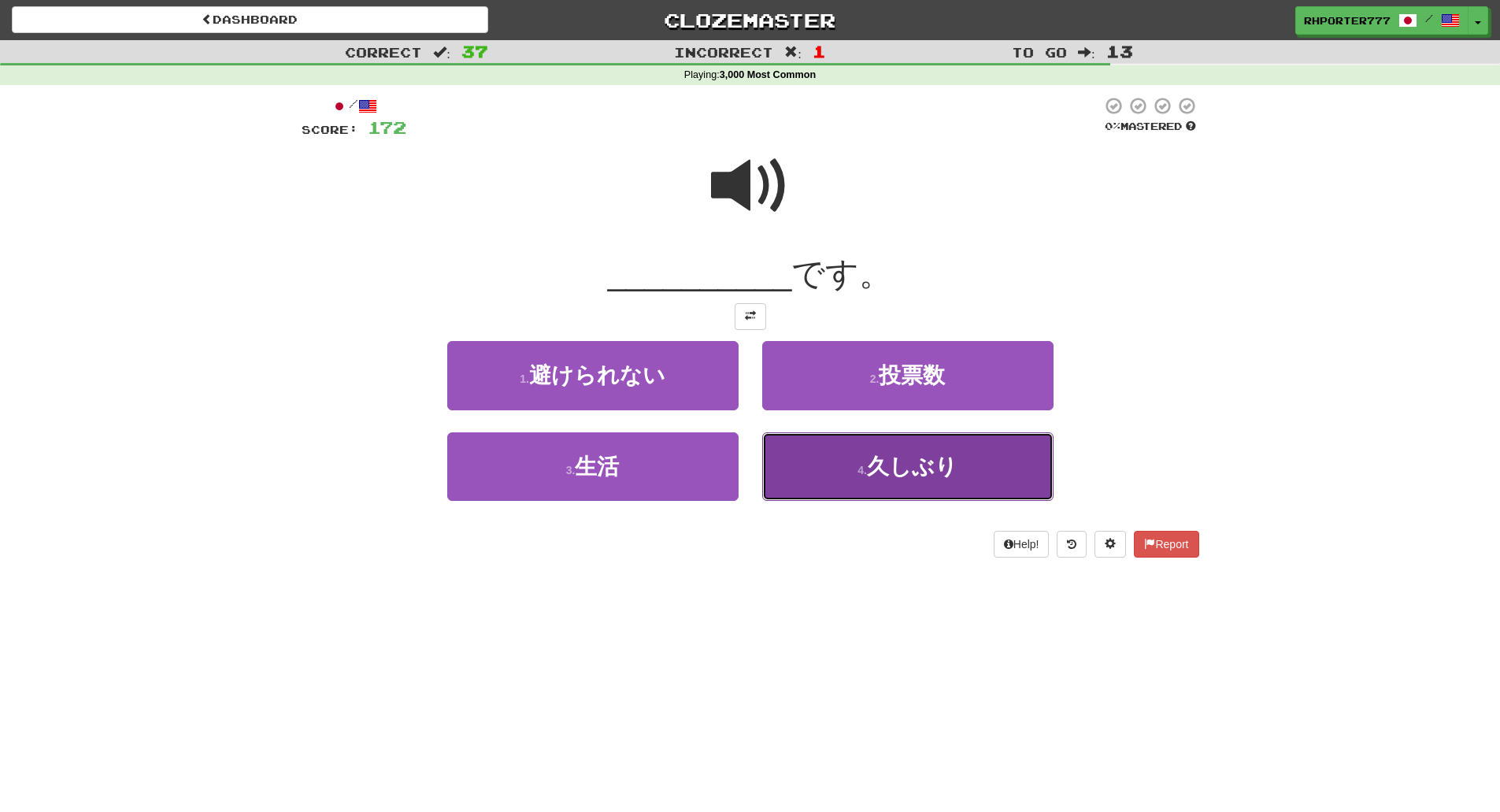
click at [829, 474] on button "4 . 久しぶり" at bounding box center [907, 466] width 291 height 69
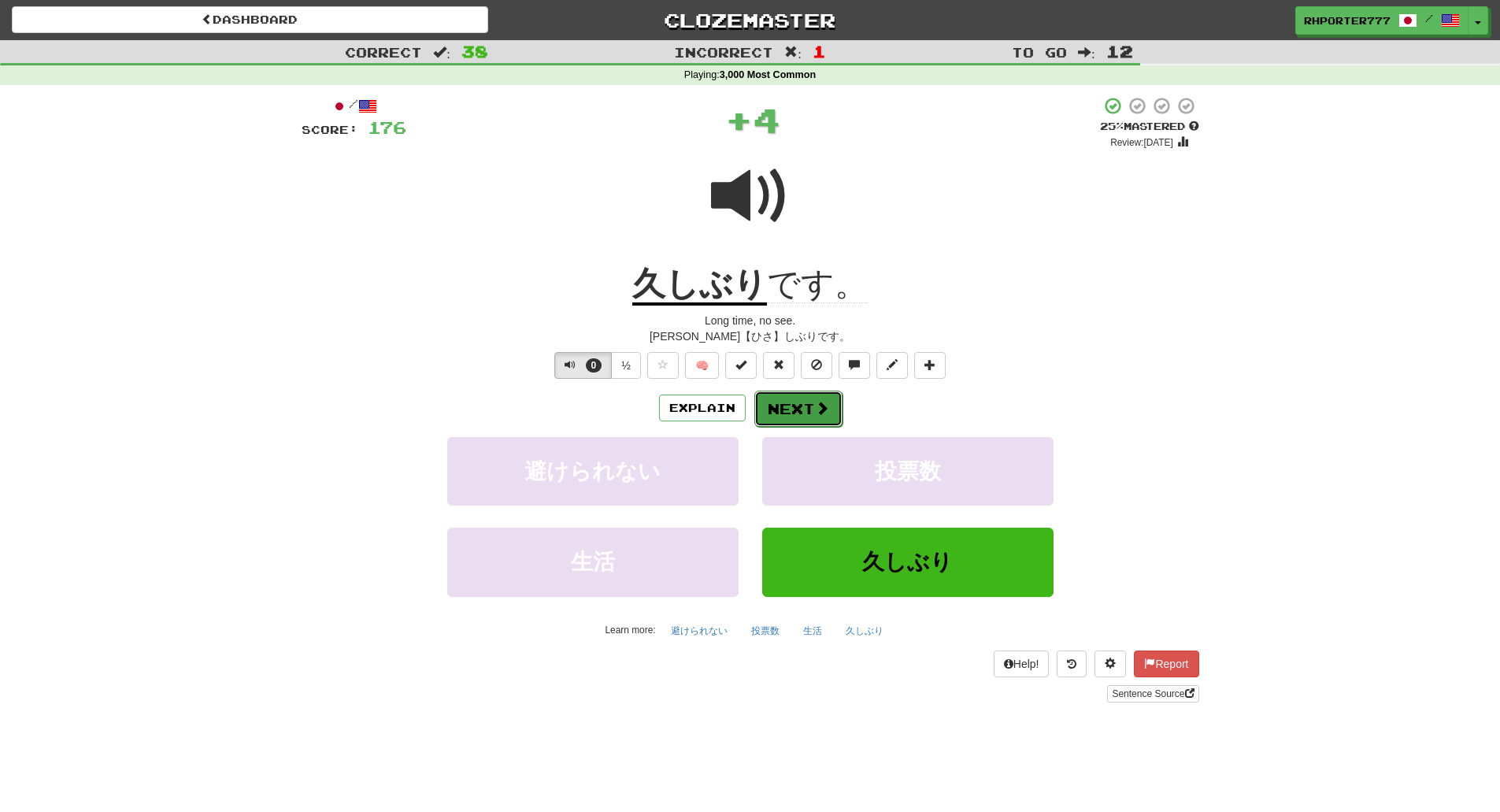
click at [799, 416] on button "Next" at bounding box center [798, 407] width 88 height 36
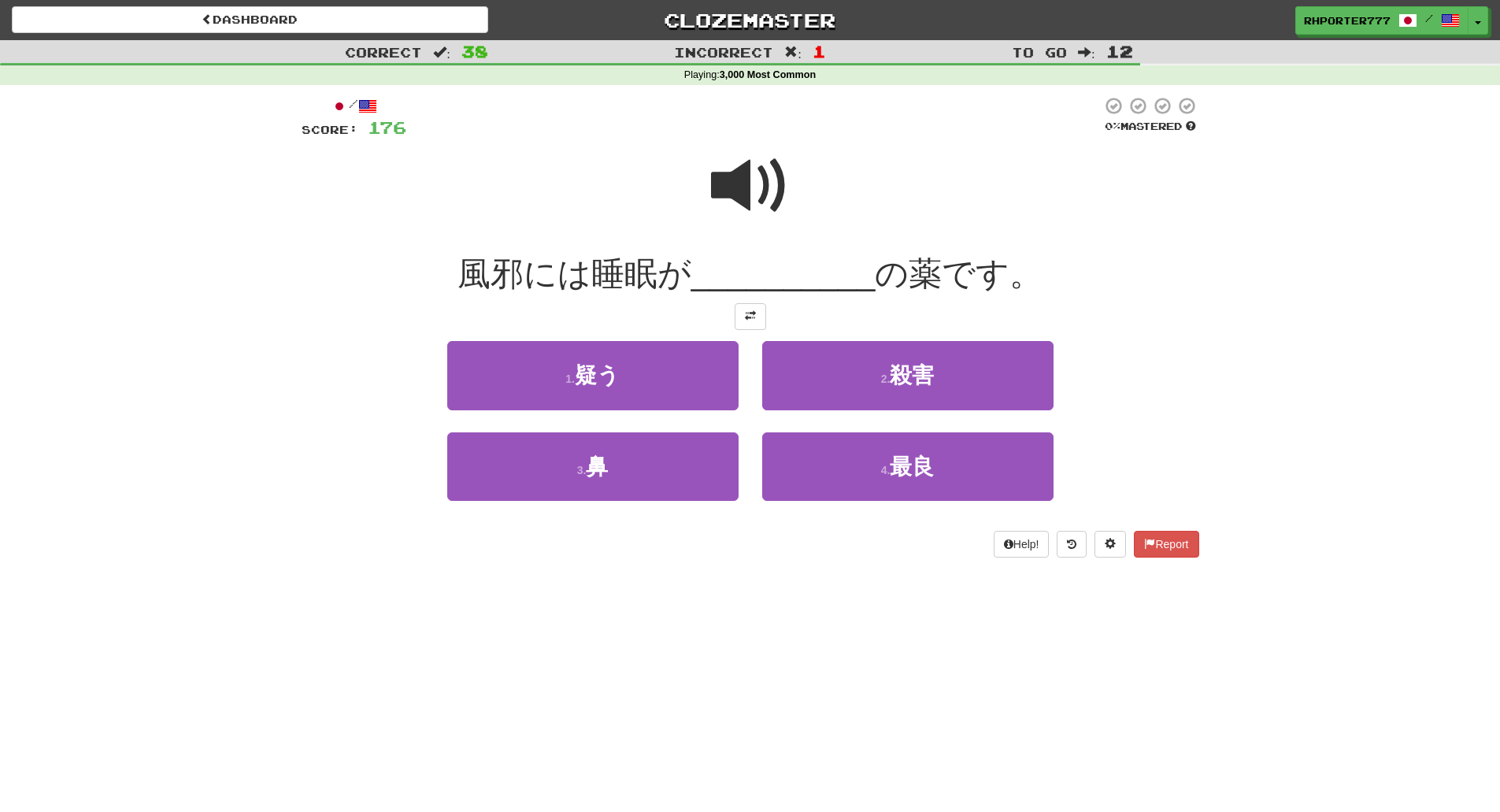
click at [750, 200] on span at bounding box center [750, 185] width 78 height 78
click at [665, 266] on span "風邪には睡眠が" at bounding box center [575, 274] width 234 height 37
click at [784, 176] on span at bounding box center [750, 185] width 78 height 78
click at [739, 163] on span at bounding box center [750, 185] width 78 height 78
click at [739, 181] on span at bounding box center [750, 185] width 78 height 78
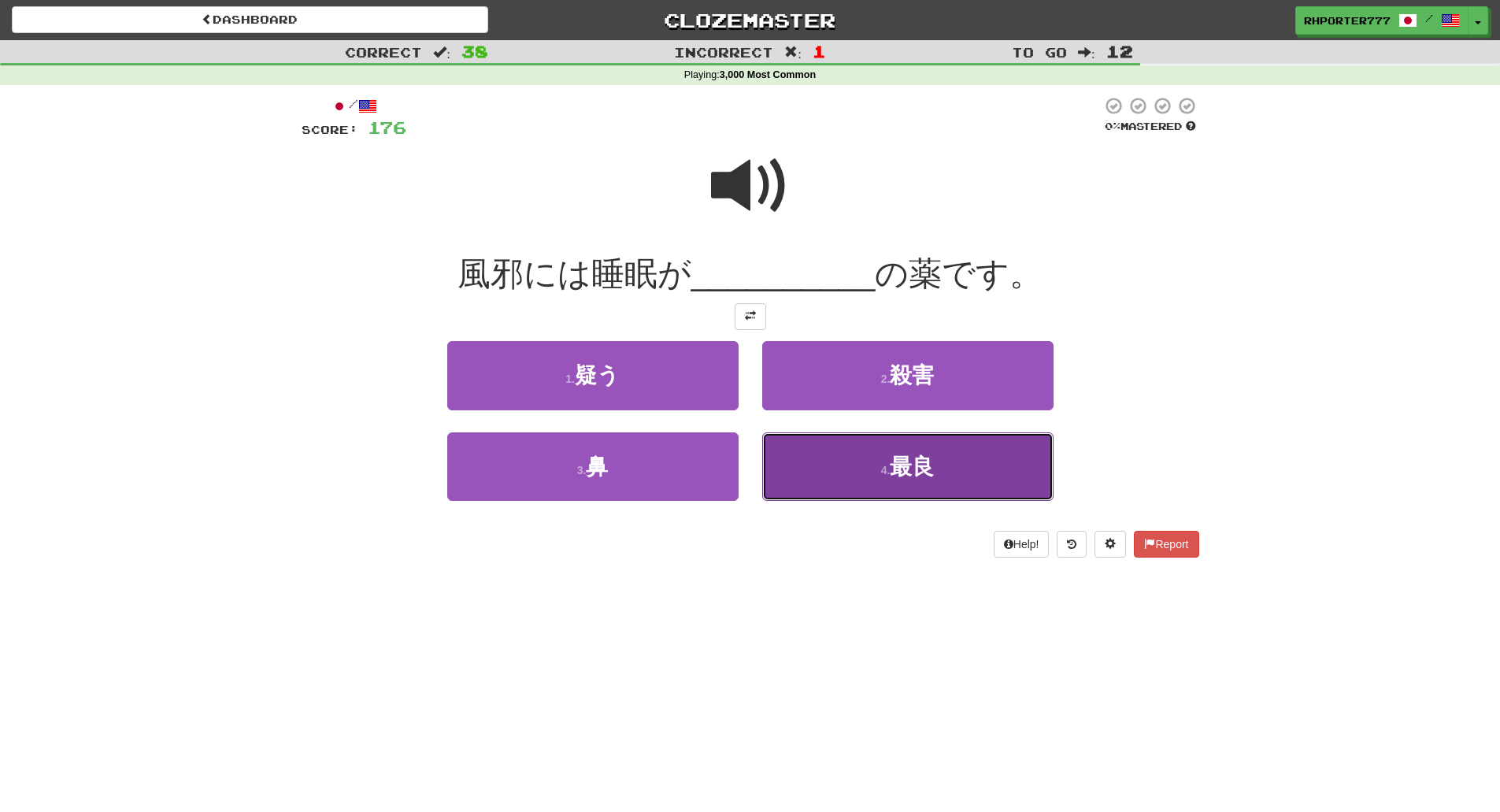
click at [914, 474] on span "最良" at bounding box center [912, 466] width 45 height 24
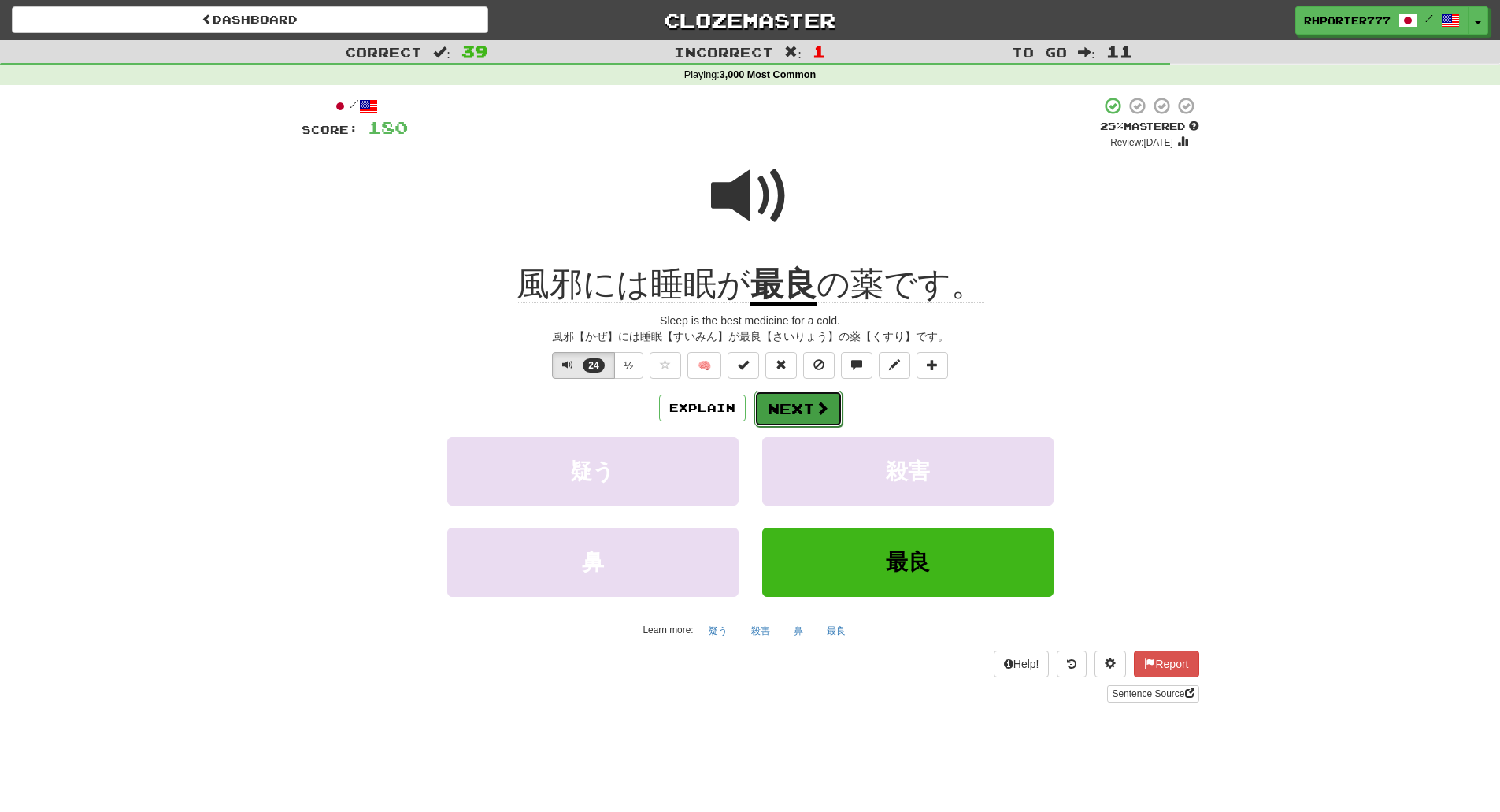
click at [823, 412] on span at bounding box center [822, 407] width 15 height 15
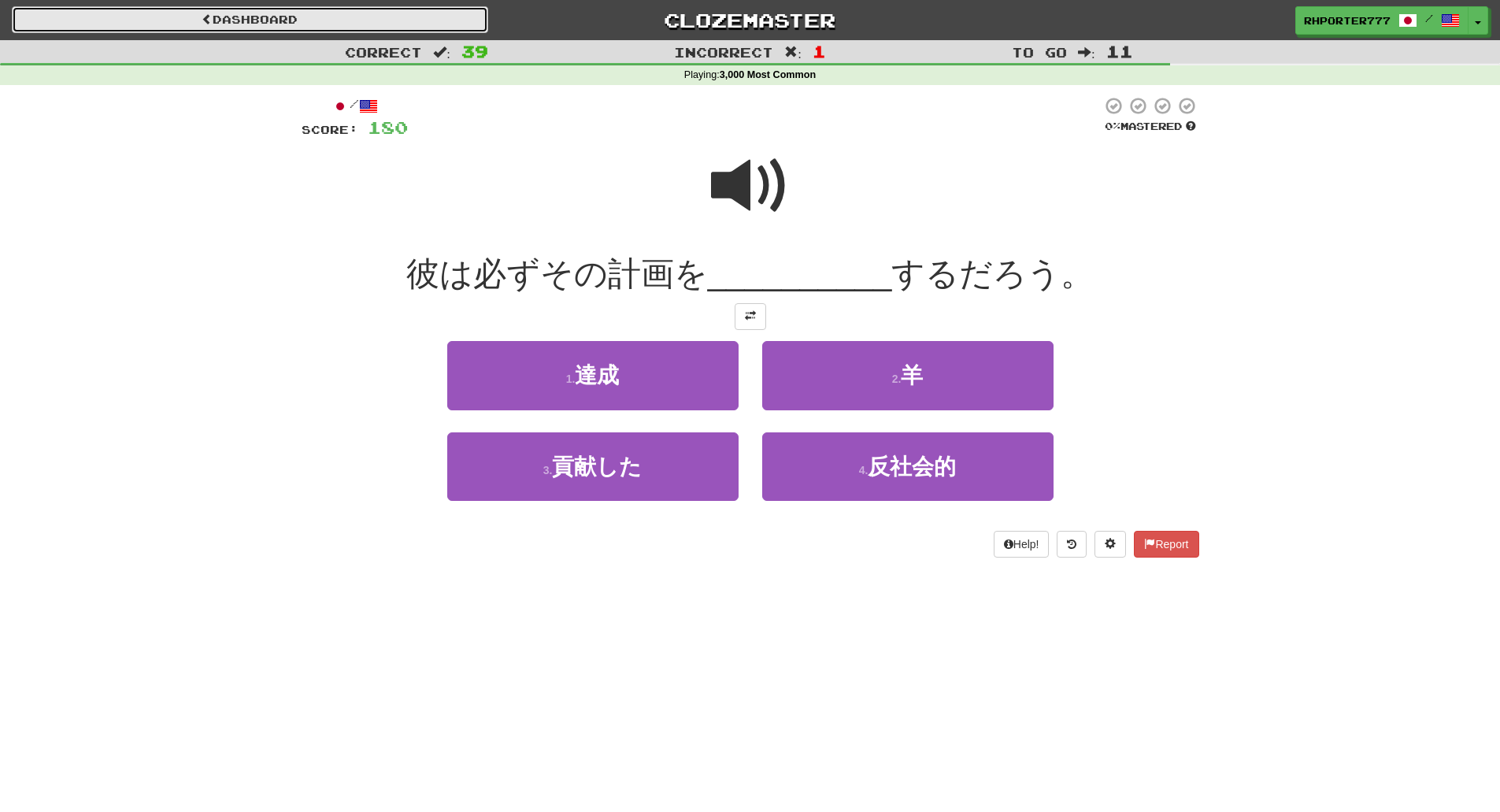
click at [269, 10] on link "Dashboard" at bounding box center [250, 20] width 476 height 27
